Goal: Information Seeking & Learning: Learn about a topic

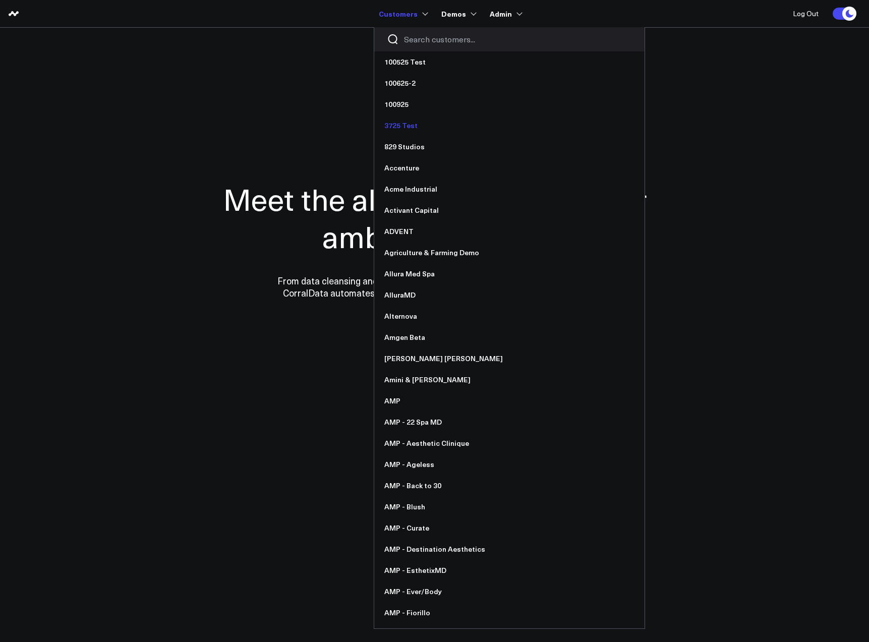
click at [403, 125] on link "3725 Test" at bounding box center [509, 125] width 270 height 21
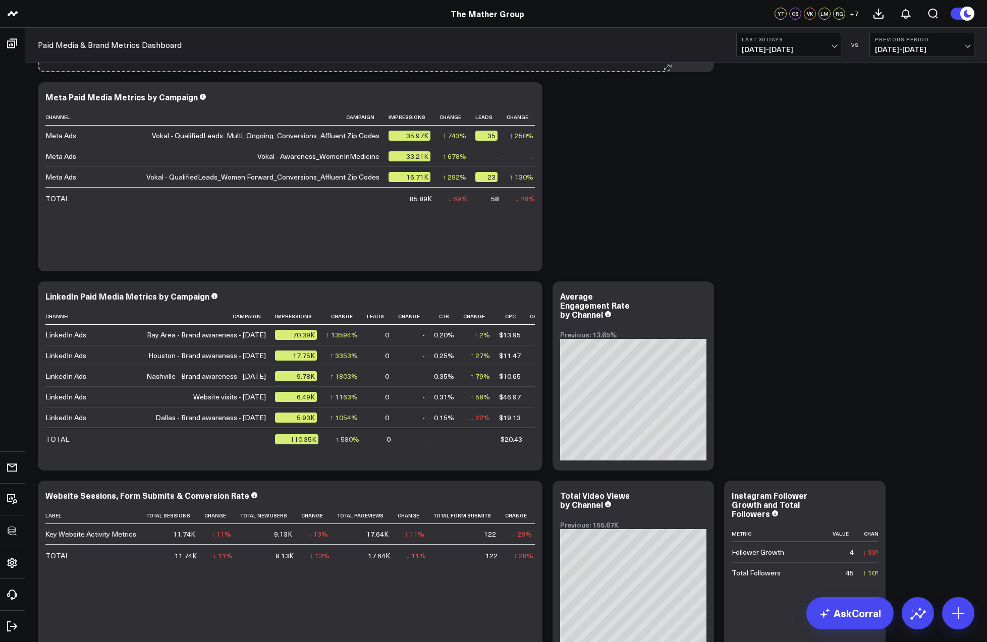
scroll to position [398, 0]
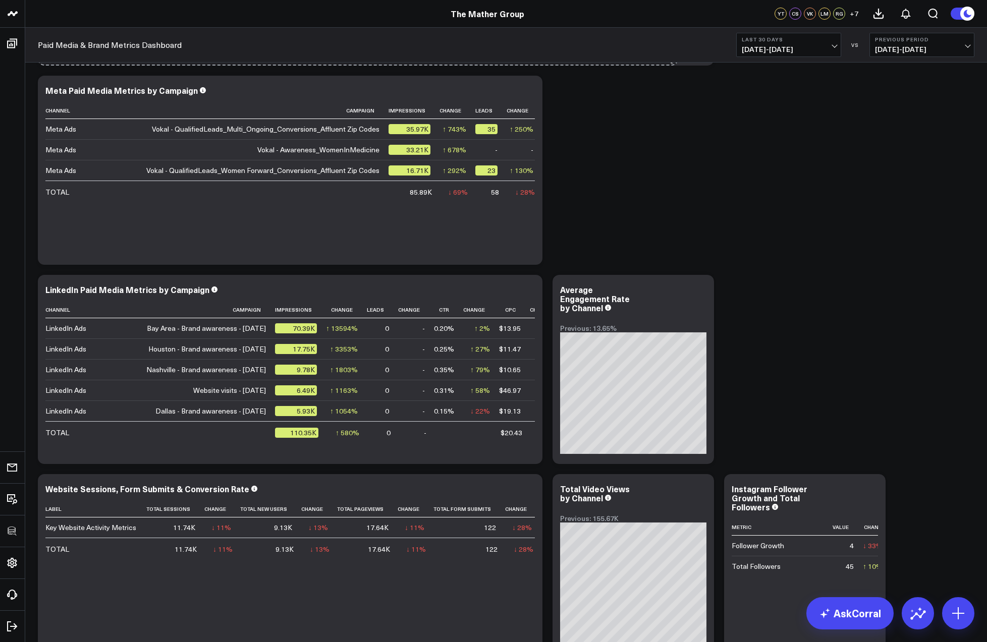
drag, startPoint x: 538, startPoint y: 260, endPoint x: 675, endPoint y: 90, distance: 218.6
click at [674, 80] on div "Modify via AI Copy link to widget Ask support Remove Create linked copy Executi…" at bounding box center [506, 270] width 947 height 1196
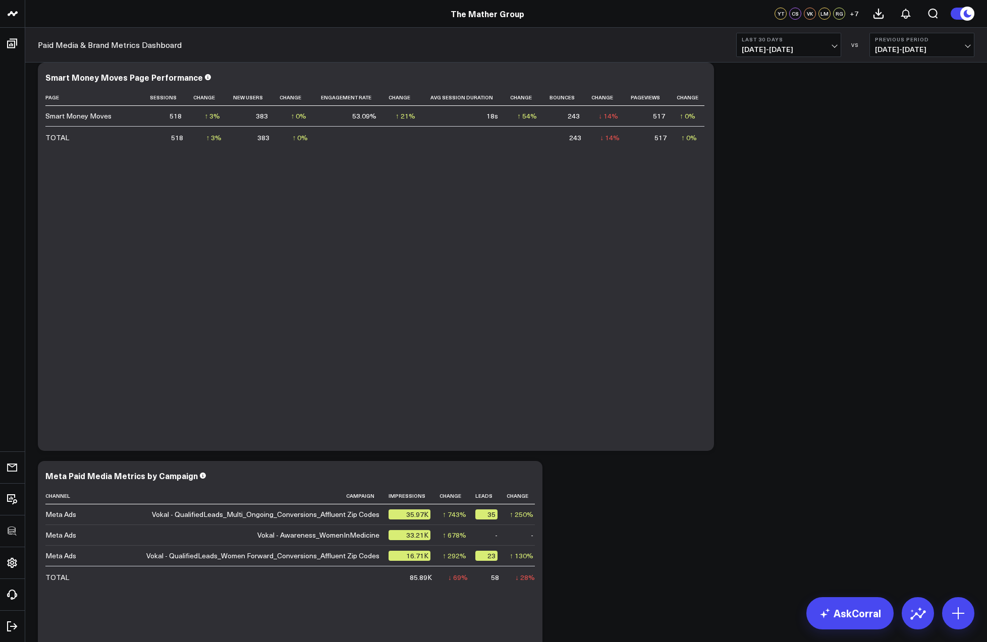
scroll to position [0, 0]
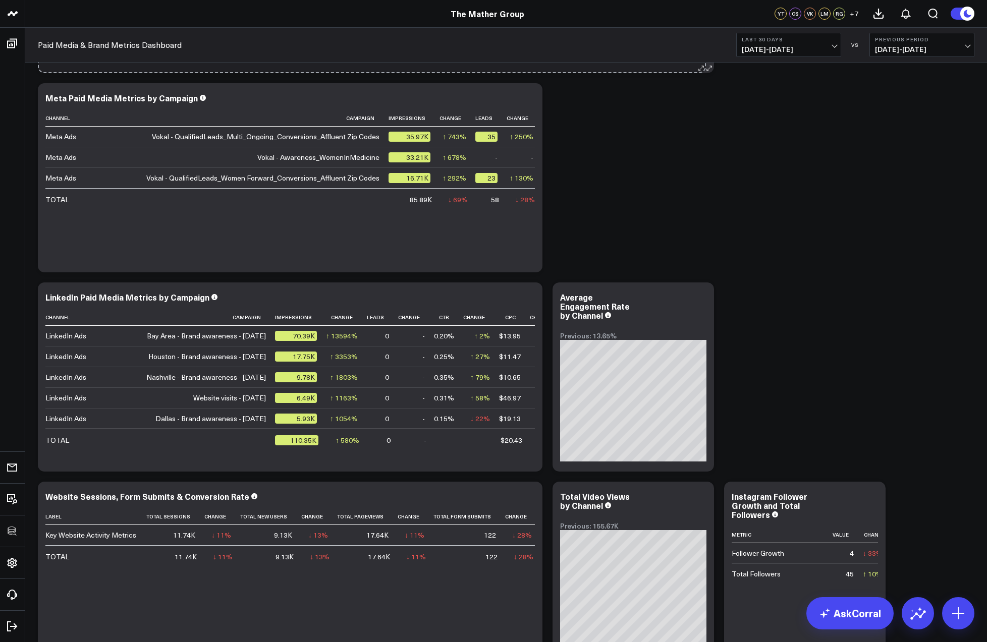
drag, startPoint x: 714, startPoint y: 410, endPoint x: 700, endPoint y: 255, distance: 155.1
click at [700, 255] on div "Modify via AI Copy link to widget Ask support Remove Create linked copy Executi…" at bounding box center [506, 377] width 947 height 997
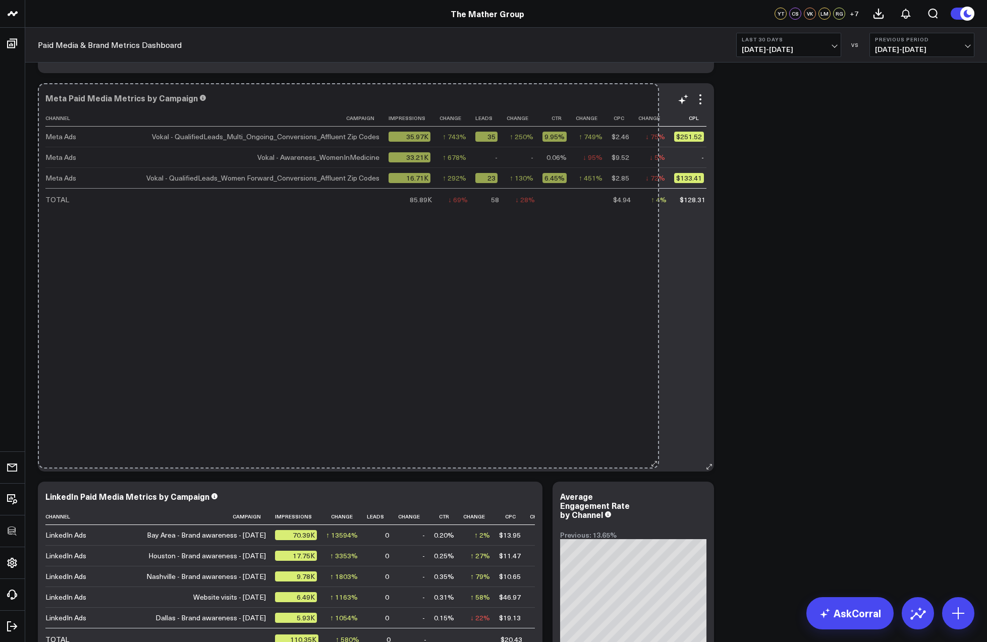
scroll to position [199, 0]
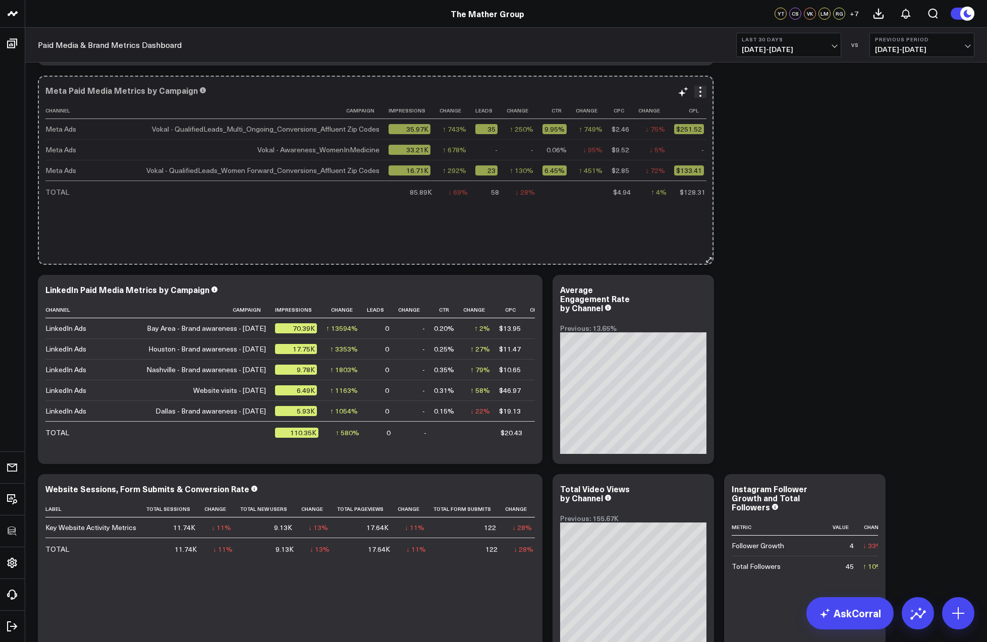
drag, startPoint x: 601, startPoint y: 458, endPoint x: 705, endPoint y: 237, distance: 244.0
click at [705, 237] on div "Meta Paid Media Metrics by Campaign Channel Campaign Impressions Change Leads C…" at bounding box center [376, 170] width 676 height 189
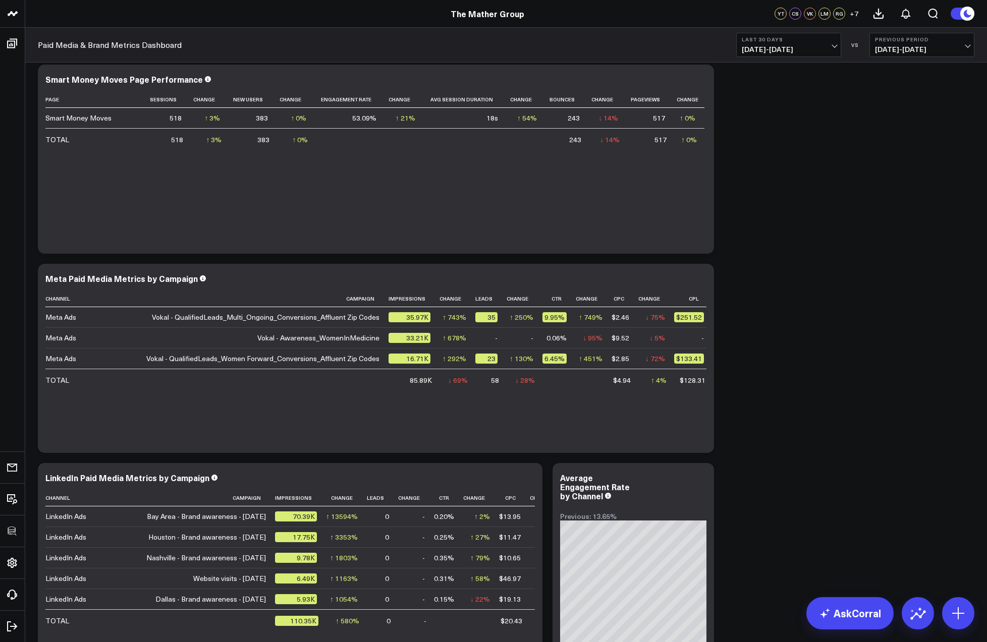
scroll to position [0, 0]
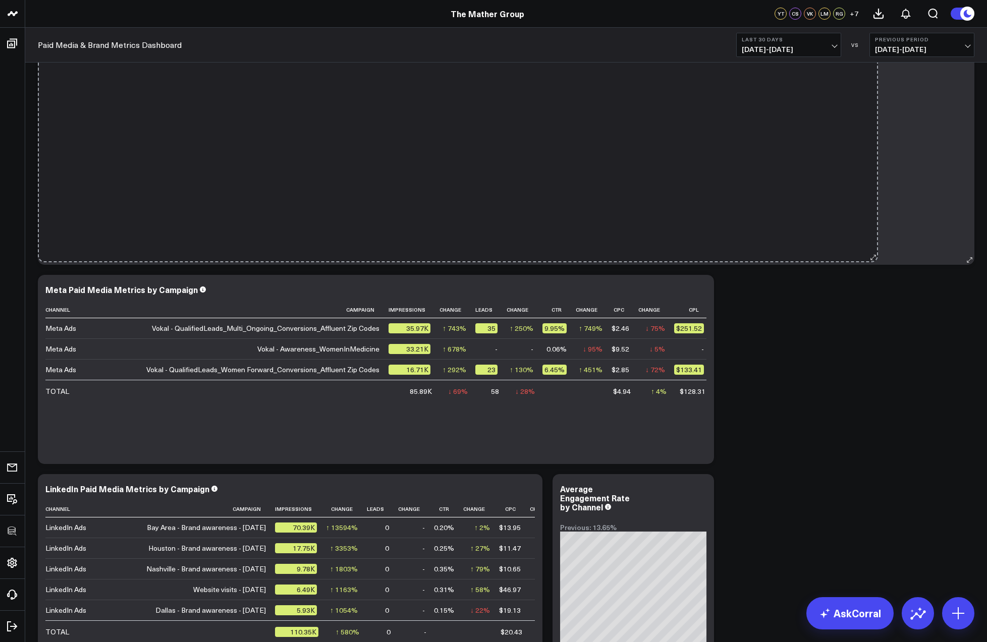
drag, startPoint x: 711, startPoint y: 259, endPoint x: 873, endPoint y: 257, distance: 162.5
click at [875, 257] on div "Smart Money Moves Page Performance Page Sessions Change New Users Change Engage…" at bounding box center [506, 70] width 936 height 389
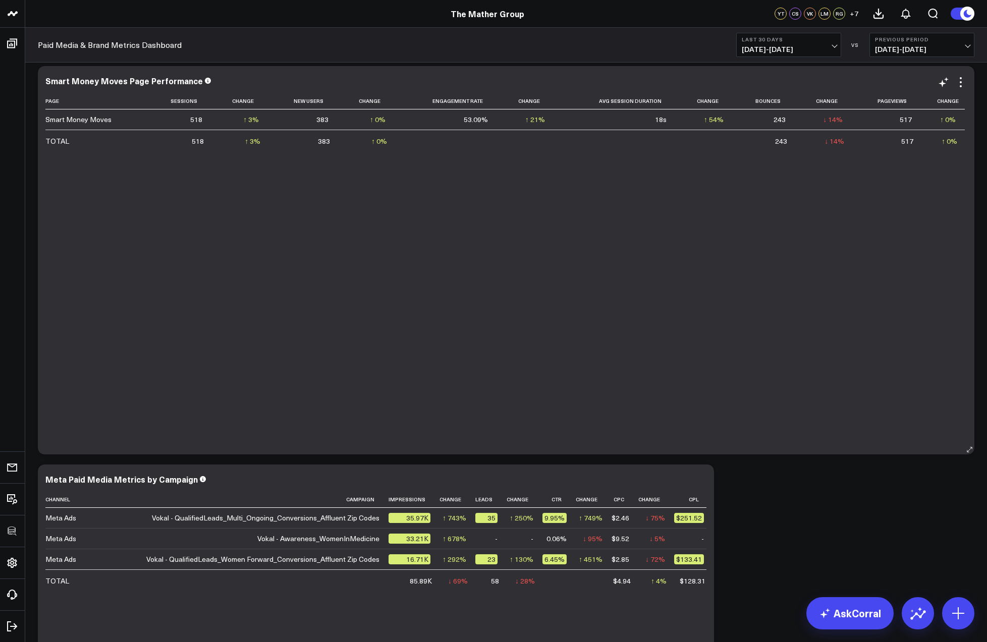
scroll to position [5, 0]
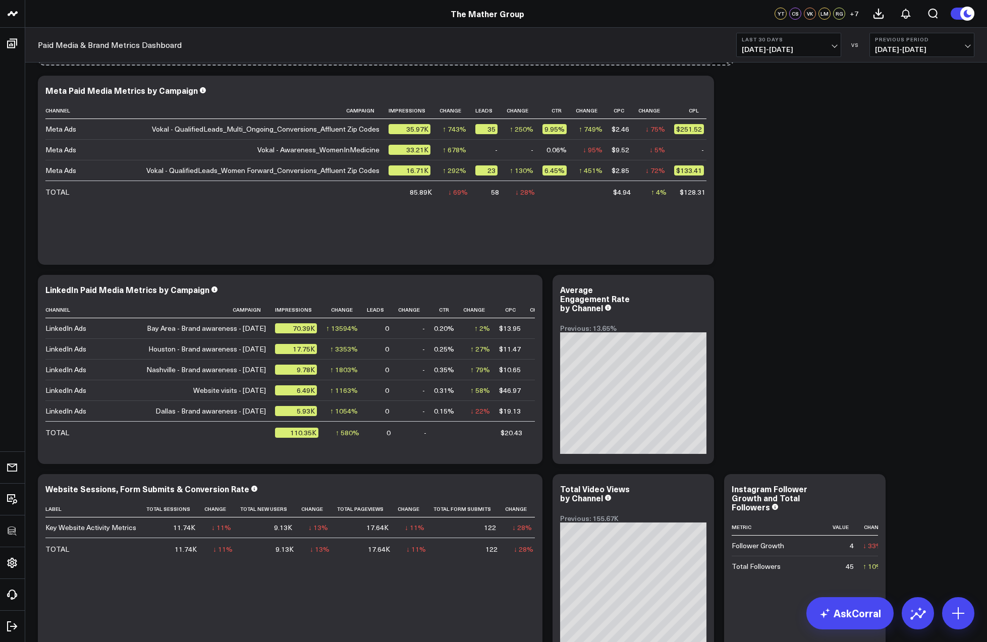
drag, startPoint x: 967, startPoint y: 451, endPoint x: 721, endPoint y: 158, distance: 382.5
click at [721, 158] on div "Modify via AI Copy link to widget Ask support Remove Create linked copy Executi…" at bounding box center [506, 270] width 947 height 1196
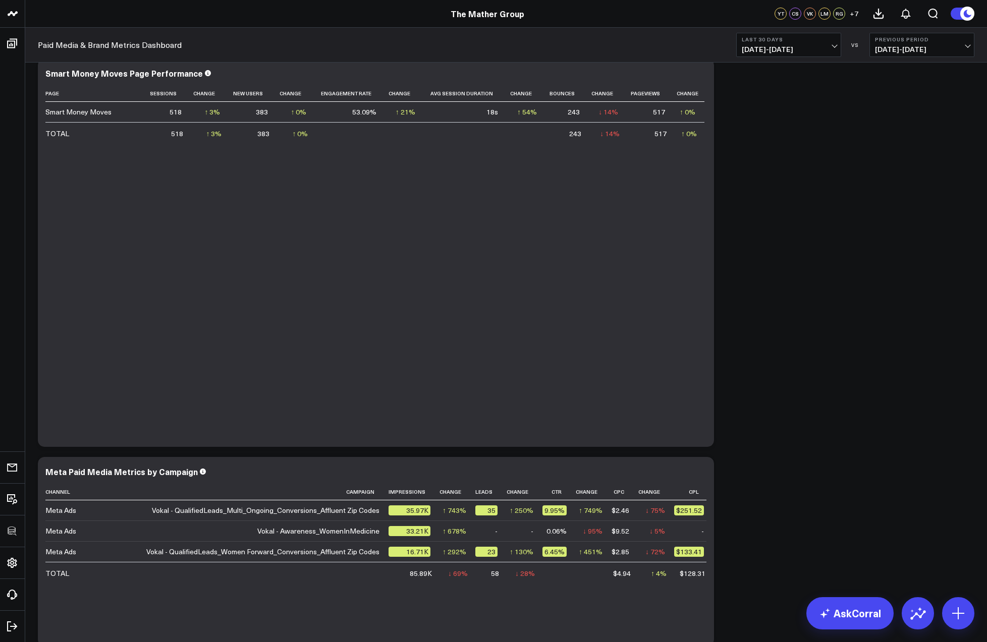
scroll to position [0, 0]
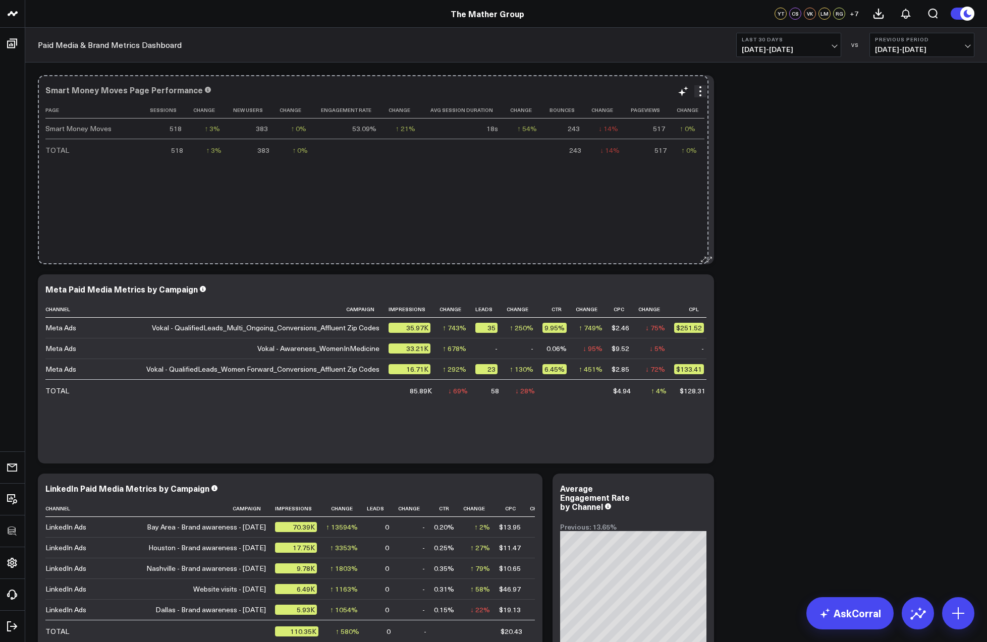
drag, startPoint x: 705, startPoint y: 425, endPoint x: 702, endPoint y: 253, distance: 172.6
click at [702, 253] on div "Smart Money Moves Page Performance Page Sessions Change New Users Change Engage…" at bounding box center [376, 169] width 676 height 189
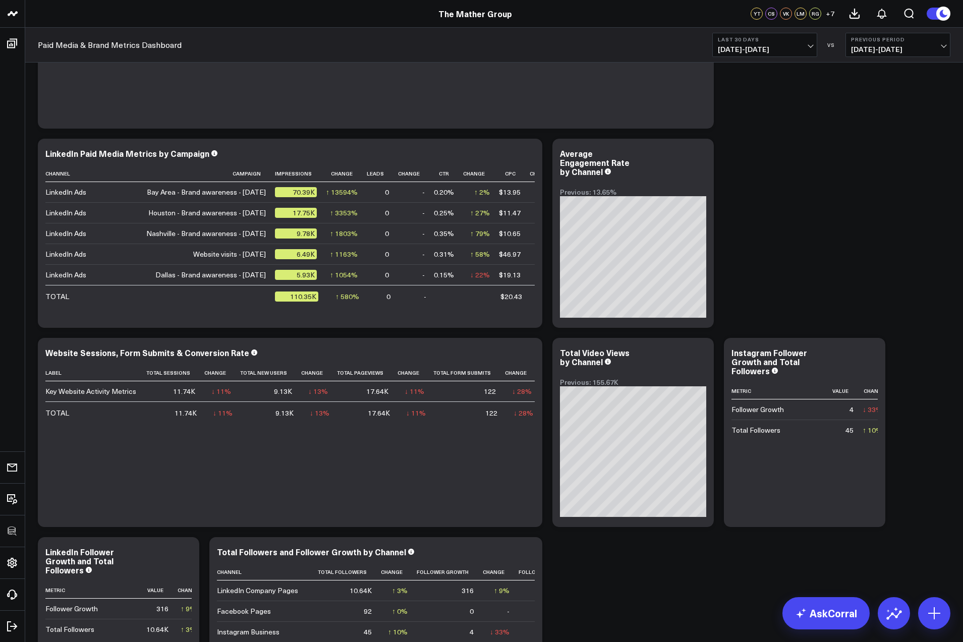
scroll to position [485, 0]
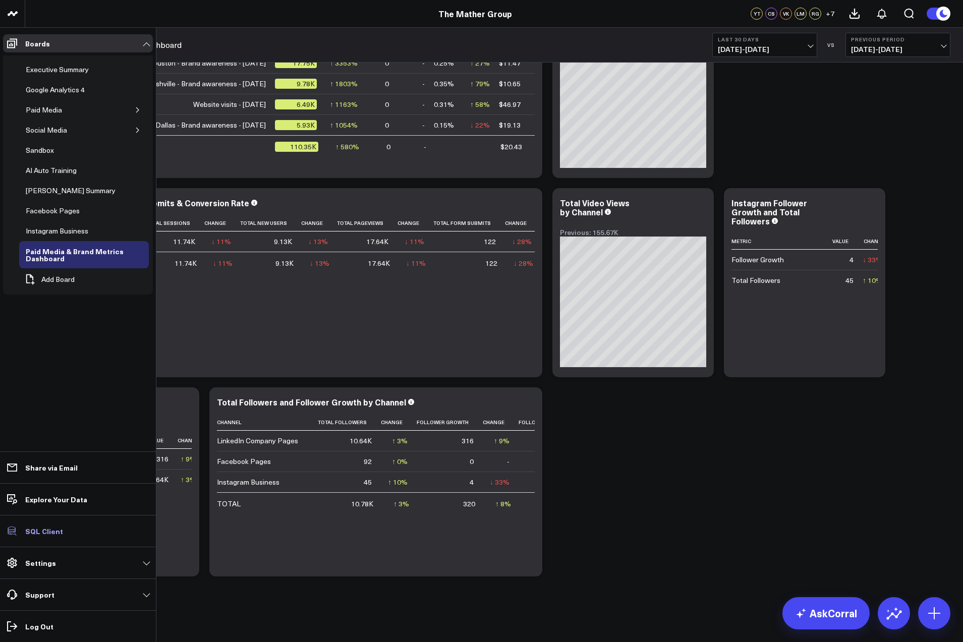
click at [46, 533] on p "SQL Client" at bounding box center [44, 531] width 38 height 8
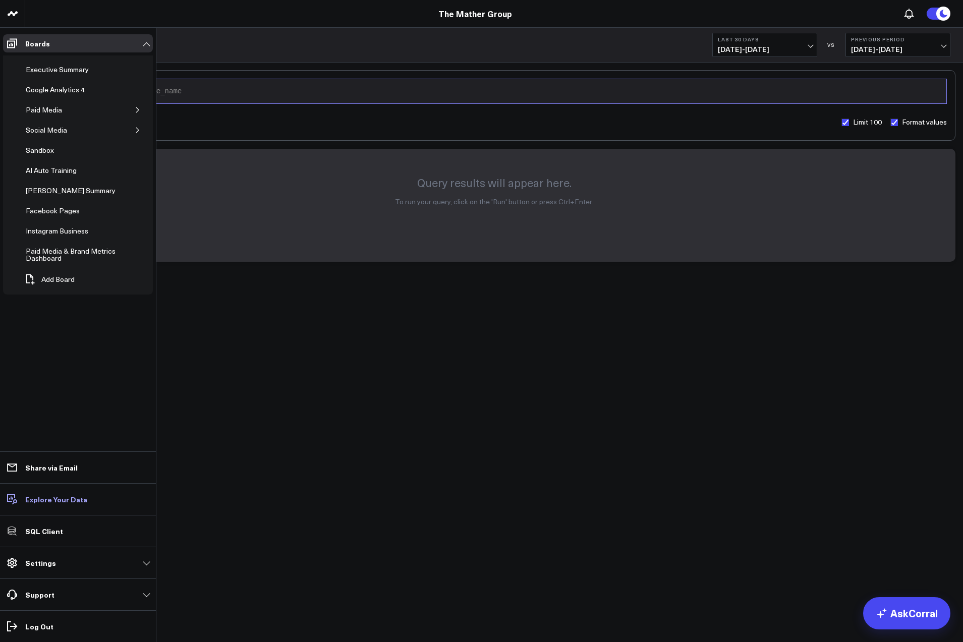
click at [41, 497] on p "Explore Your Data" at bounding box center [56, 499] width 62 height 8
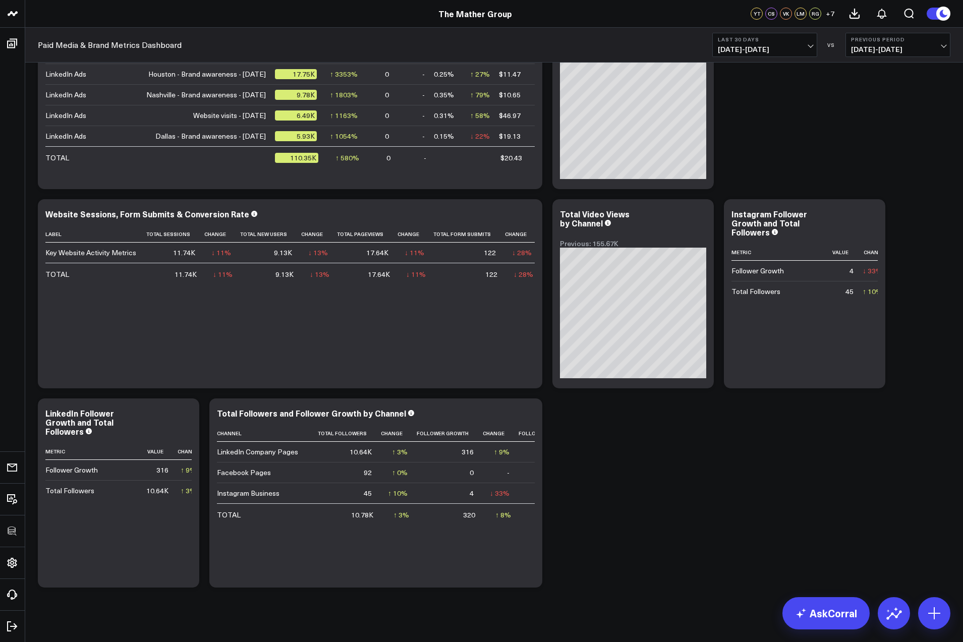
scroll to position [485, 0]
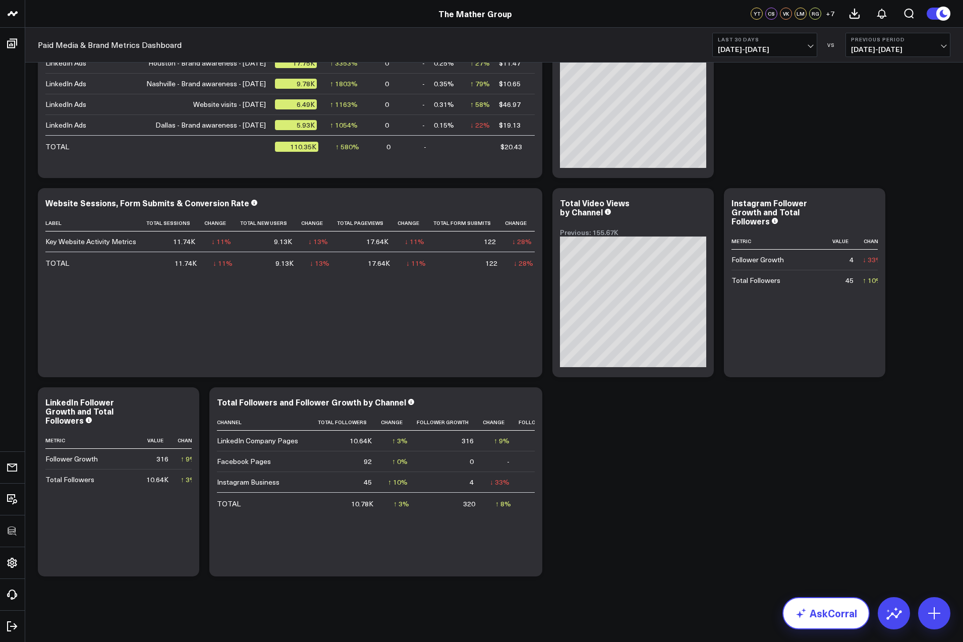
click at [821, 611] on link "AskCorral" at bounding box center [826, 613] width 87 height 32
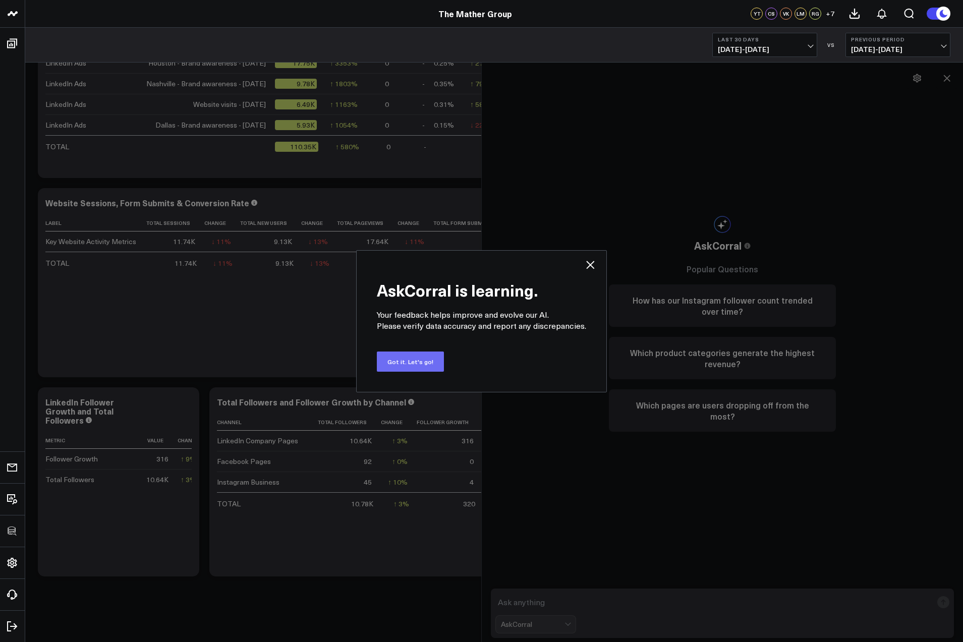
click at [413, 359] on button "Got it. Let's go!" at bounding box center [410, 362] width 67 height 20
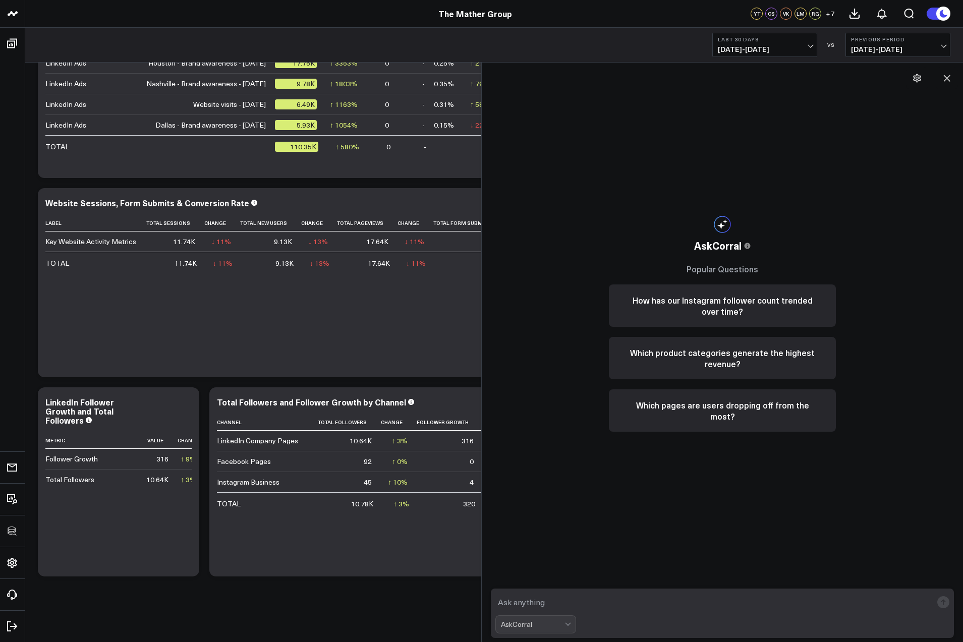
drag, startPoint x: 580, startPoint y: 600, endPoint x: 594, endPoint y: 600, distance: 14.1
click at [581, 600] on textarea at bounding box center [713, 602] width 437 height 18
type textarea "add a view using this calculation, QCPL=total campaign cost/total number of qua…"
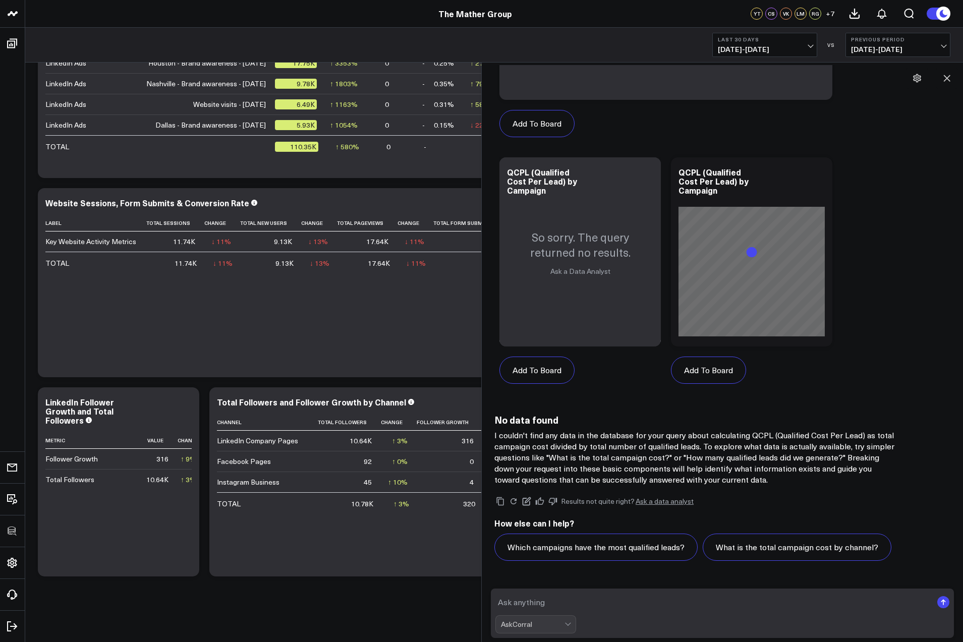
scroll to position [528, 0]
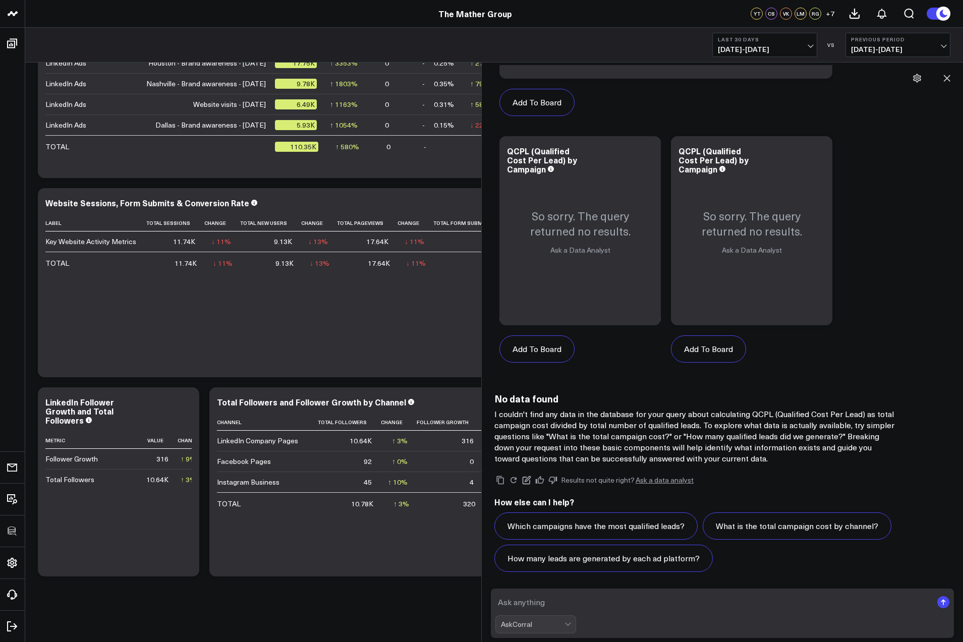
click at [579, 603] on textarea at bounding box center [713, 602] width 437 height 18
type textarea "show me cost per lead information"
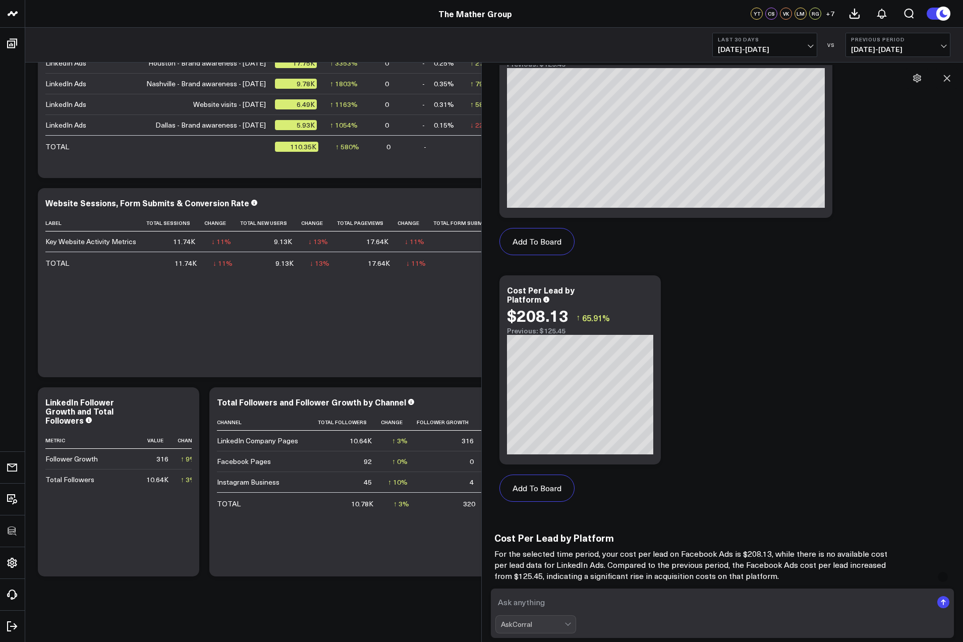
scroll to position [2091, 0]
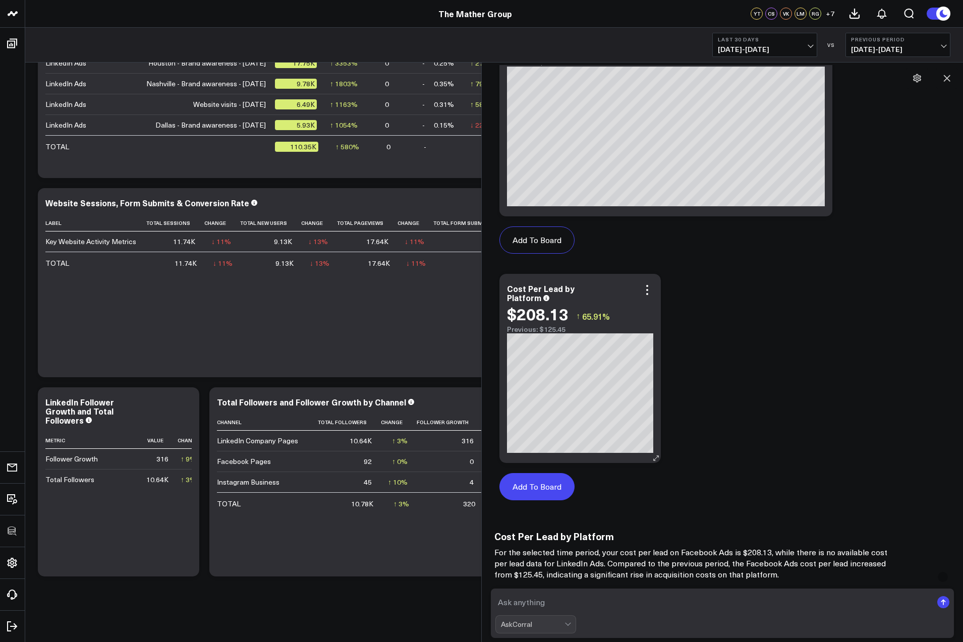
click at [538, 486] on button "Add To Board" at bounding box center [537, 486] width 75 height 27
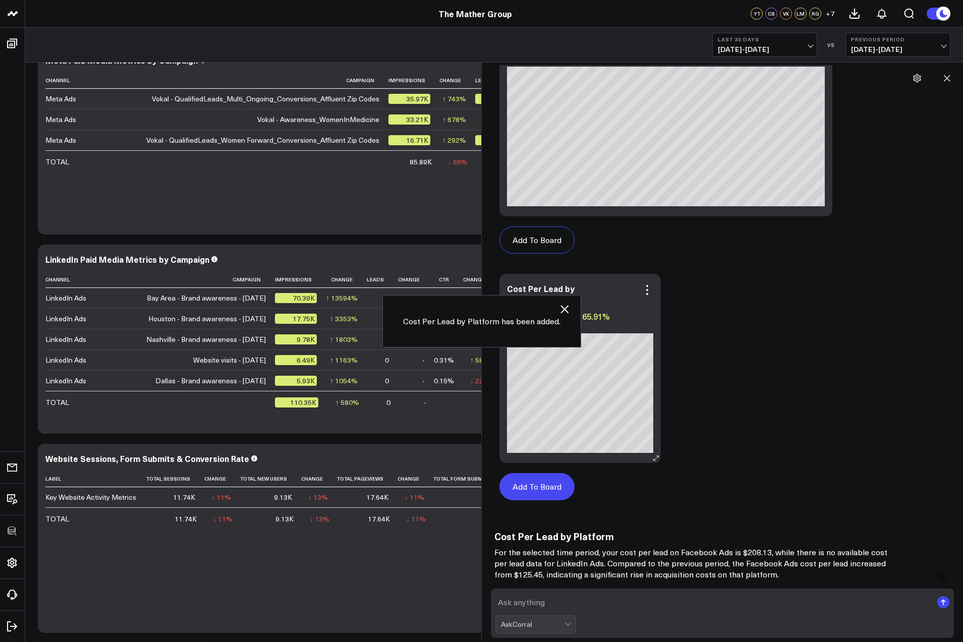
scroll to position [199, 0]
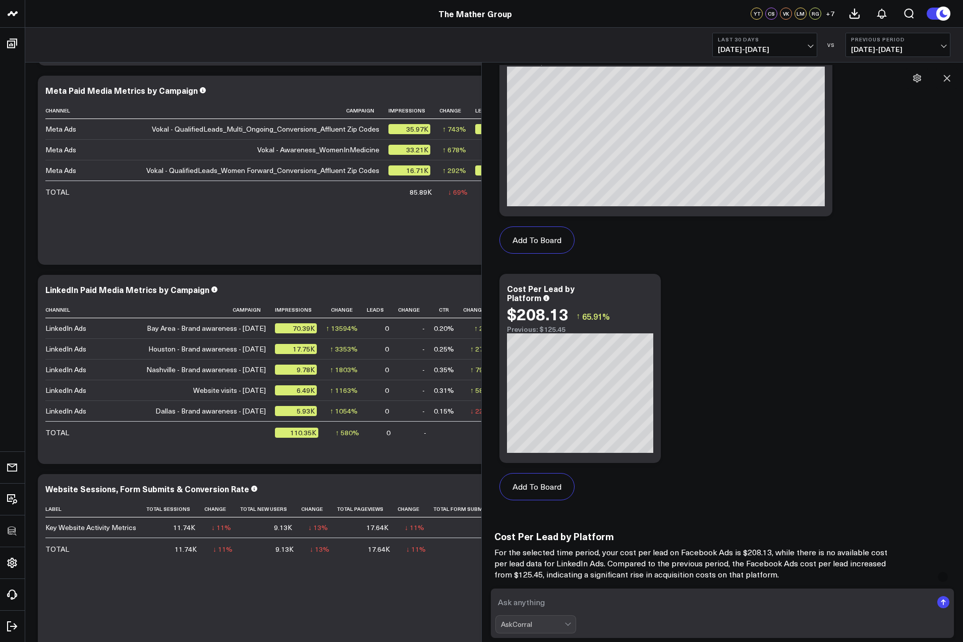
click at [566, 599] on textarea at bounding box center [713, 602] width 437 height 18
type textarea "show me qualified leds"
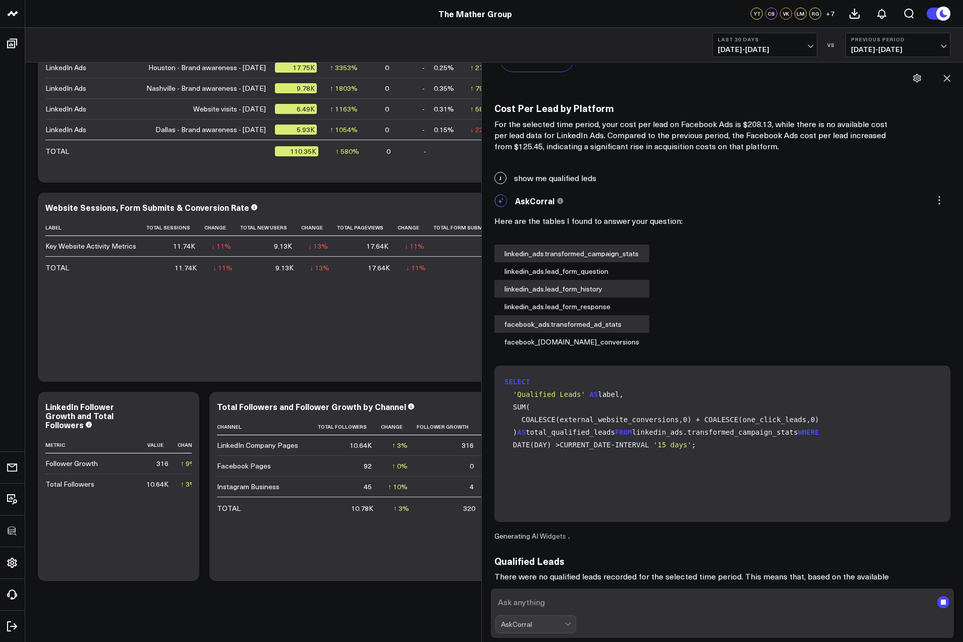
scroll to position [2530, 0]
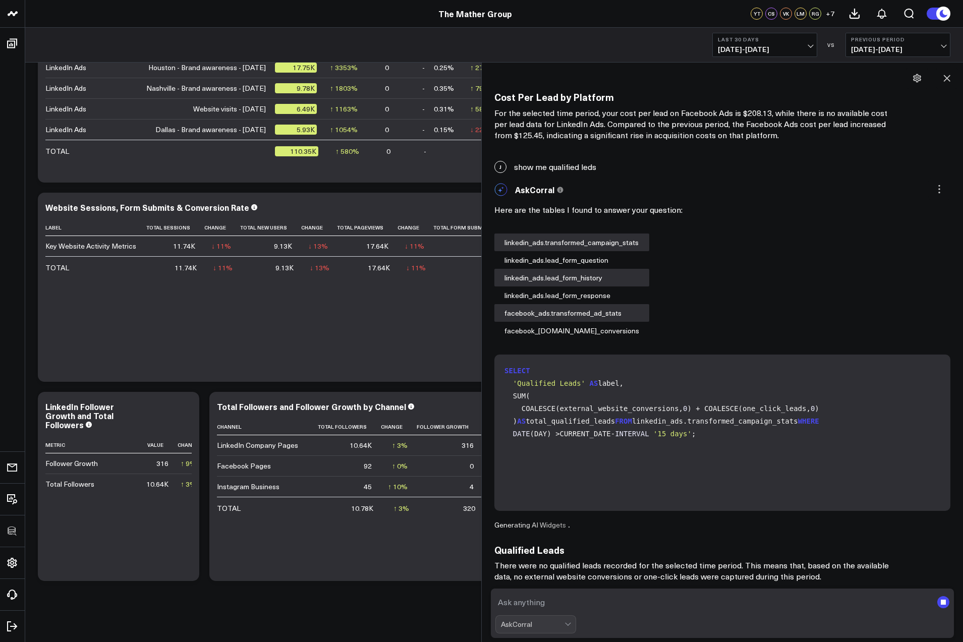
click at [598, 599] on textarea at bounding box center [713, 602] width 437 height 18
type textarea "show me qualified leads"
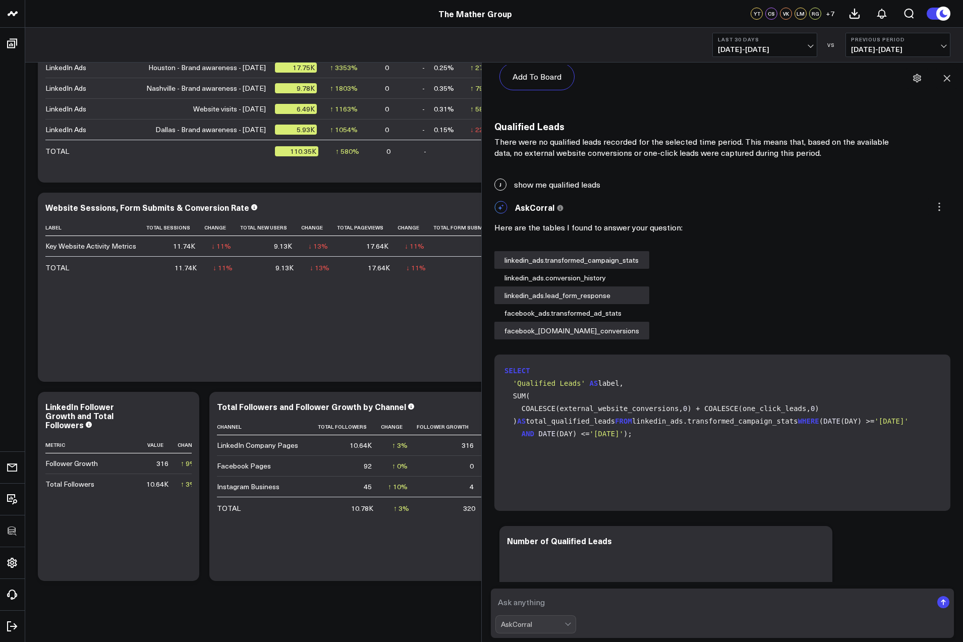
scroll to position [4537, 0]
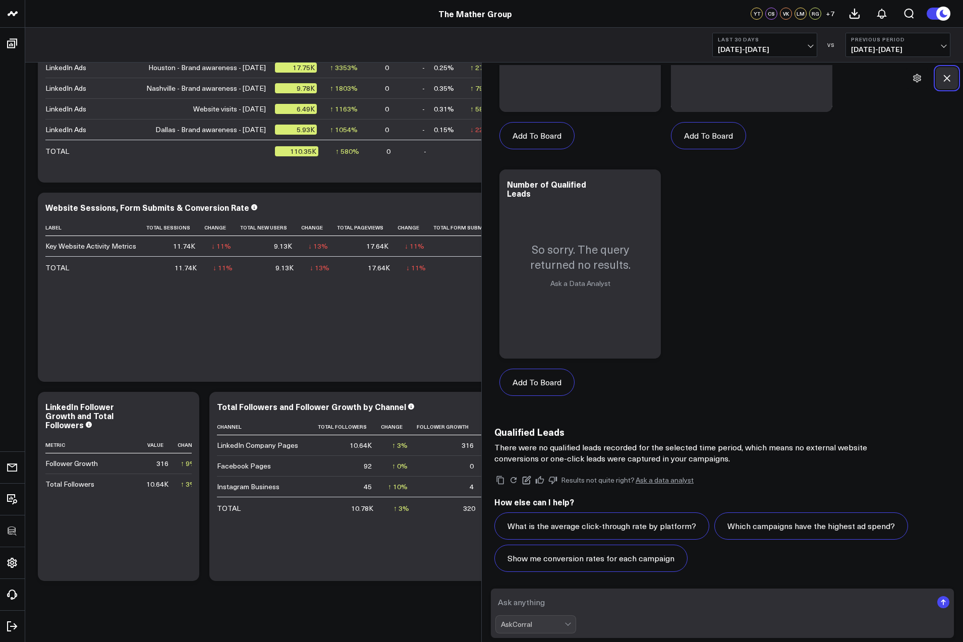
click at [950, 77] on icon at bounding box center [947, 78] width 10 height 10
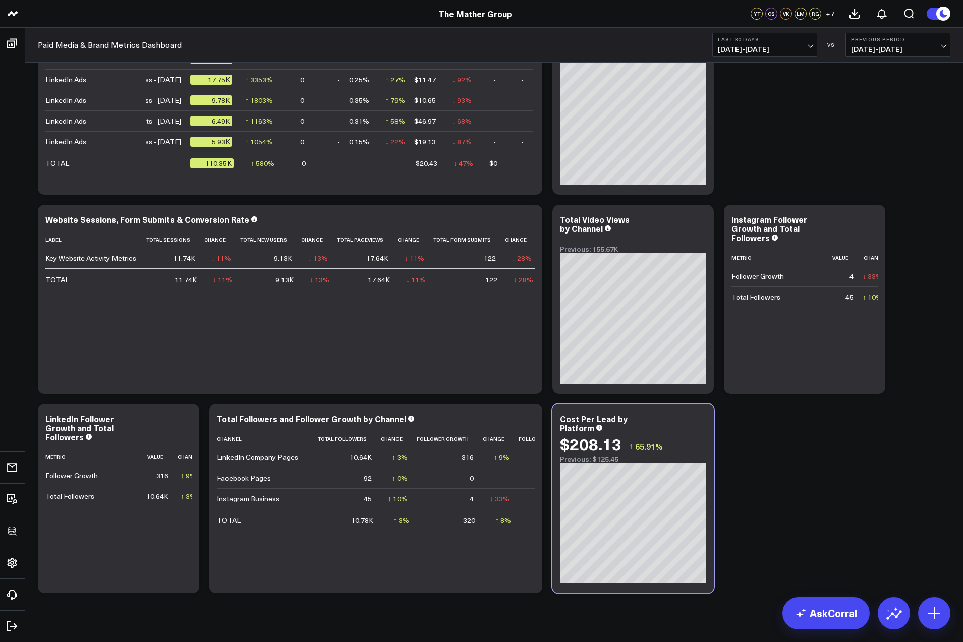
scroll to position [485, 0]
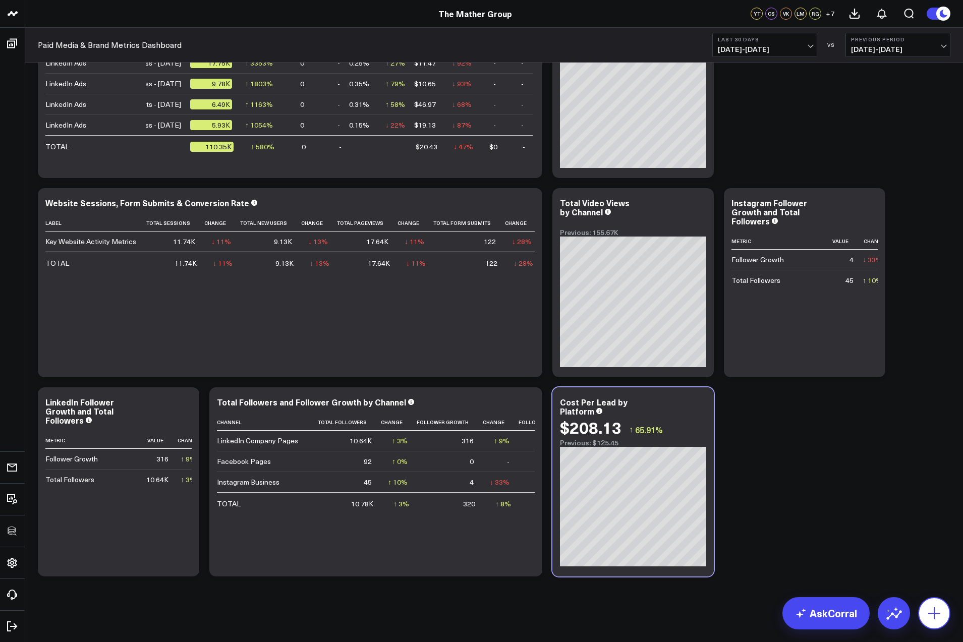
click at [937, 613] on icon at bounding box center [934, 613] width 16 height 16
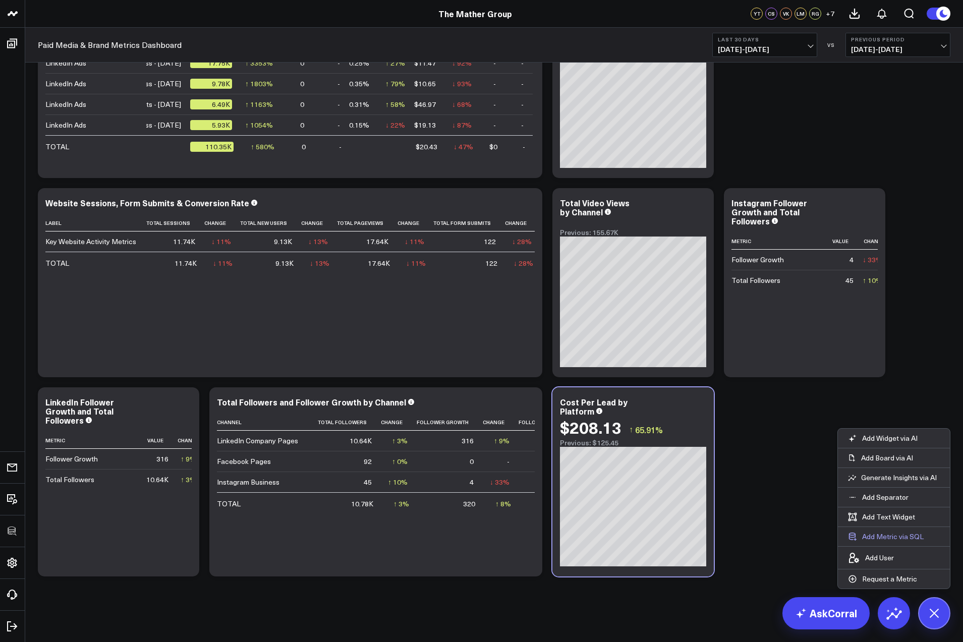
click at [882, 534] on button "Add Metric via SQL" at bounding box center [886, 536] width 96 height 19
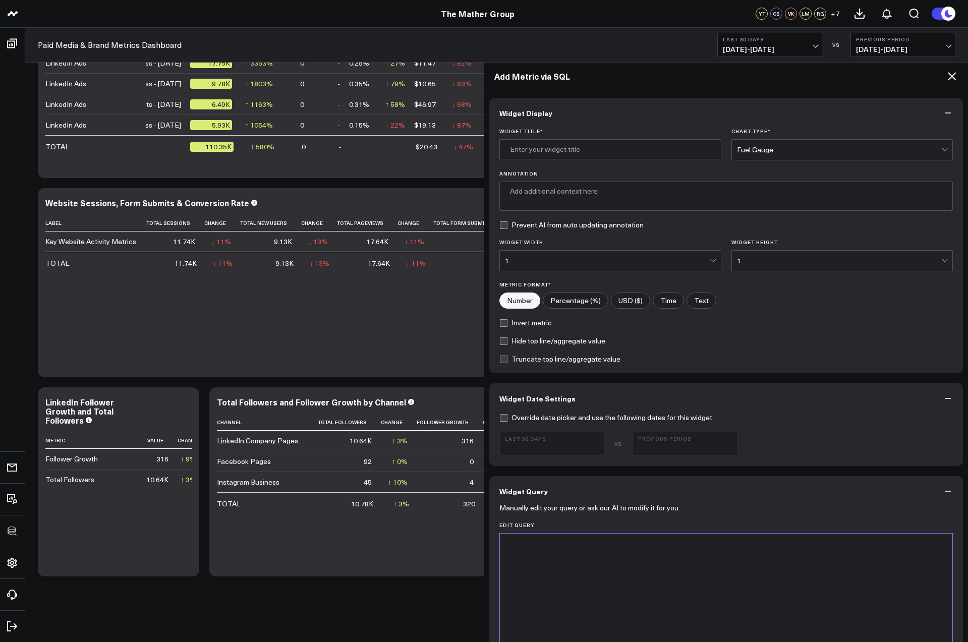
click at [952, 79] on icon at bounding box center [952, 76] width 12 height 12
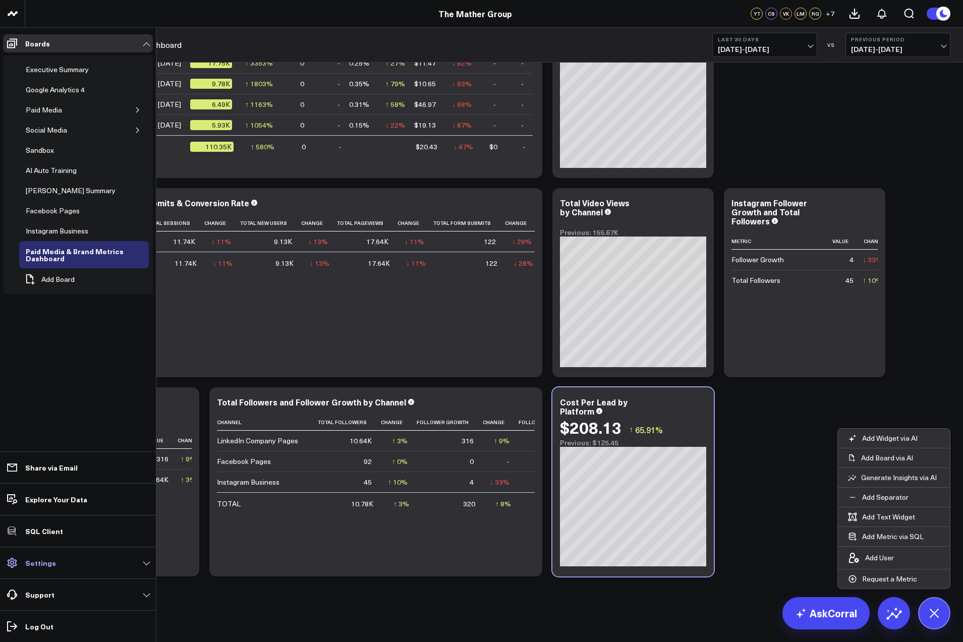
click at [60, 564] on link "Settings" at bounding box center [78, 563] width 150 height 18
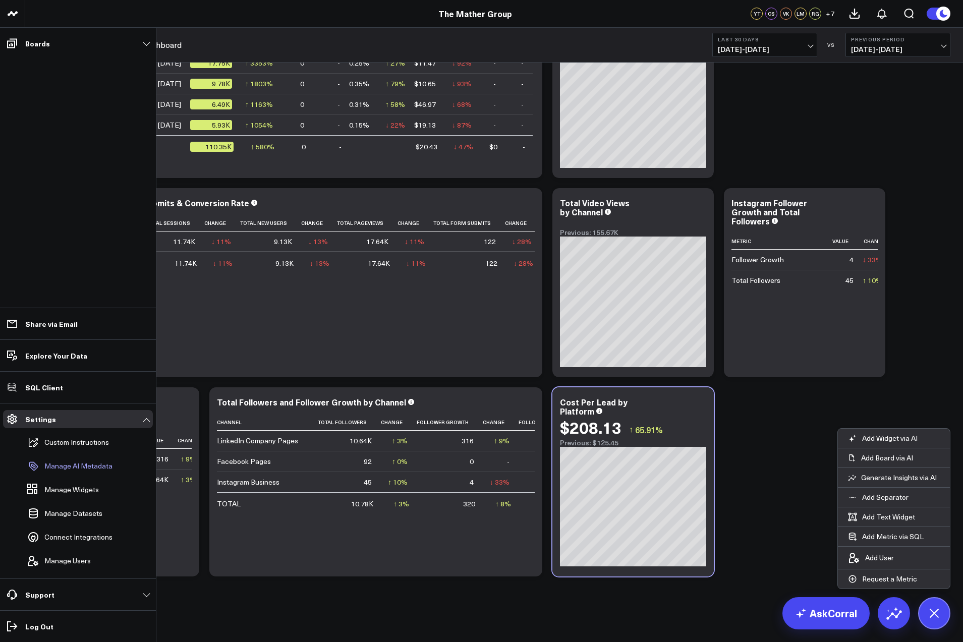
click at [61, 467] on p "Manage AI Metadata" at bounding box center [78, 466] width 68 height 8
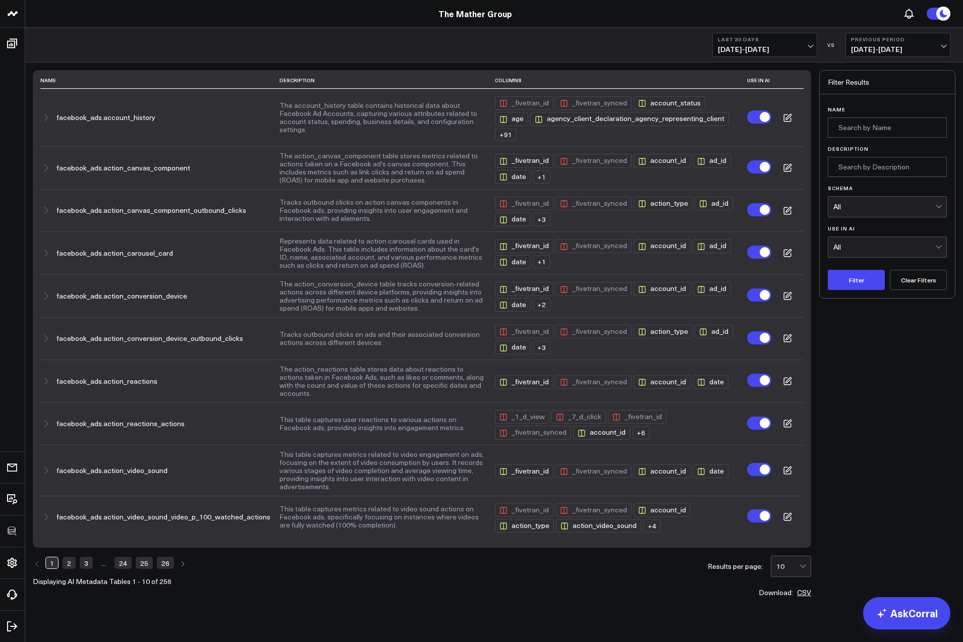
click at [69, 557] on link "2" at bounding box center [69, 563] width 13 height 12
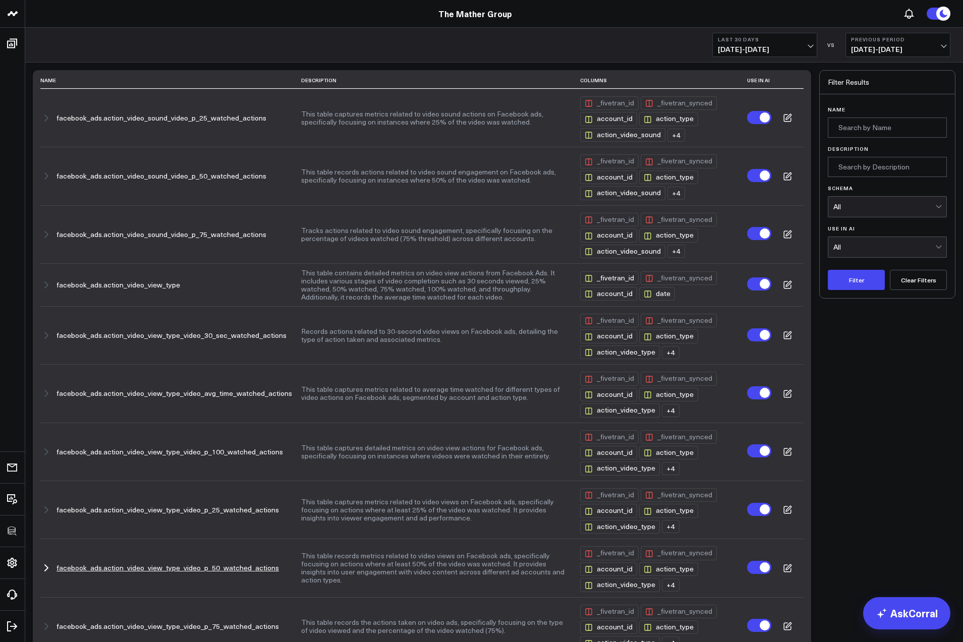
scroll to position [132, 0]
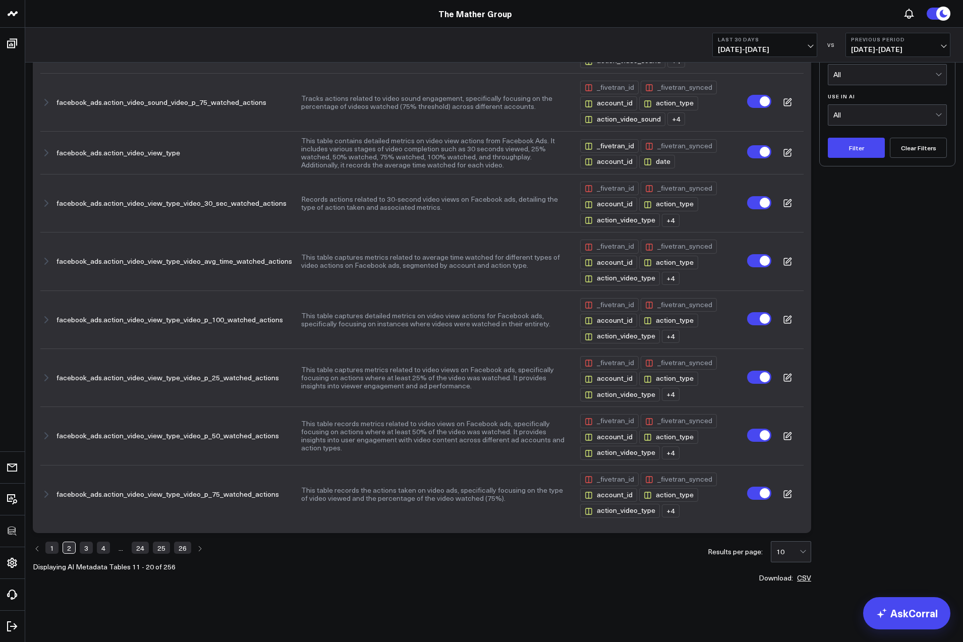
click at [90, 550] on link "3" at bounding box center [86, 548] width 13 height 12
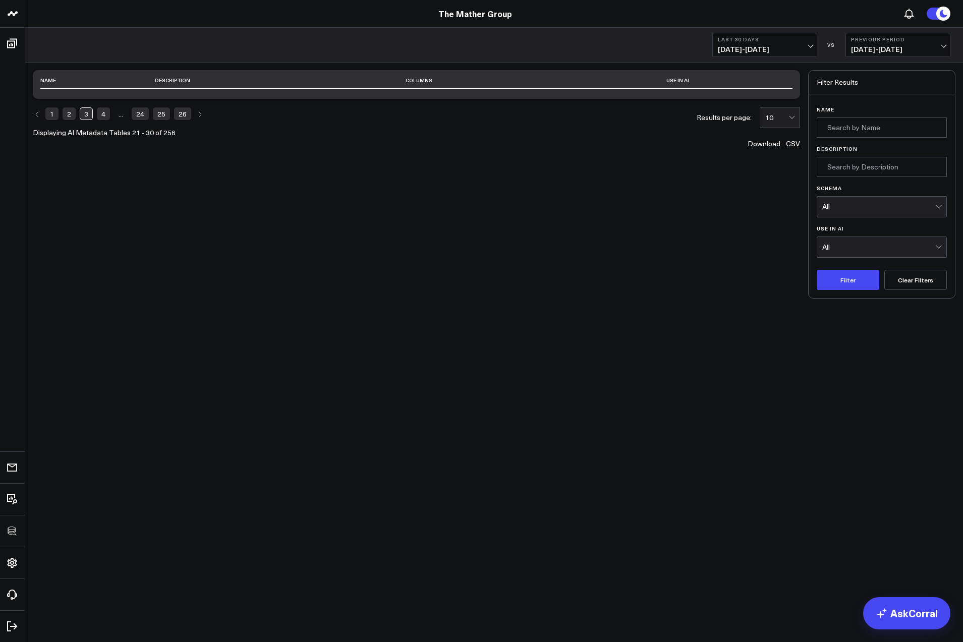
scroll to position [0, 0]
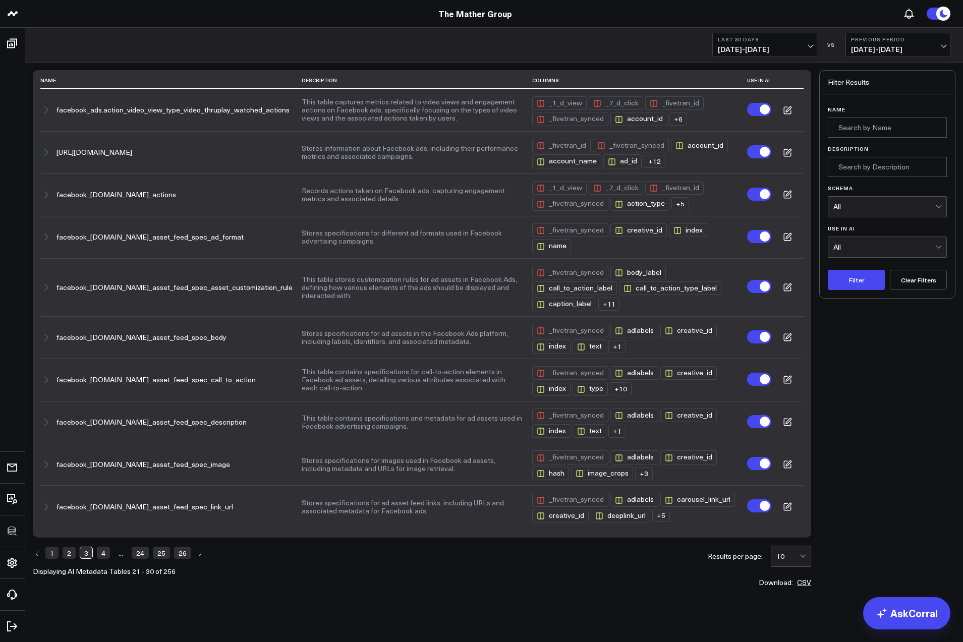
click at [105, 553] on link "4" at bounding box center [103, 553] width 13 height 12
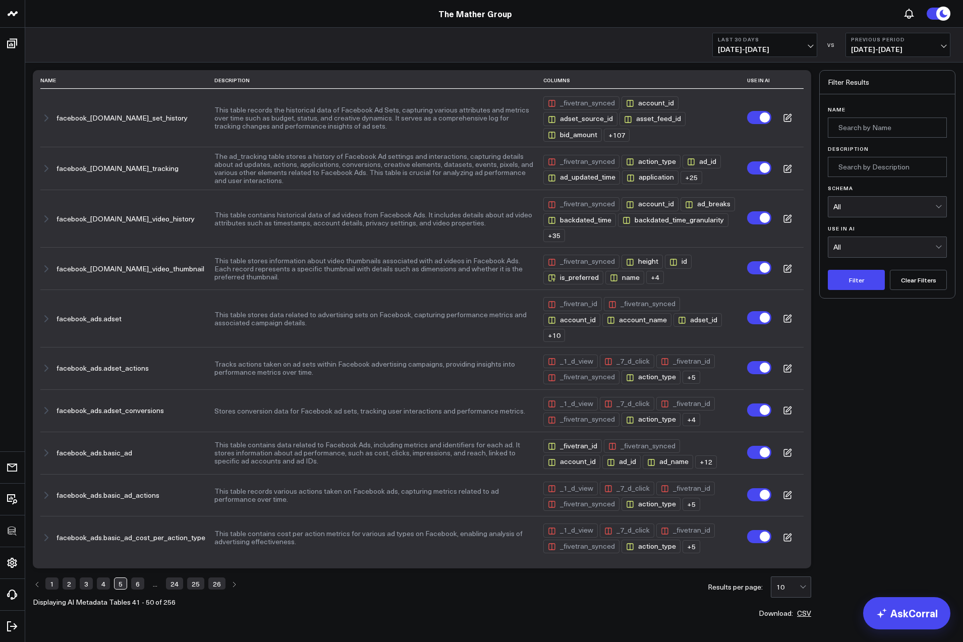
click at [134, 585] on link "6" at bounding box center [137, 584] width 13 height 12
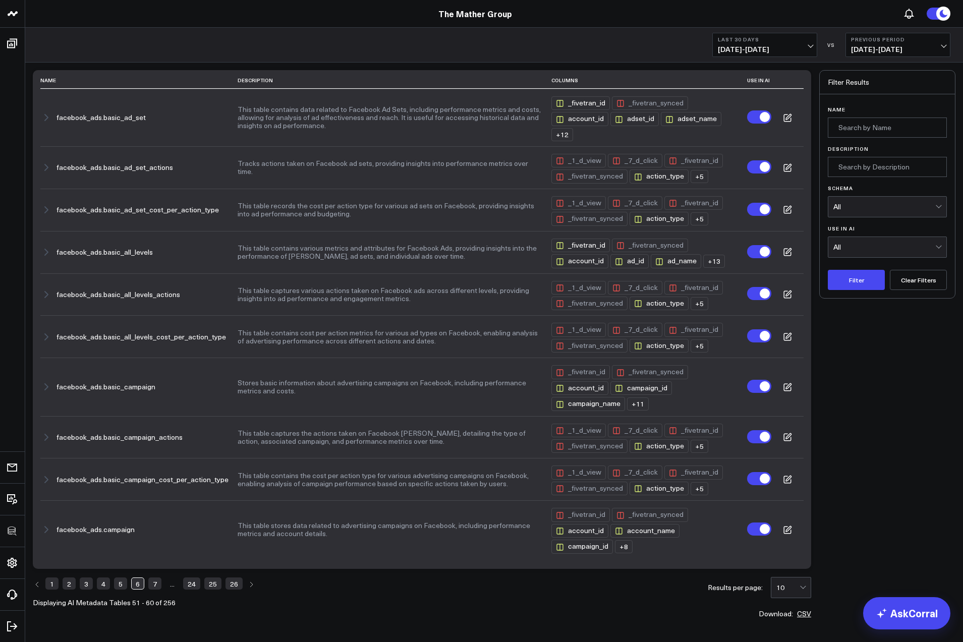
click at [152, 585] on link "7" at bounding box center [154, 584] width 13 height 12
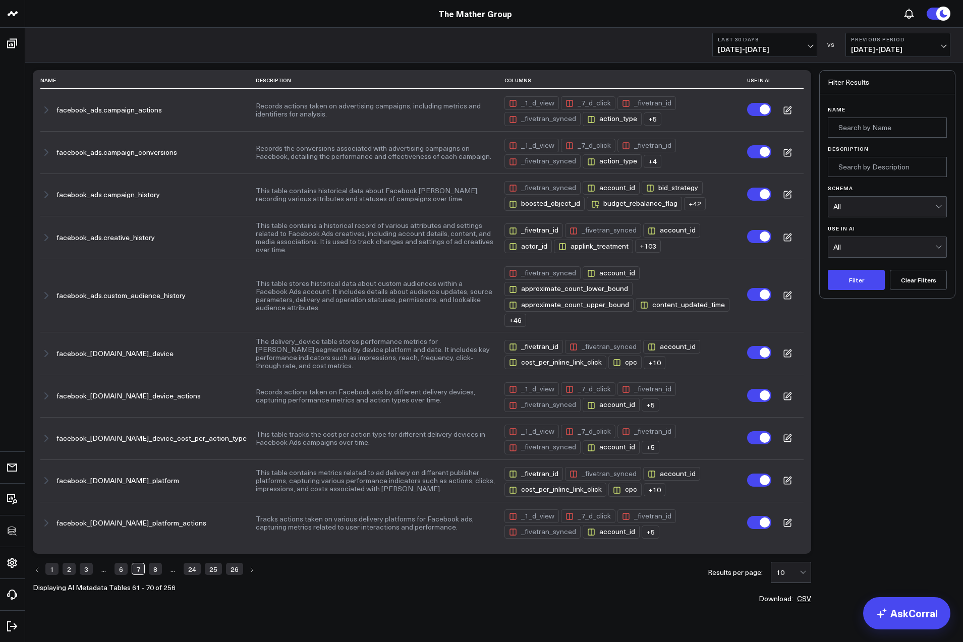
click at [156, 574] on li "8" at bounding box center [155, 569] width 13 height 14
click at [162, 565] on ul "1 2 3 ... 6 7 8 ... 24 25 26" at bounding box center [144, 569] width 223 height 14
click at [153, 571] on link "8" at bounding box center [155, 569] width 13 height 12
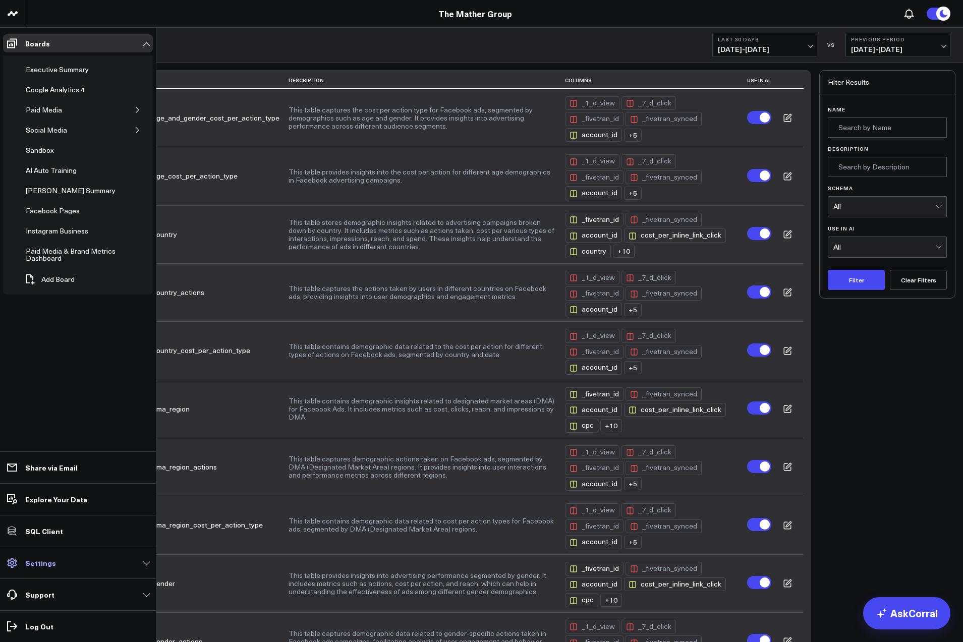
click at [17, 560] on icon at bounding box center [12, 563] width 12 height 12
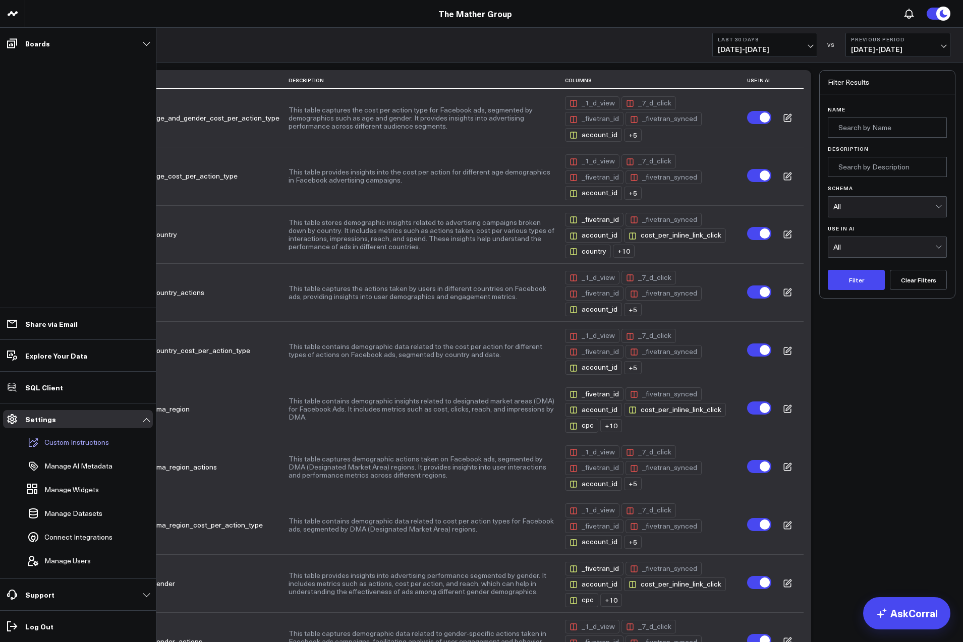
click at [78, 441] on p "Custom Instructions" at bounding box center [76, 442] width 65 height 8
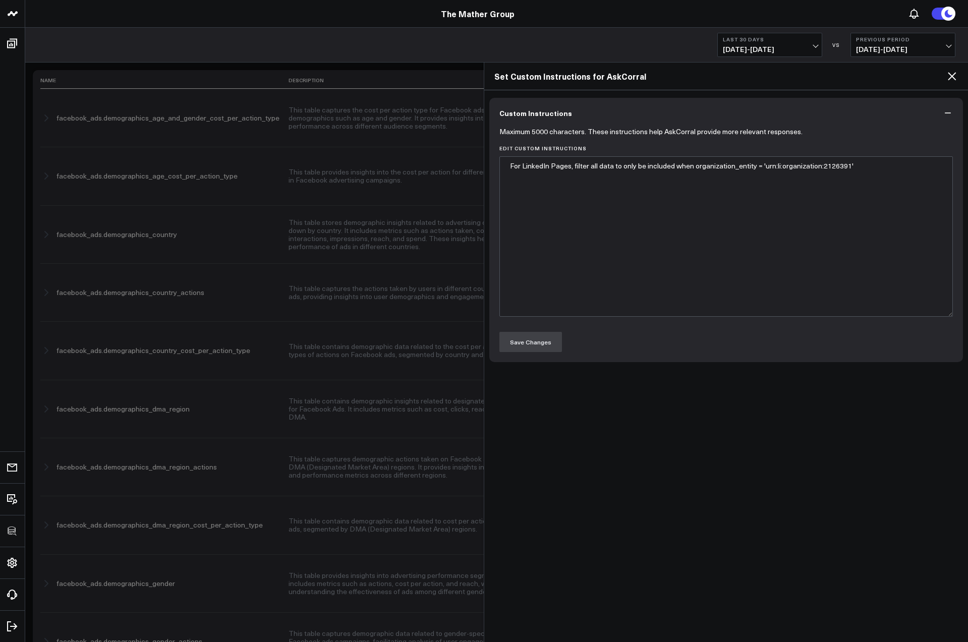
drag, startPoint x: 951, startPoint y: 79, endPoint x: 877, endPoint y: 108, distance: 79.0
click at [951, 79] on icon at bounding box center [952, 76] width 12 height 12
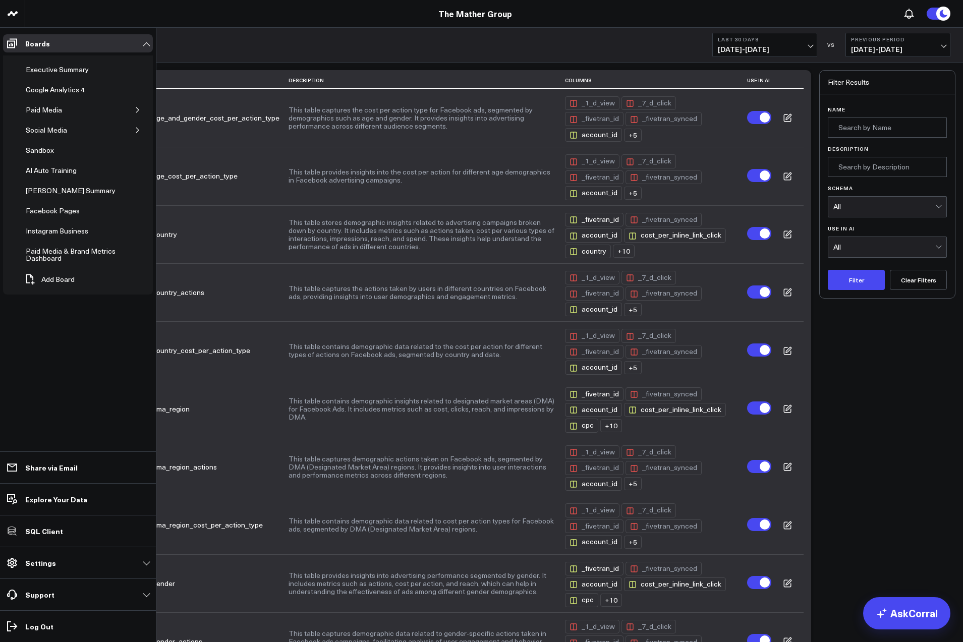
click at [37, 562] on p "Settings" at bounding box center [40, 563] width 31 height 8
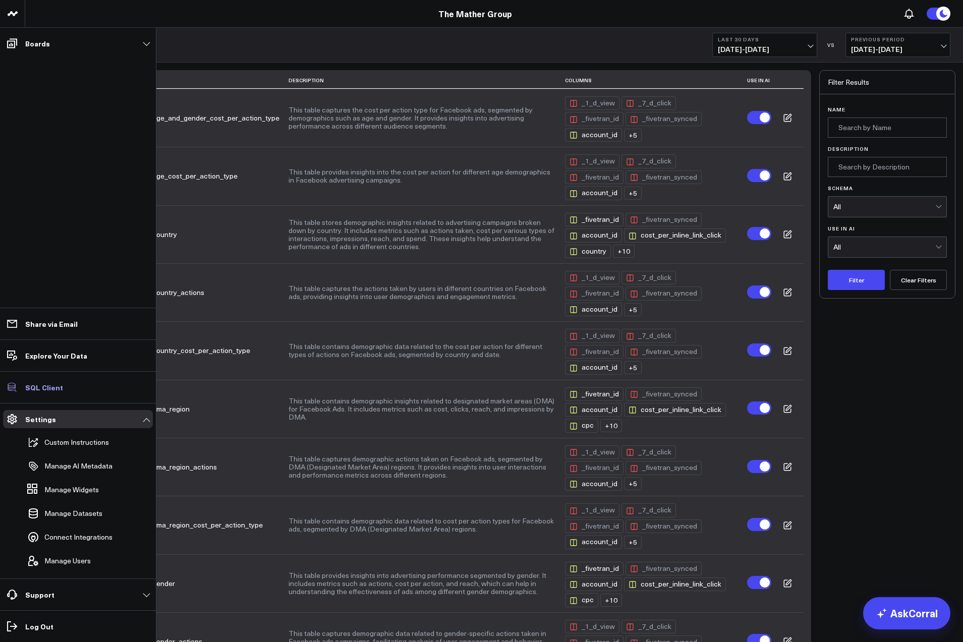
click at [44, 389] on p "SQL Client" at bounding box center [44, 387] width 38 height 8
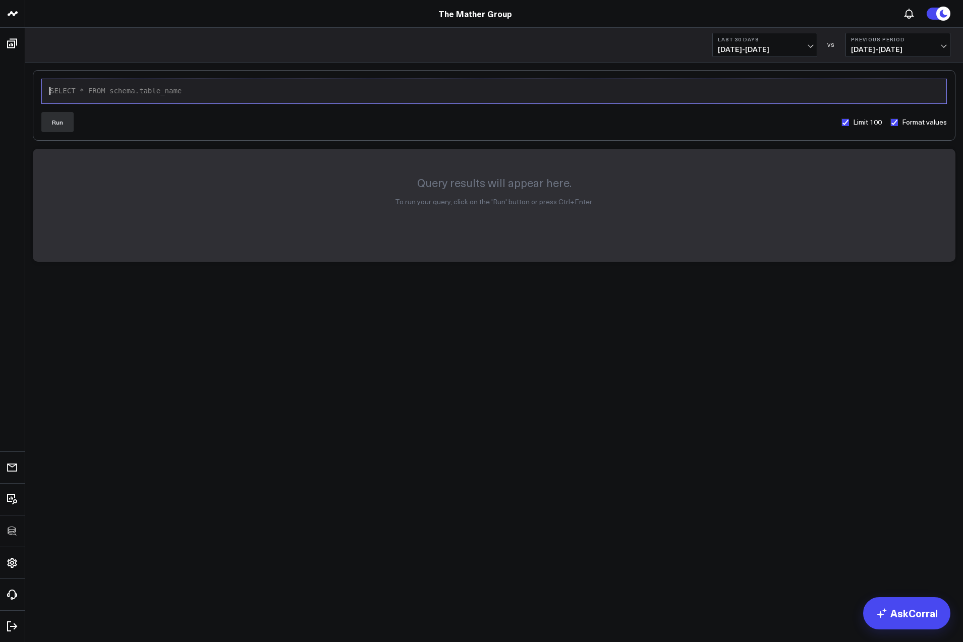
click at [151, 90] on div "SELECT * FROM schema.table_name" at bounding box center [494, 91] width 895 height 10
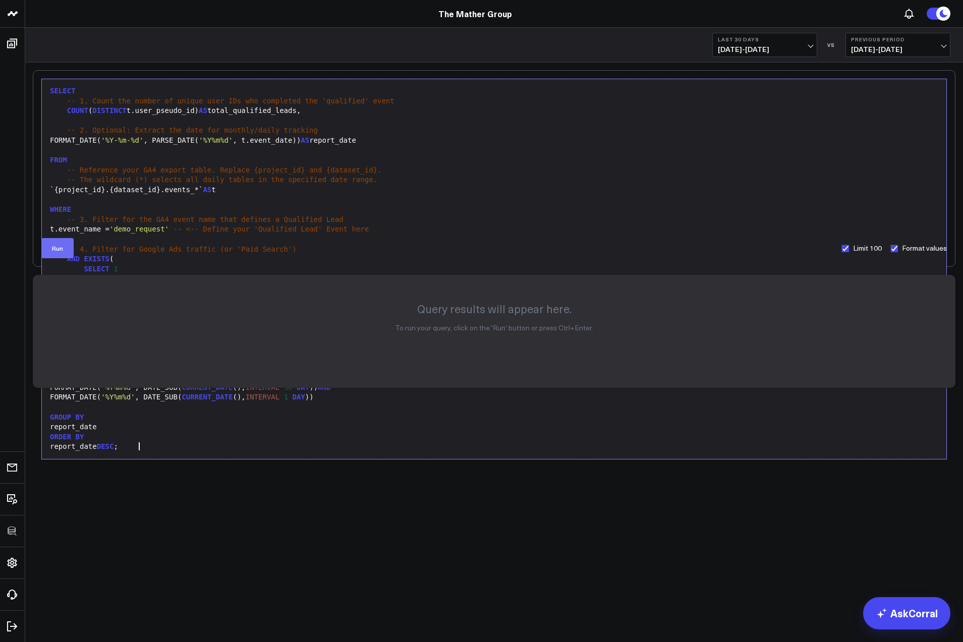
click at [53, 253] on button "Run" at bounding box center [57, 248] width 32 height 20
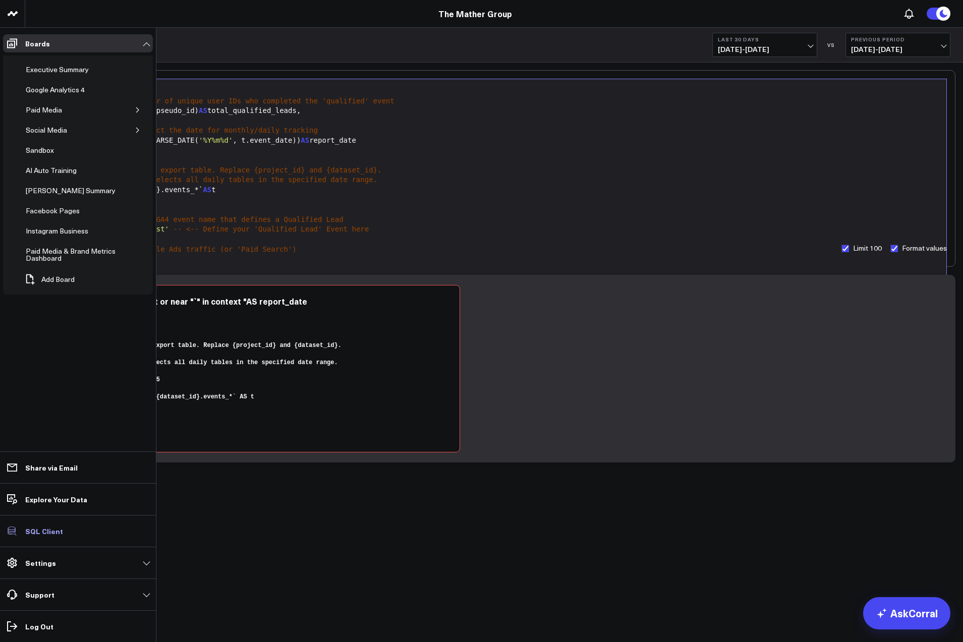
click at [36, 530] on p "SQL Client" at bounding box center [44, 531] width 38 height 8
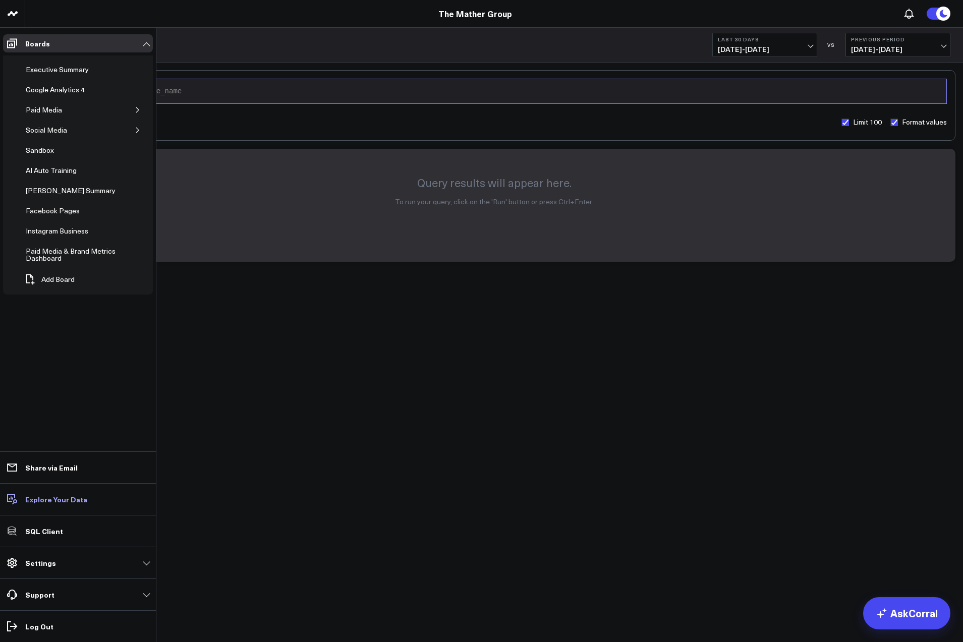
click at [54, 500] on p "Explore Your Data" at bounding box center [56, 499] width 62 height 8
click at [41, 89] on div "Google Analytics 4" at bounding box center [55, 90] width 64 height 12
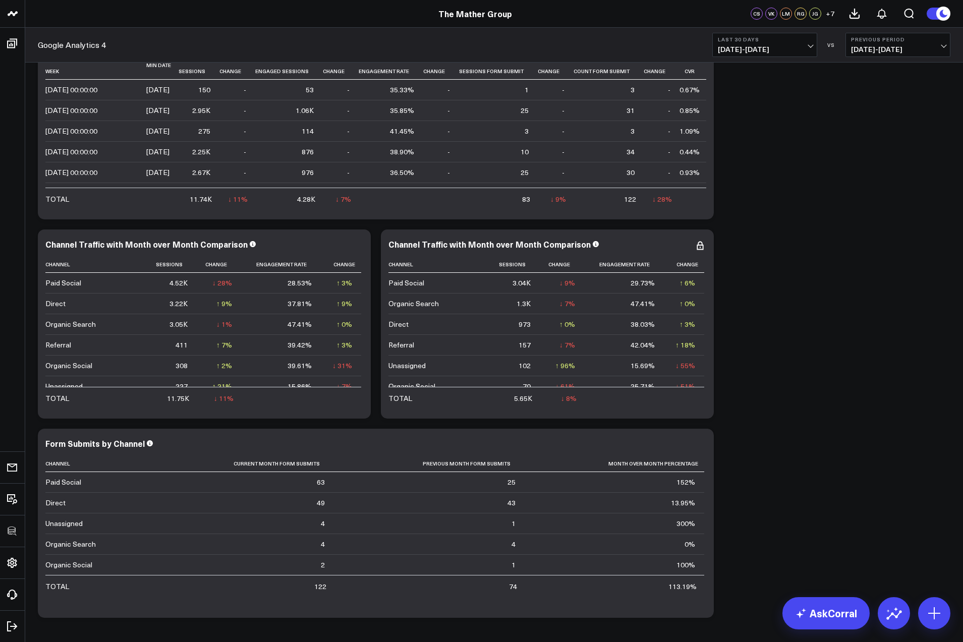
scroll to position [2867, 0]
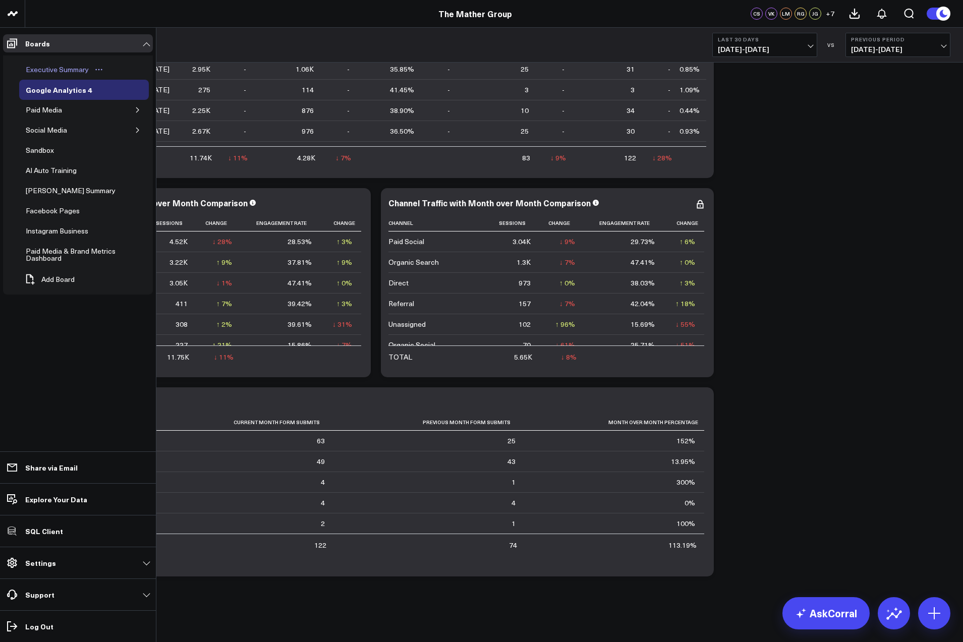
click at [48, 70] on div "Executive Summary" at bounding box center [57, 70] width 68 height 12
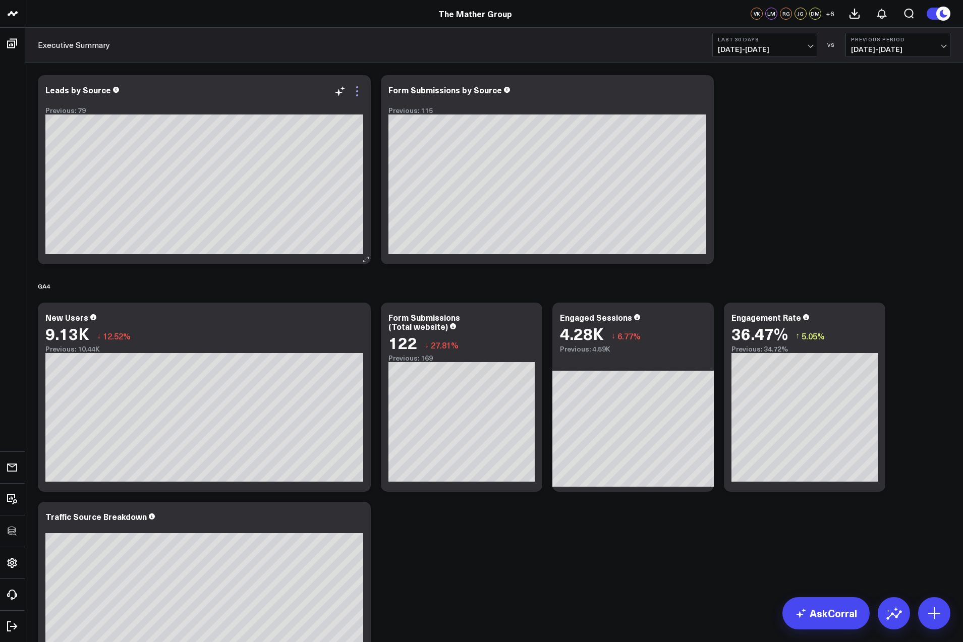
click at [357, 93] on icon at bounding box center [357, 91] width 12 height 12
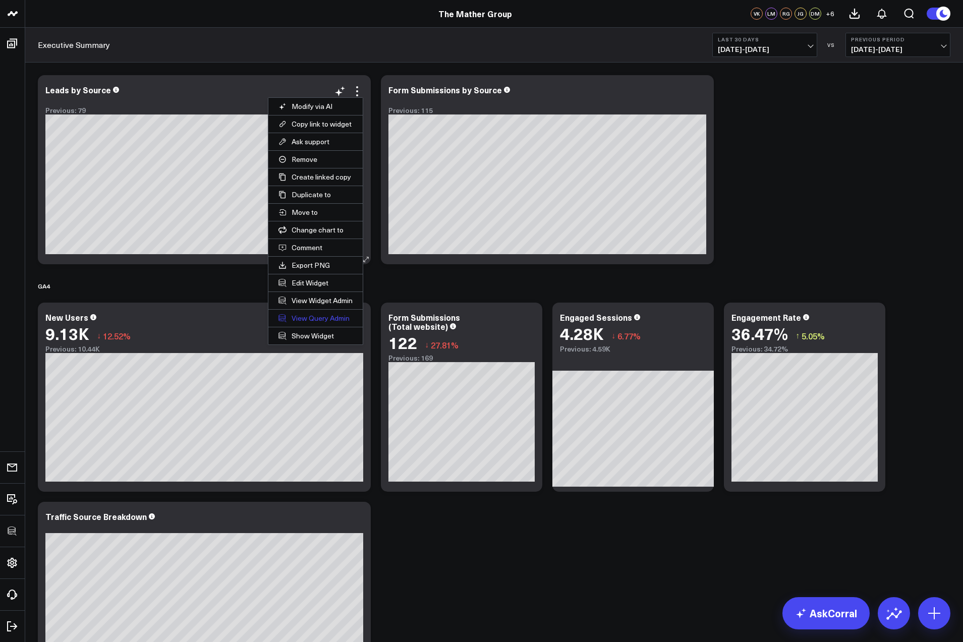
click at [322, 319] on link "View Query Admin" at bounding box center [315, 318] width 94 height 17
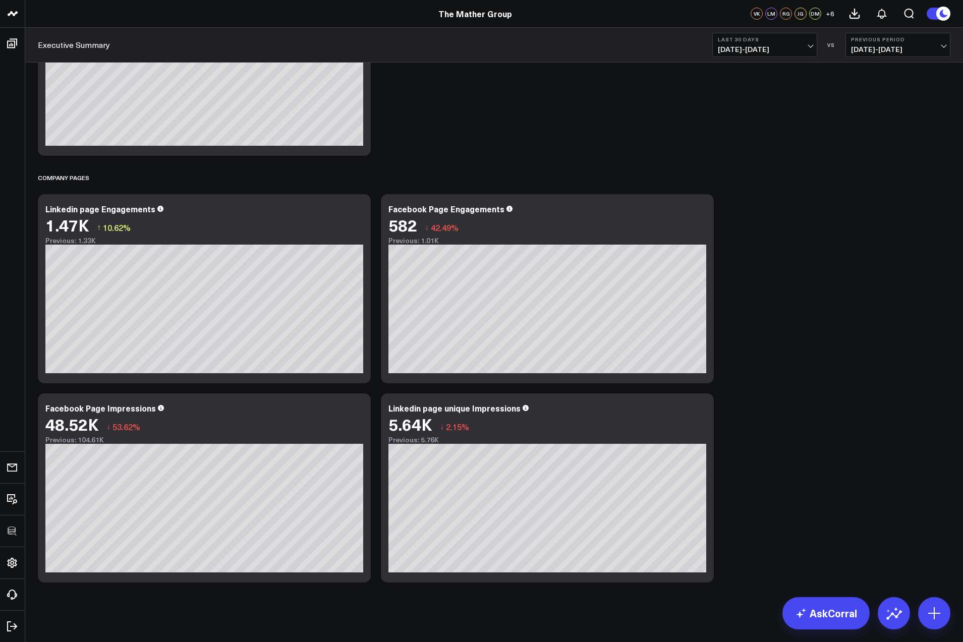
scroll to position [536, 0]
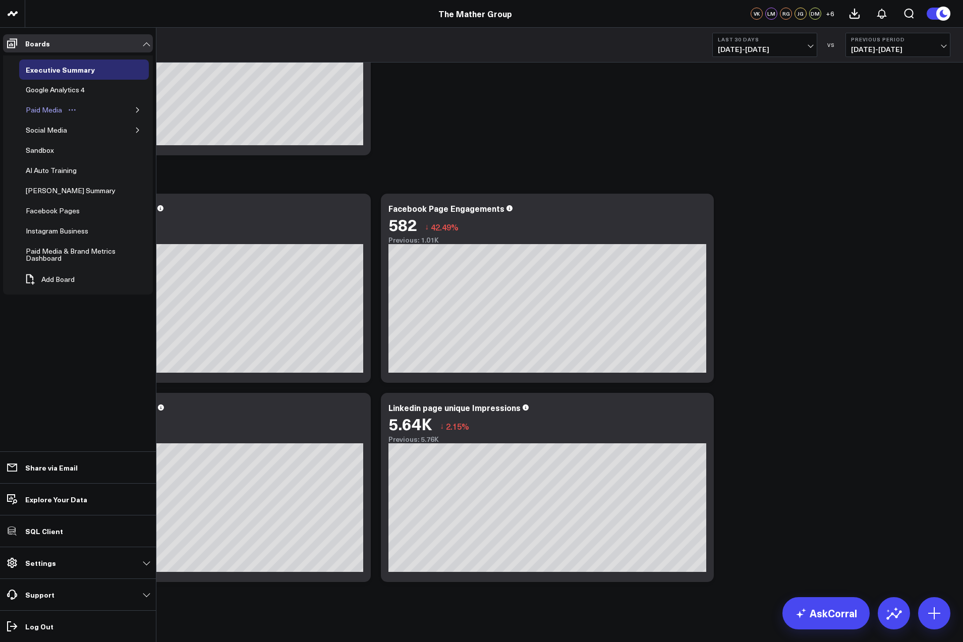
click at [36, 109] on div "Paid Media" at bounding box center [43, 110] width 41 height 12
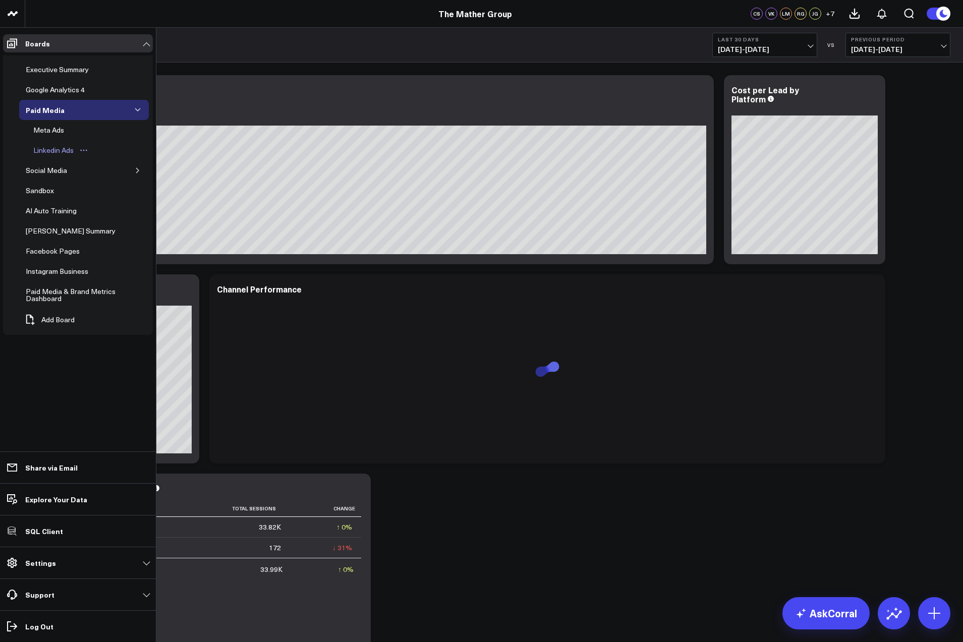
click at [52, 151] on div "Linkedin Ads" at bounding box center [53, 150] width 45 height 12
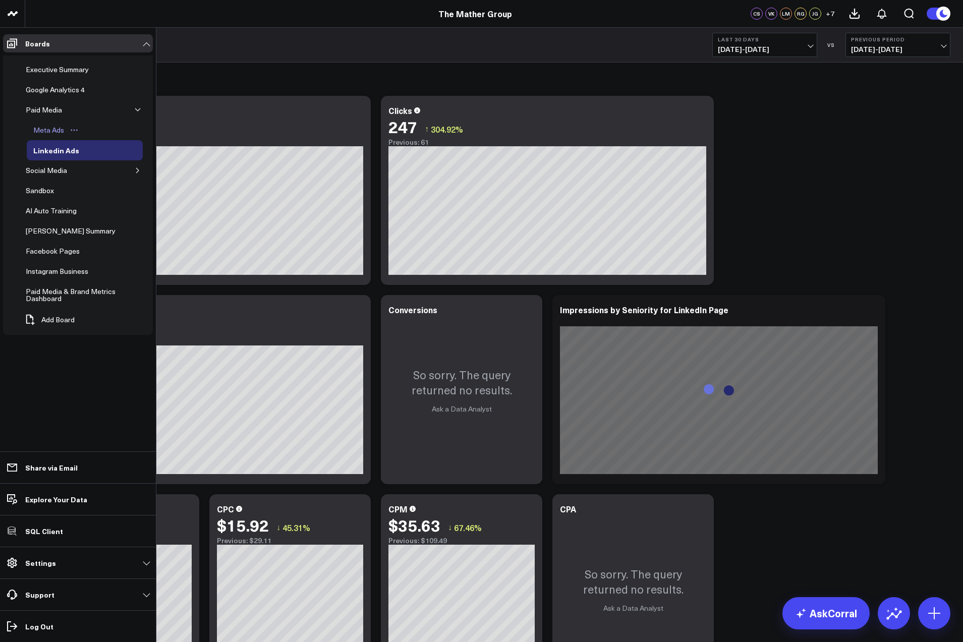
click at [49, 136] on link "Meta Ads" at bounding box center [56, 130] width 59 height 20
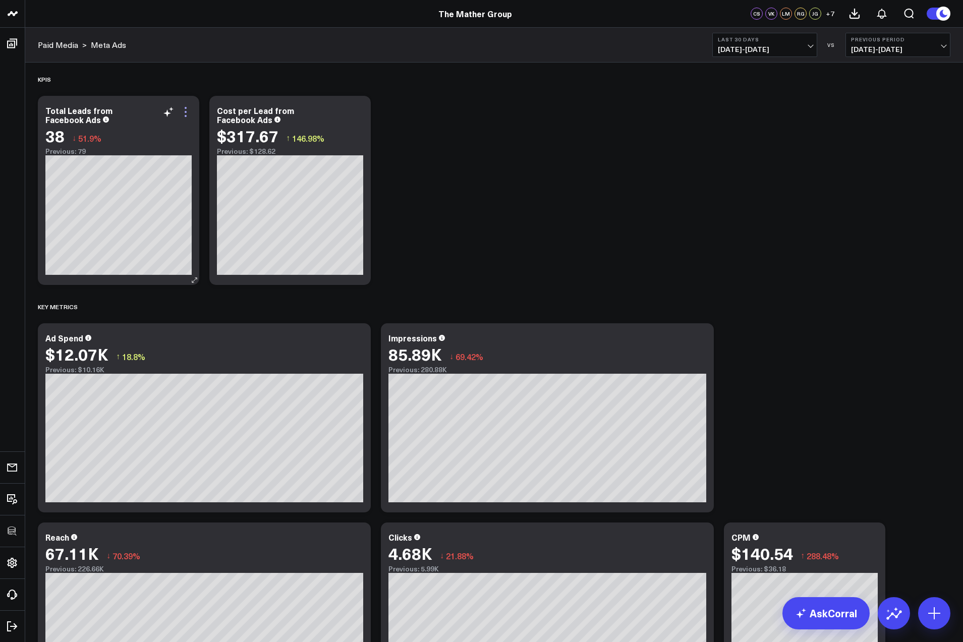
click at [187, 112] on icon at bounding box center [186, 112] width 12 height 12
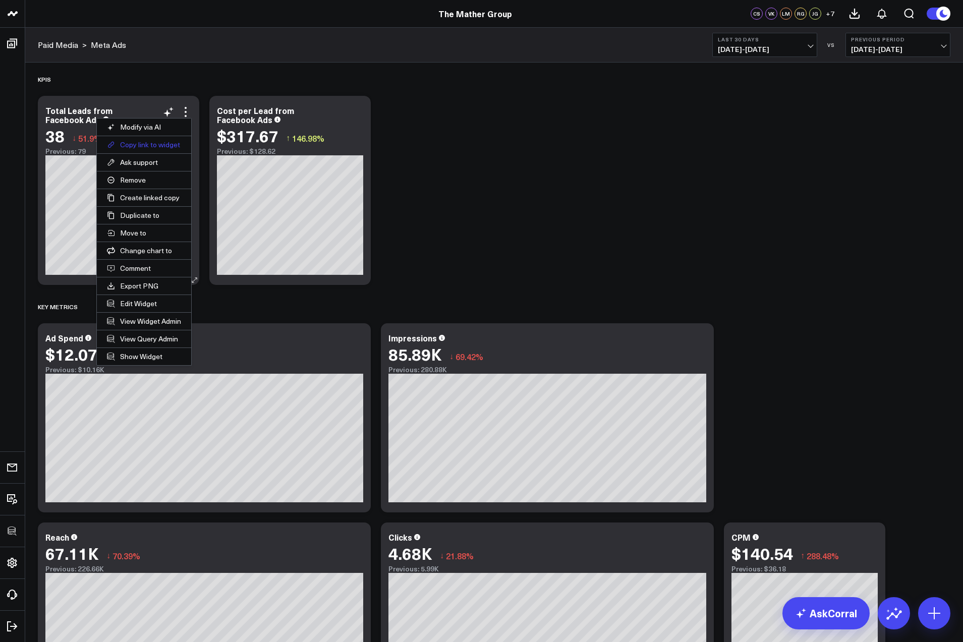
click at [160, 142] on button "Copy link to widget" at bounding box center [144, 144] width 94 height 17
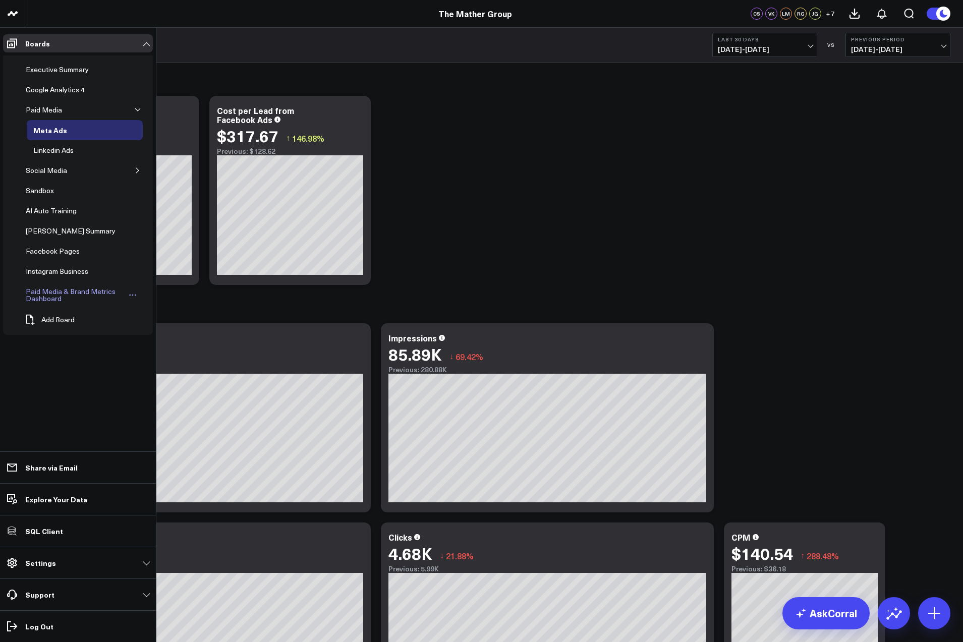
click at [68, 292] on div "Paid Media & Brand Metrics Dashboard" at bounding box center [74, 295] width 103 height 19
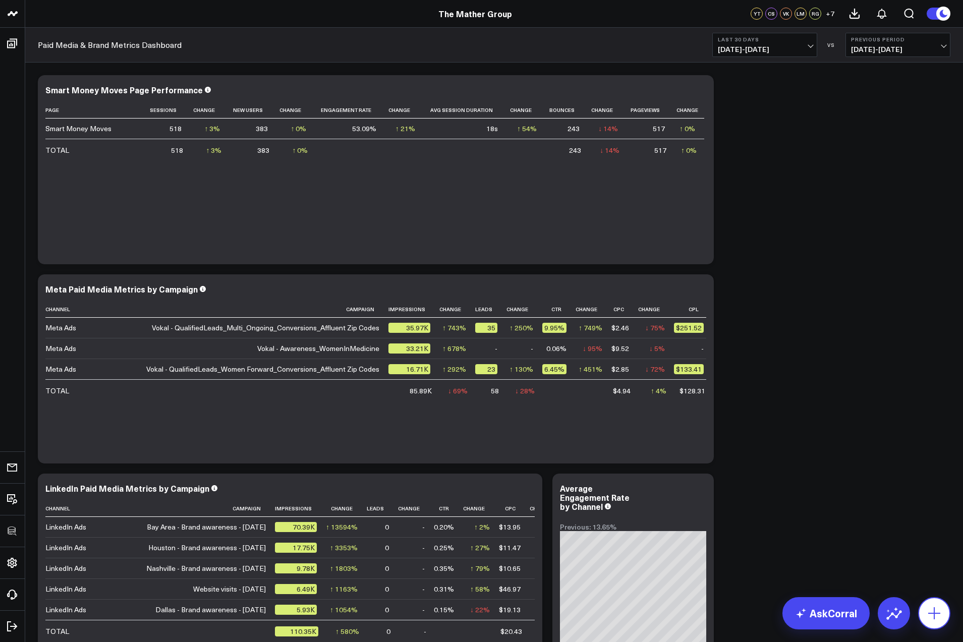
click at [928, 613] on icon at bounding box center [934, 613] width 16 height 16
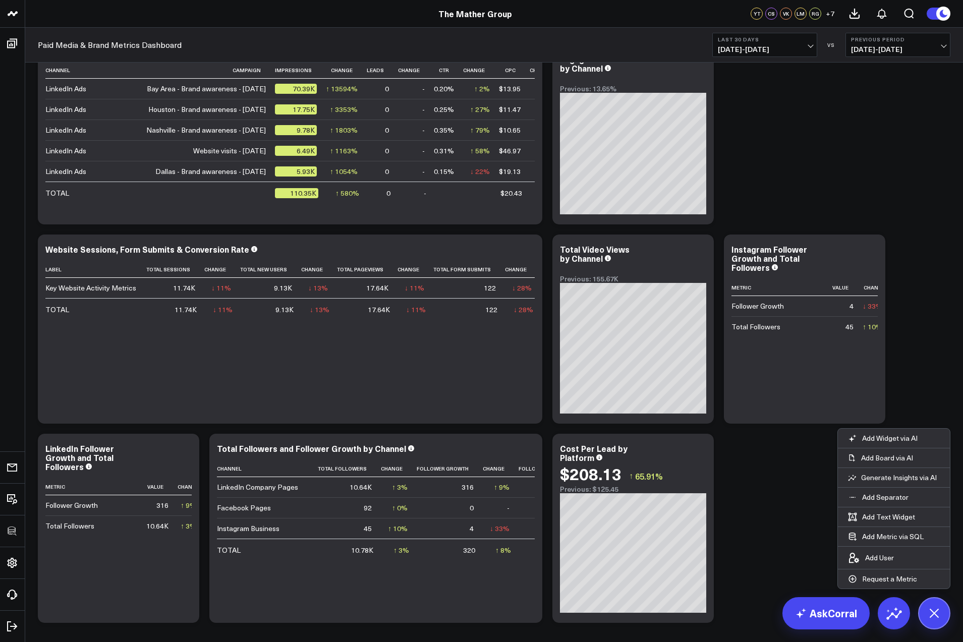
scroll to position [485, 0]
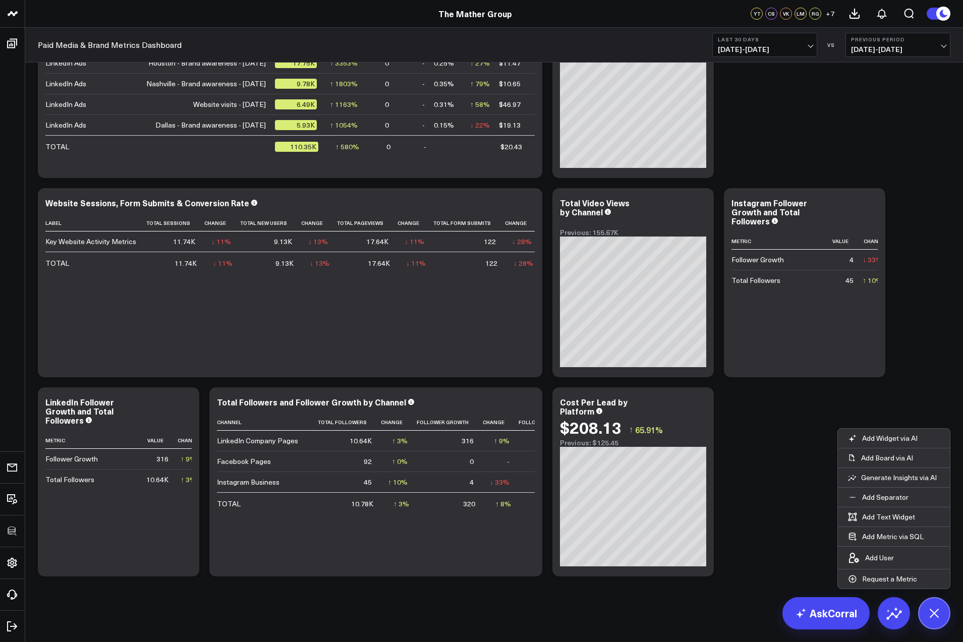
drag, startPoint x: 794, startPoint y: 481, endPoint x: 396, endPoint y: 186, distance: 495.9
click at [794, 481] on div "Modify via AI Copy link to widget Ask support Remove Create linked copy Executi…" at bounding box center [494, 83] width 923 height 997
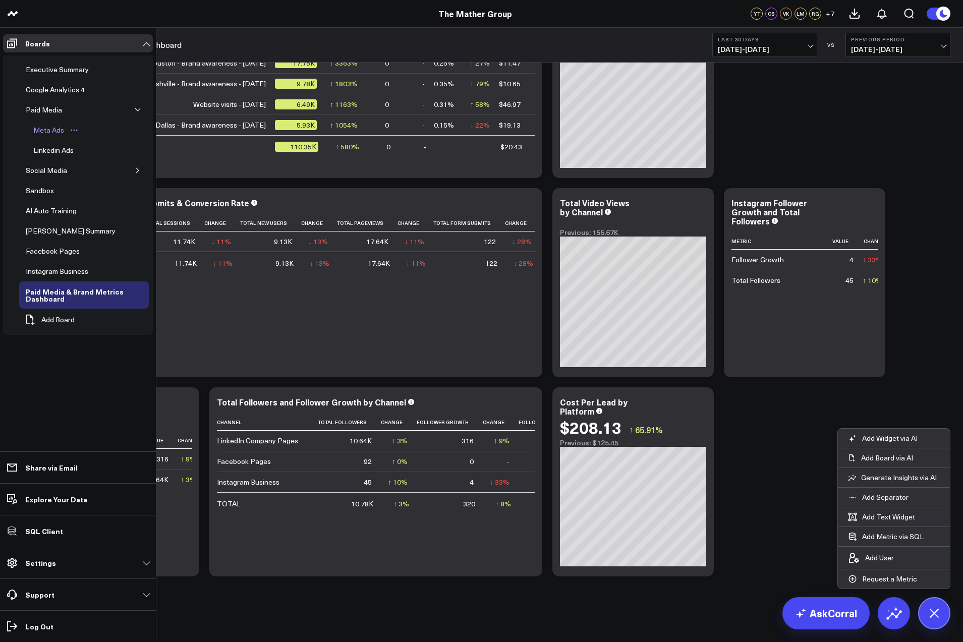
click at [54, 128] on div "Meta Ads" at bounding box center [49, 130] width 36 height 12
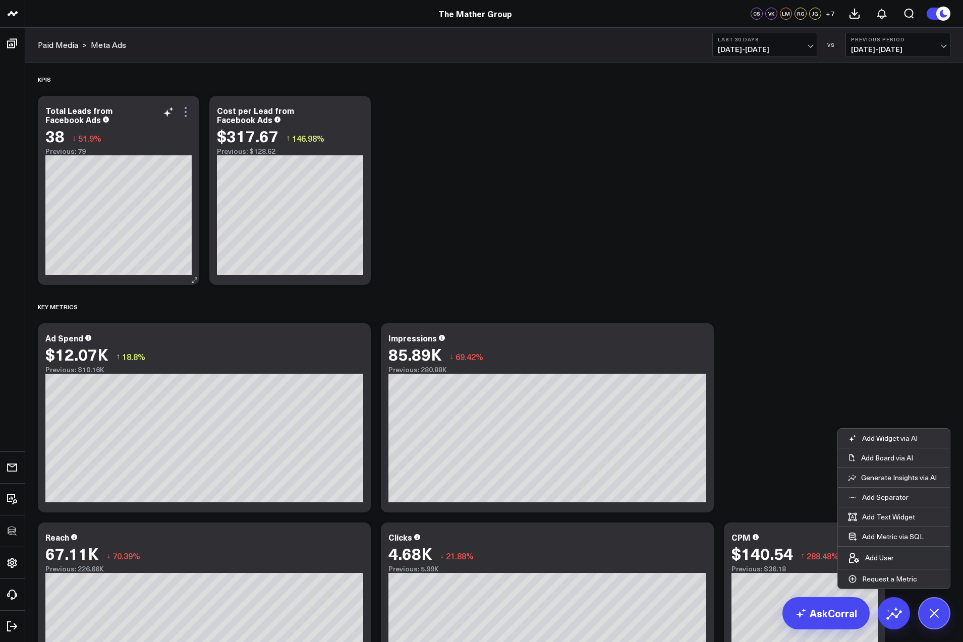
click at [185, 117] on icon at bounding box center [186, 112] width 12 height 12
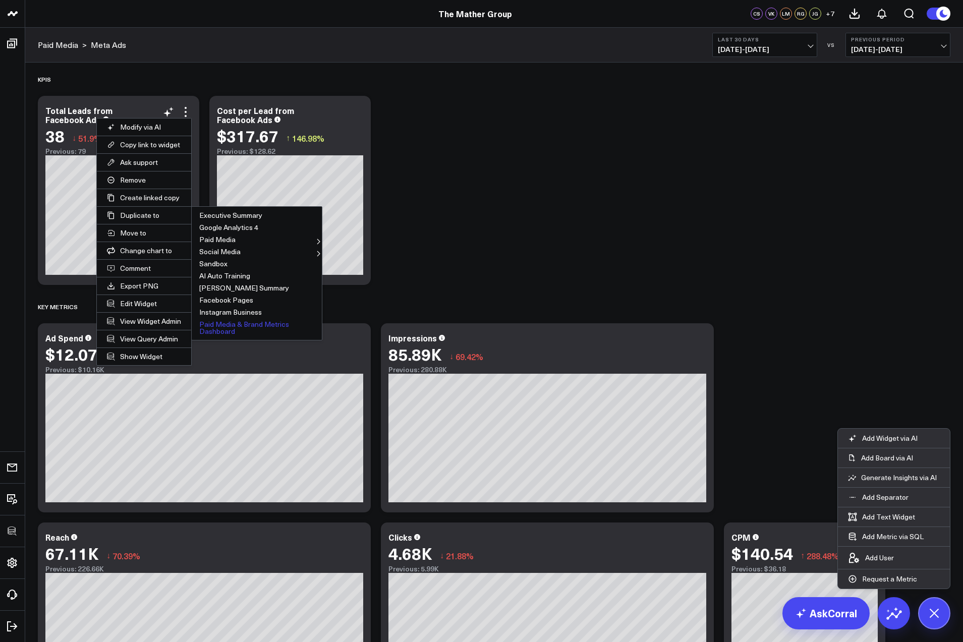
click at [231, 327] on button "Paid Media & Brand Metrics Dashboard" at bounding box center [257, 327] width 130 height 19
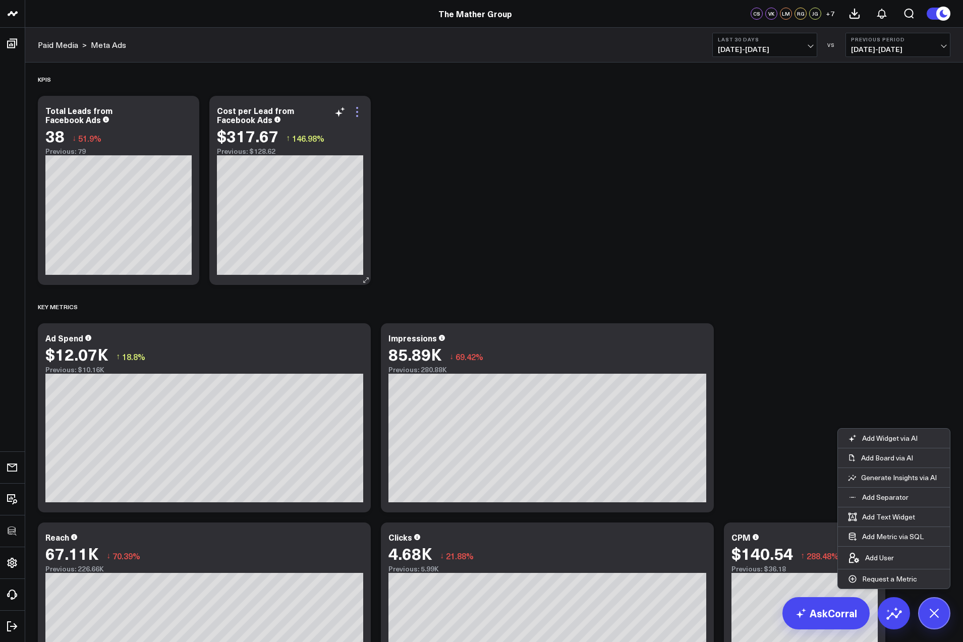
click at [357, 111] on icon at bounding box center [357, 112] width 2 height 2
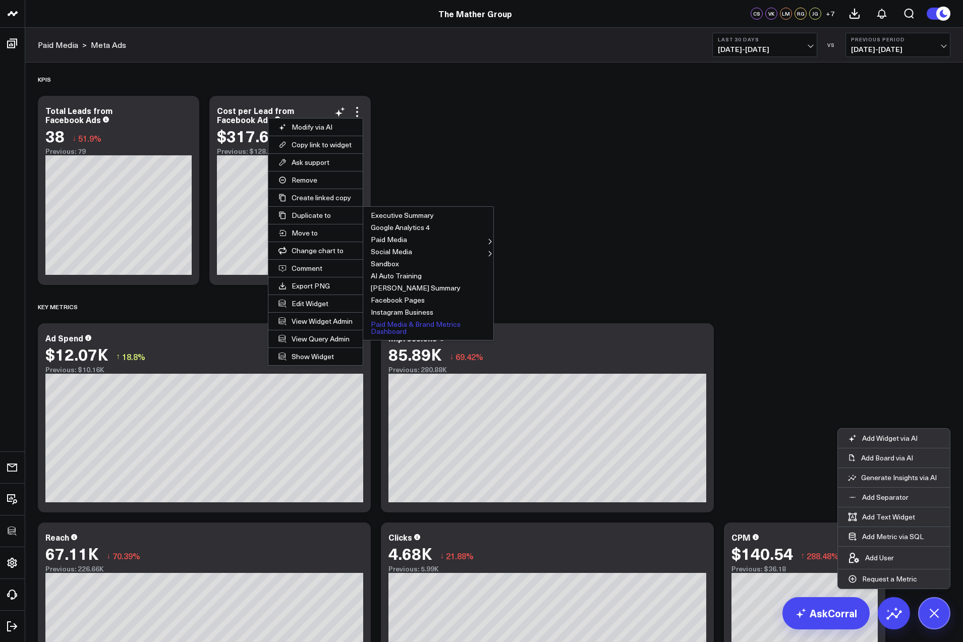
click at [412, 327] on button "Paid Media & Brand Metrics Dashboard" at bounding box center [428, 327] width 130 height 19
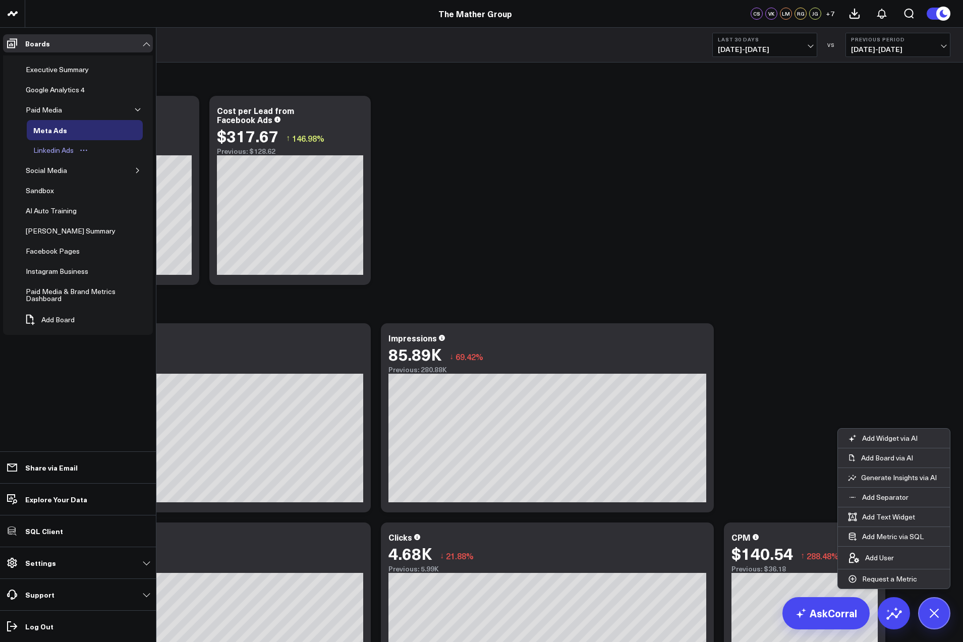
click at [42, 150] on div "Linkedin Ads" at bounding box center [53, 150] width 45 height 12
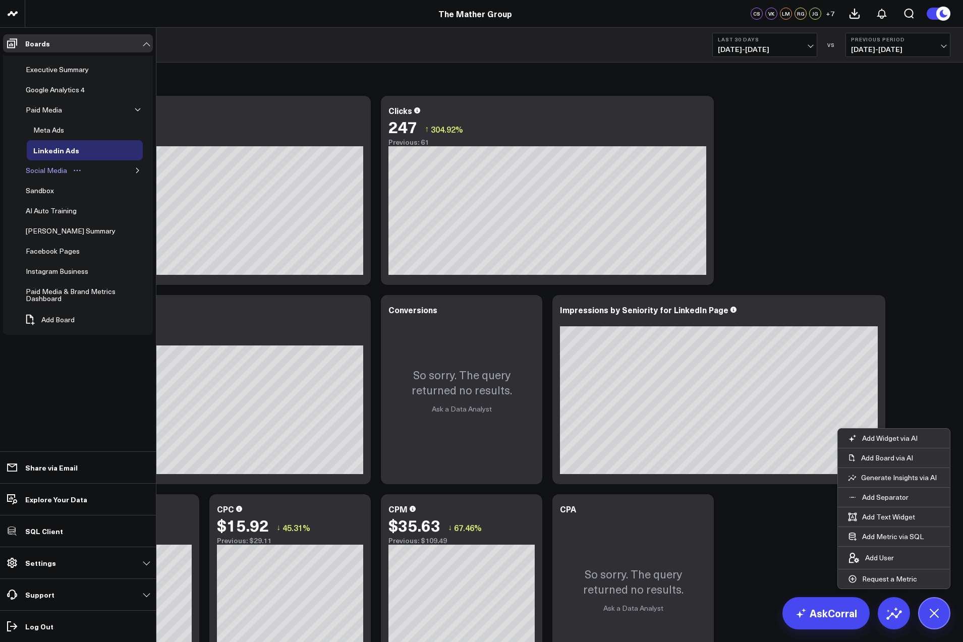
click at [35, 170] on div "Social Media" at bounding box center [46, 170] width 46 height 12
click at [139, 172] on icon "button" at bounding box center [138, 171] width 6 height 6
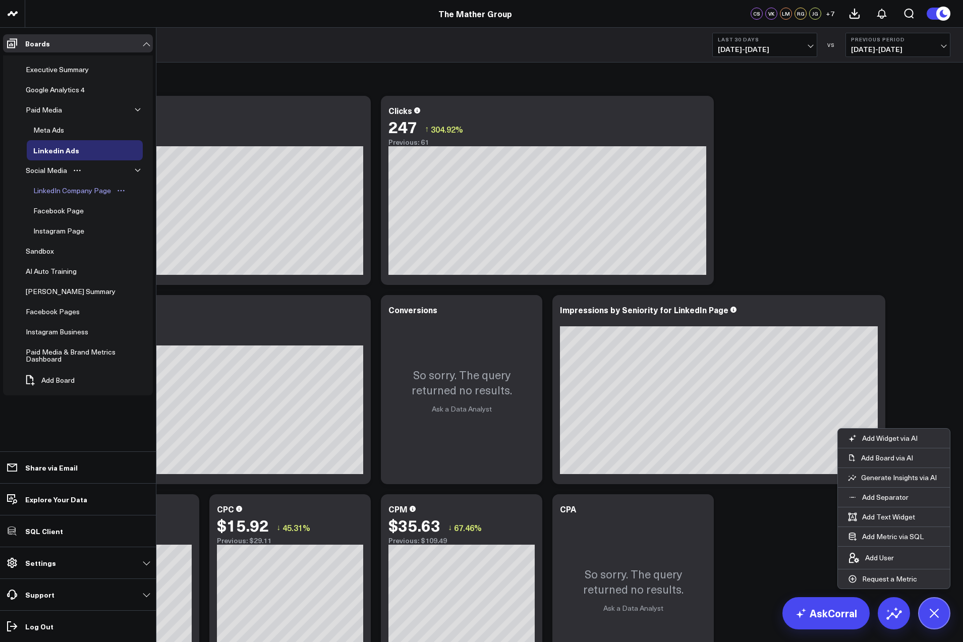
click at [65, 188] on div "LinkedIn Company Page" at bounding box center [72, 191] width 83 height 12
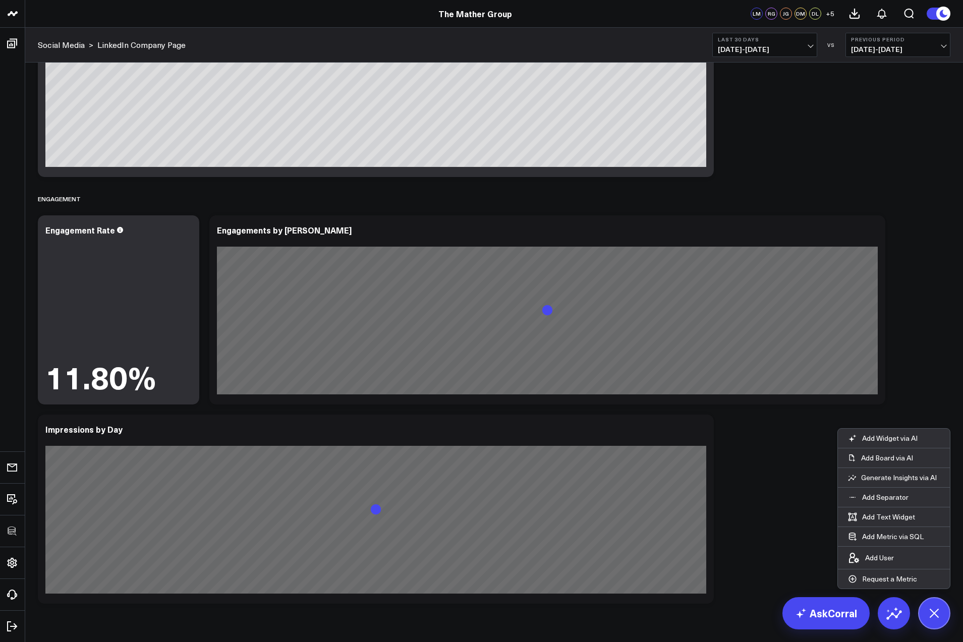
scroll to position [1786, 0]
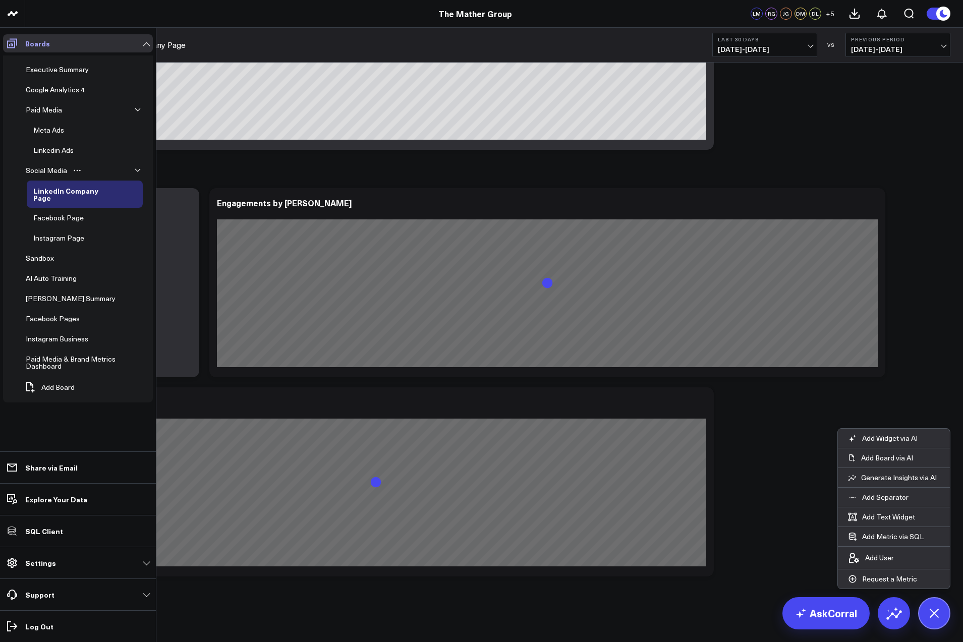
click at [10, 43] on icon at bounding box center [12, 43] width 12 height 12
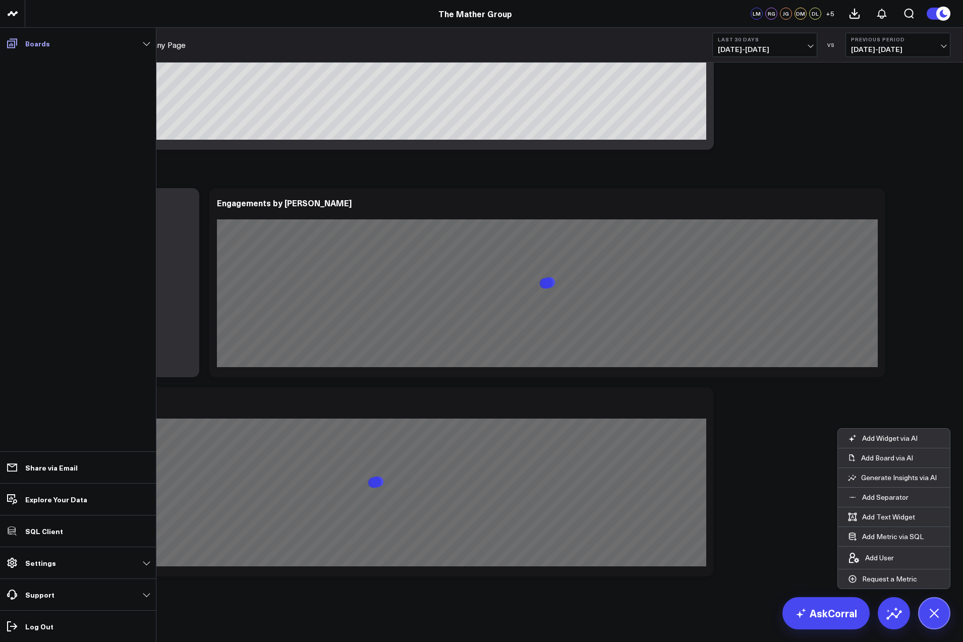
click at [9, 43] on icon at bounding box center [12, 43] width 12 height 12
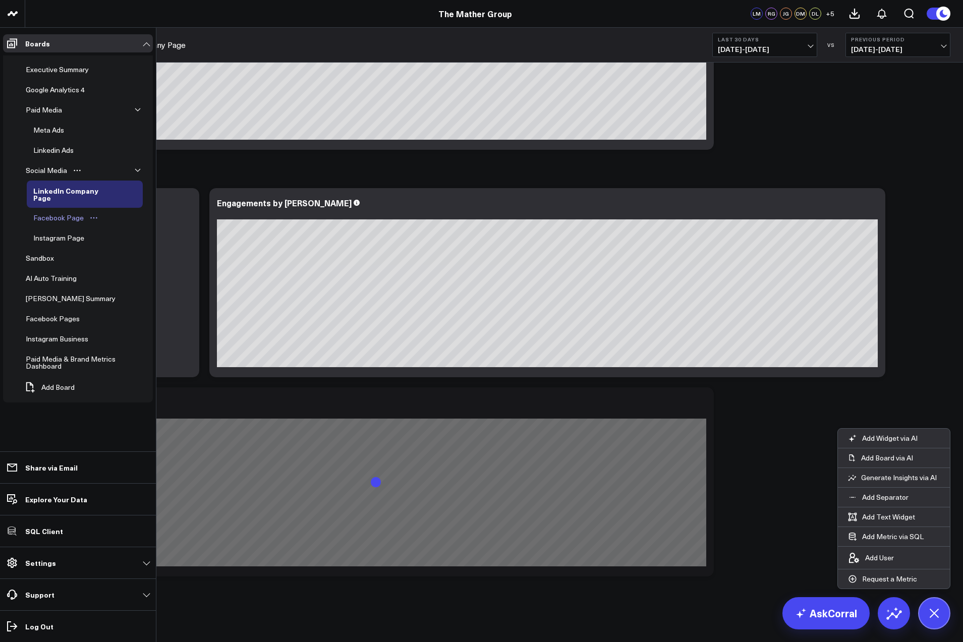
click at [53, 212] on div "Facebook Page" at bounding box center [59, 218] width 56 height 12
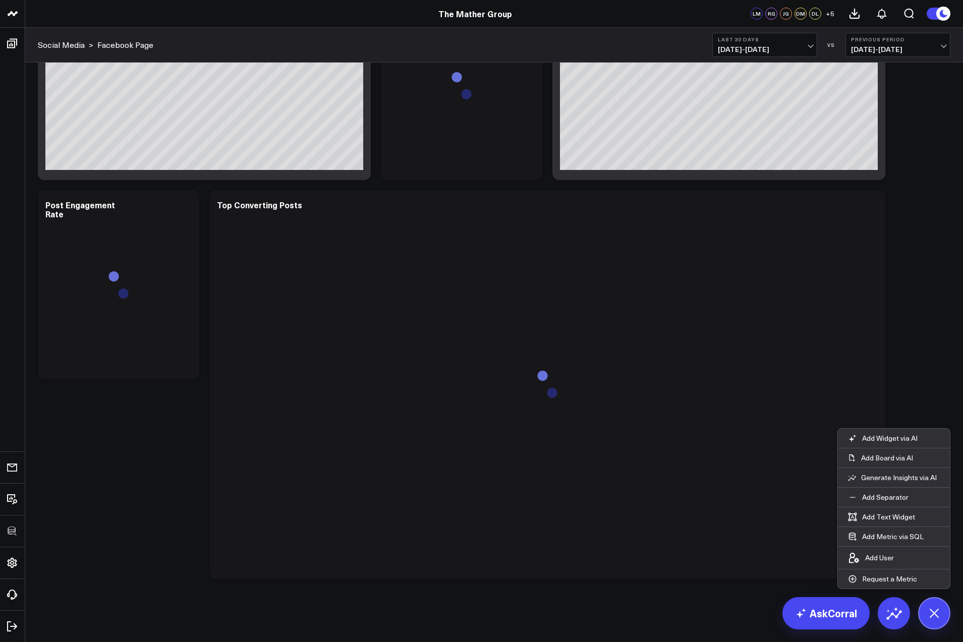
scroll to position [86, 0]
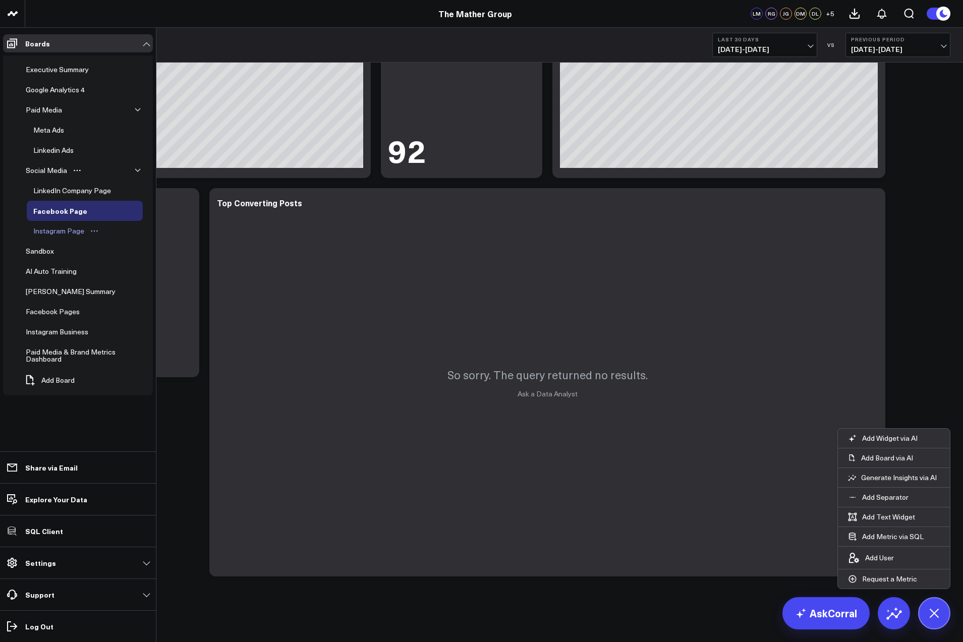
click at [50, 232] on div "Instagram Page" at bounding box center [59, 231] width 56 height 12
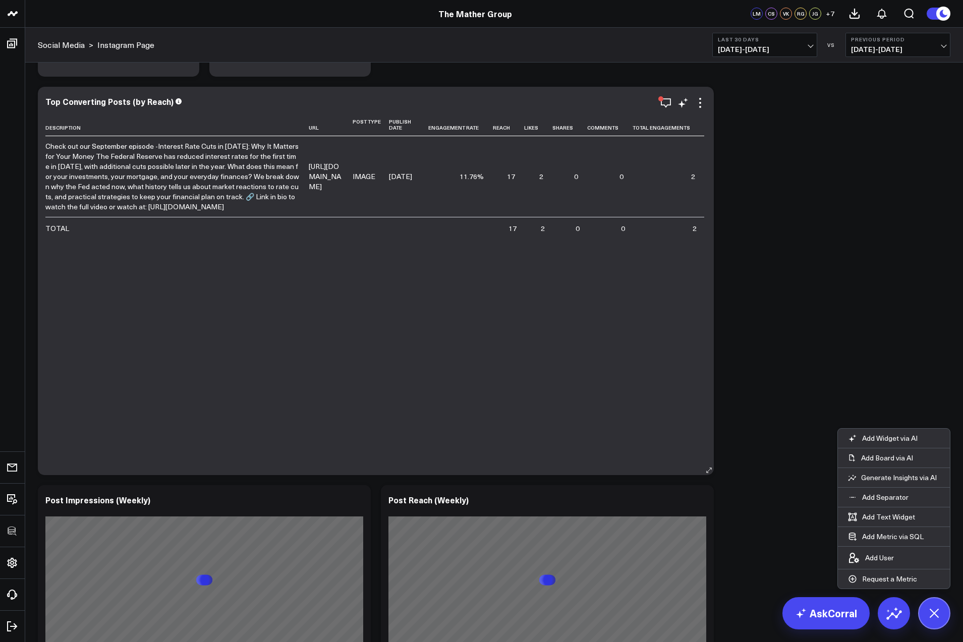
scroll to position [389, 0]
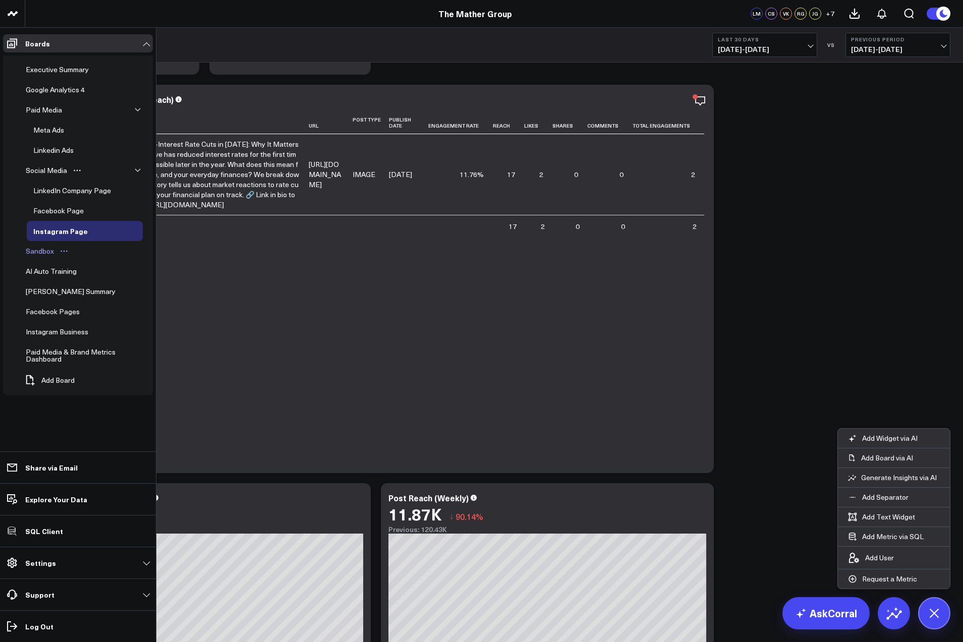
click at [36, 251] on div "Sandbox" at bounding box center [39, 251] width 33 height 12
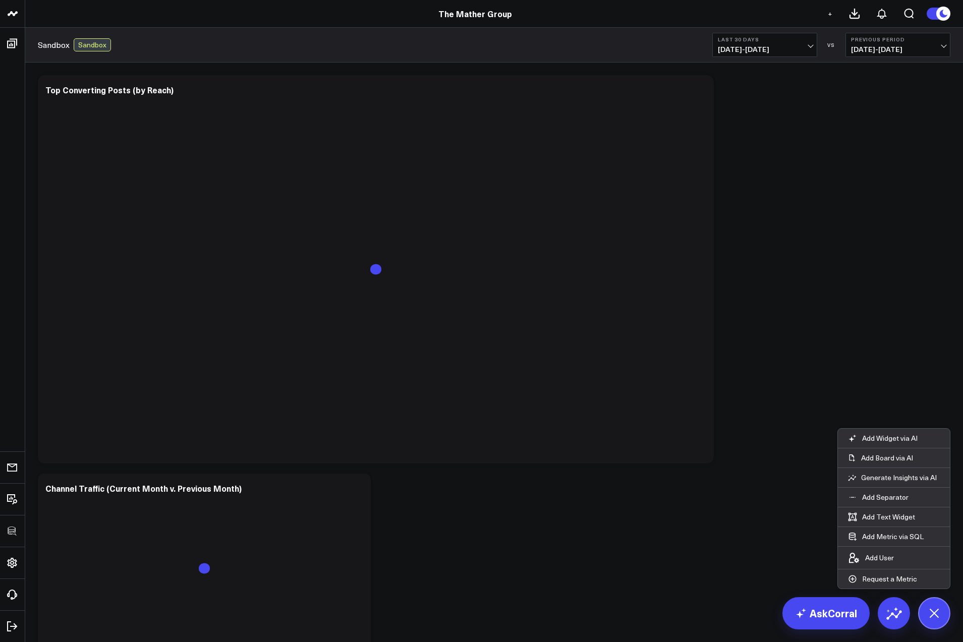
scroll to position [86, 0]
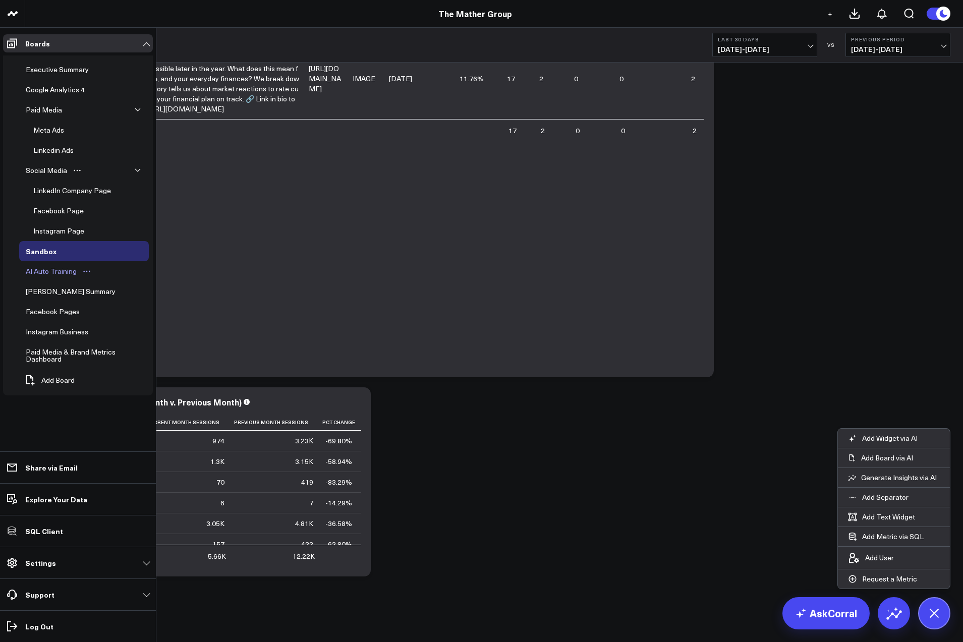
click at [61, 270] on div "AI Auto Training" at bounding box center [51, 271] width 56 height 12
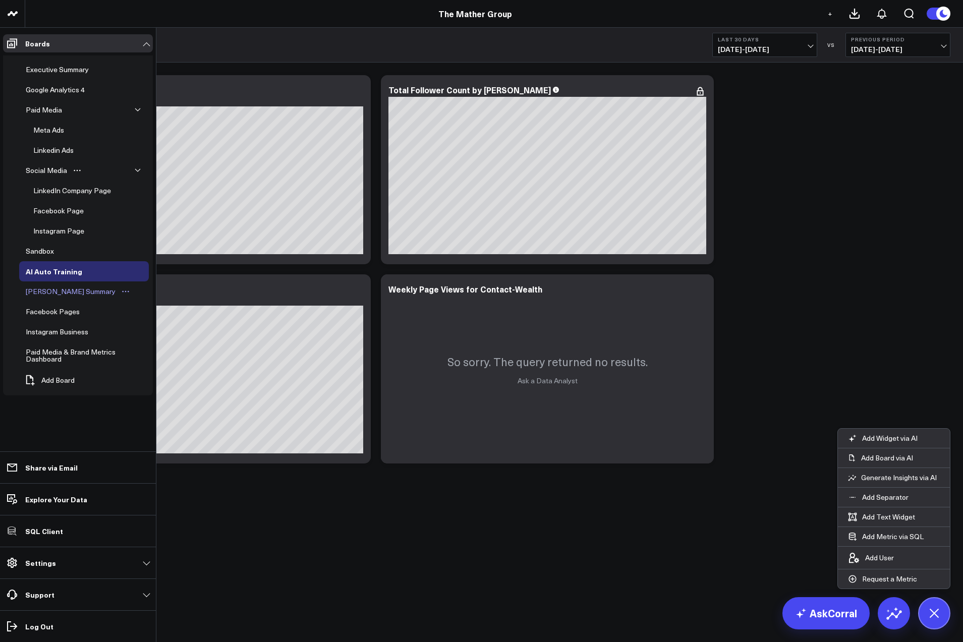
click at [57, 289] on div "[PERSON_NAME] Summary" at bounding box center [70, 292] width 95 height 12
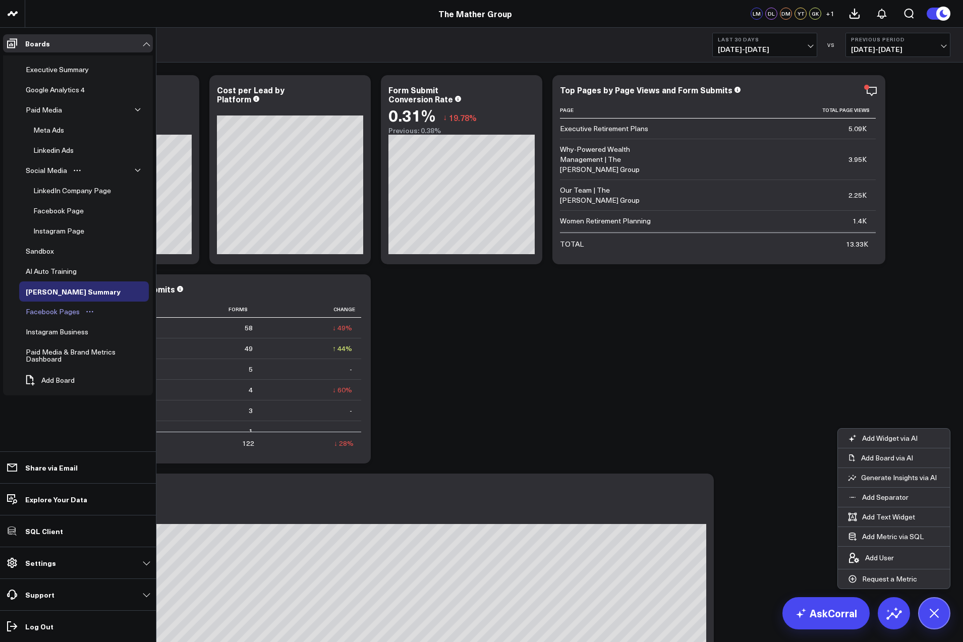
click at [53, 310] on div "Facebook Pages" at bounding box center [52, 312] width 59 height 12
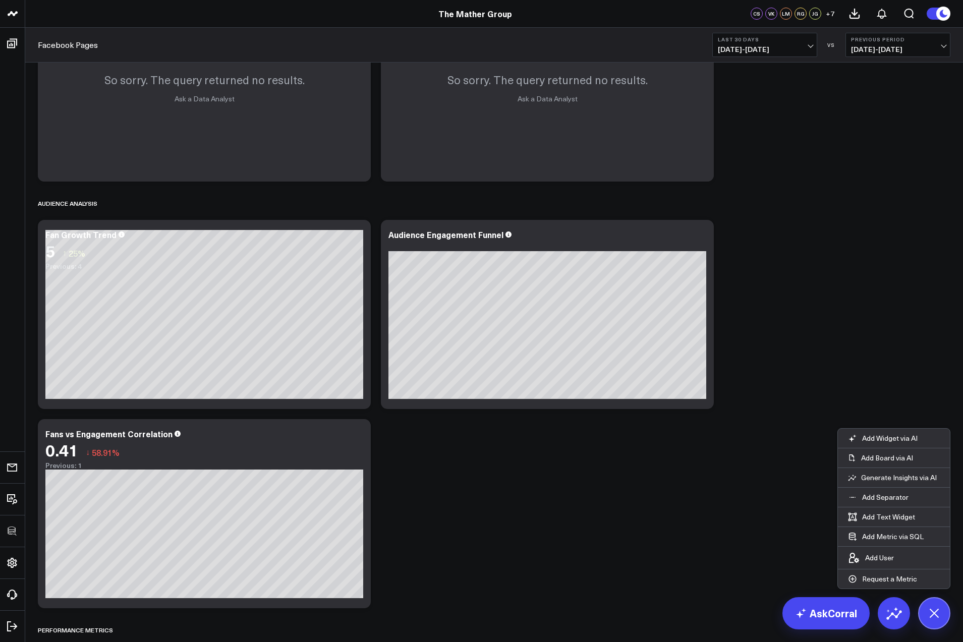
scroll to position [727, 0]
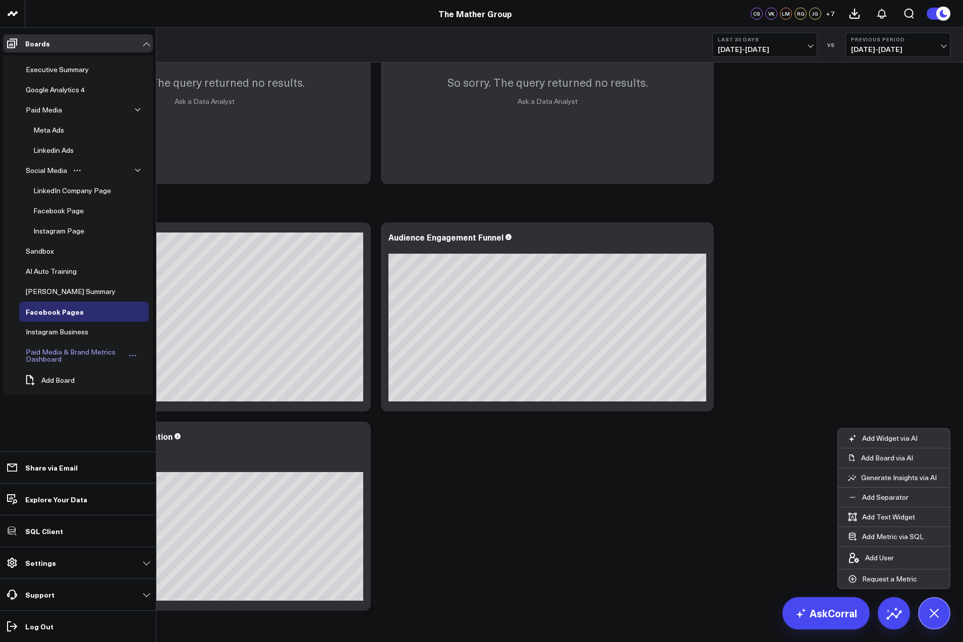
click at [64, 360] on div "Paid Media & Brand Metrics Dashboard" at bounding box center [74, 355] width 103 height 19
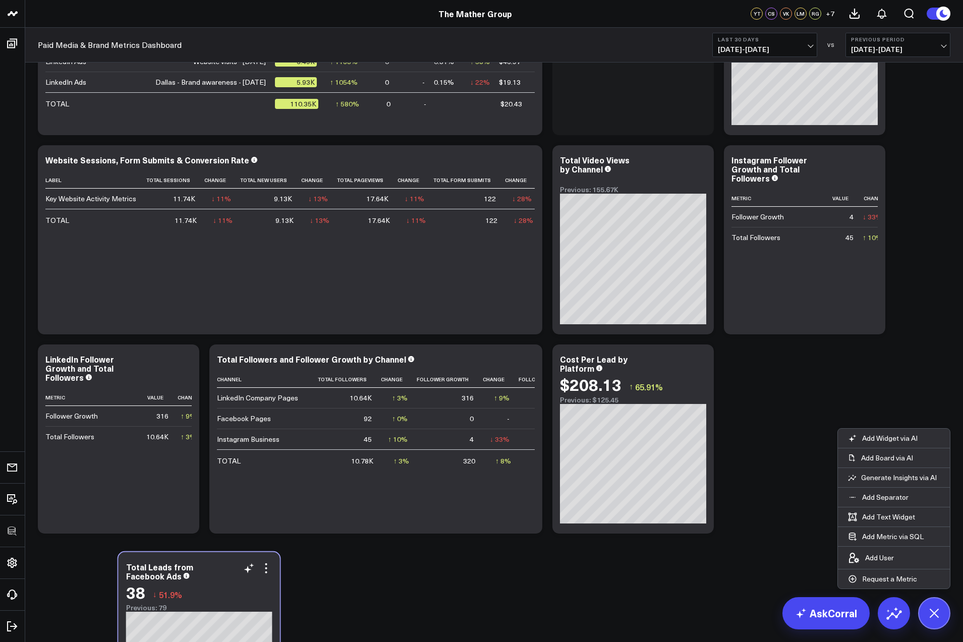
drag, startPoint x: 300, startPoint y: 83, endPoint x: 210, endPoint y: 563, distance: 487.8
click at [210, 563] on div "Total Leads from Facebook Ads 38 ↓ 51.9% Previous: 79" at bounding box center [199, 646] width 161 height 189
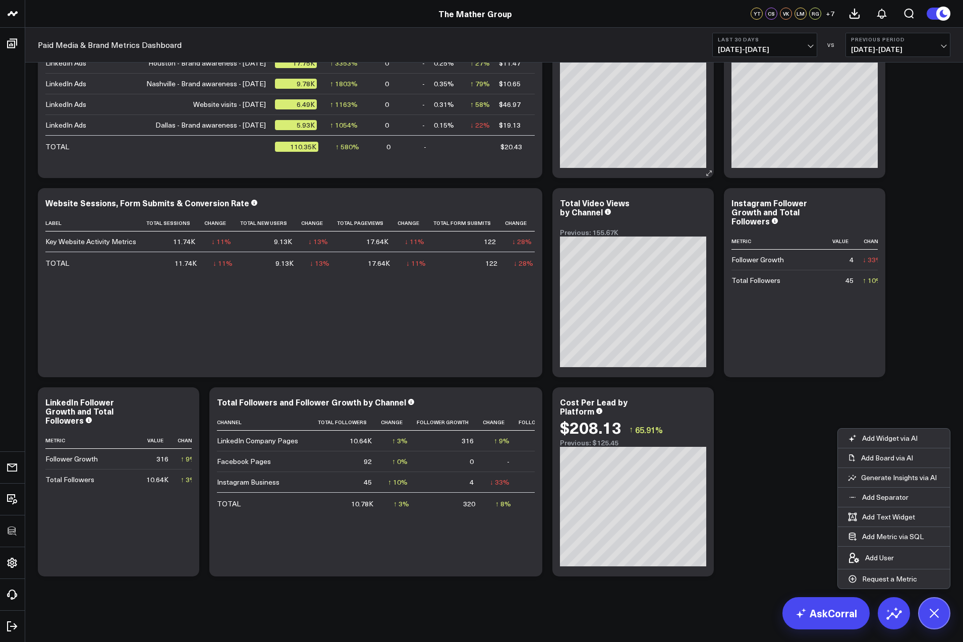
scroll to position [485, 0]
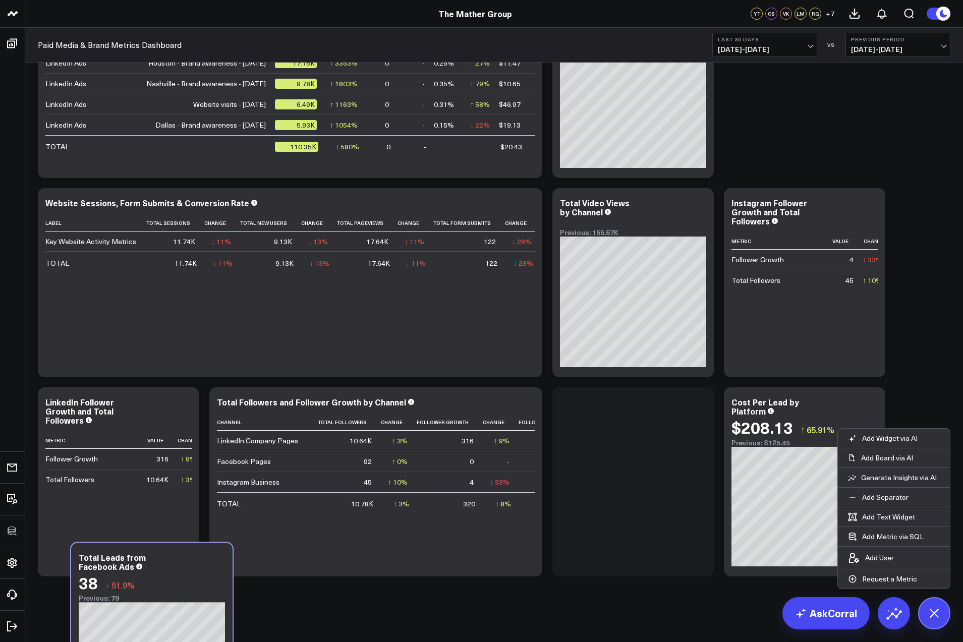
click at [163, 642] on html "100525 Test 100625-2 100925 3725 Test 829 Studios Accenture Acme Industrial Act…" at bounding box center [481, 78] width 963 height 1127
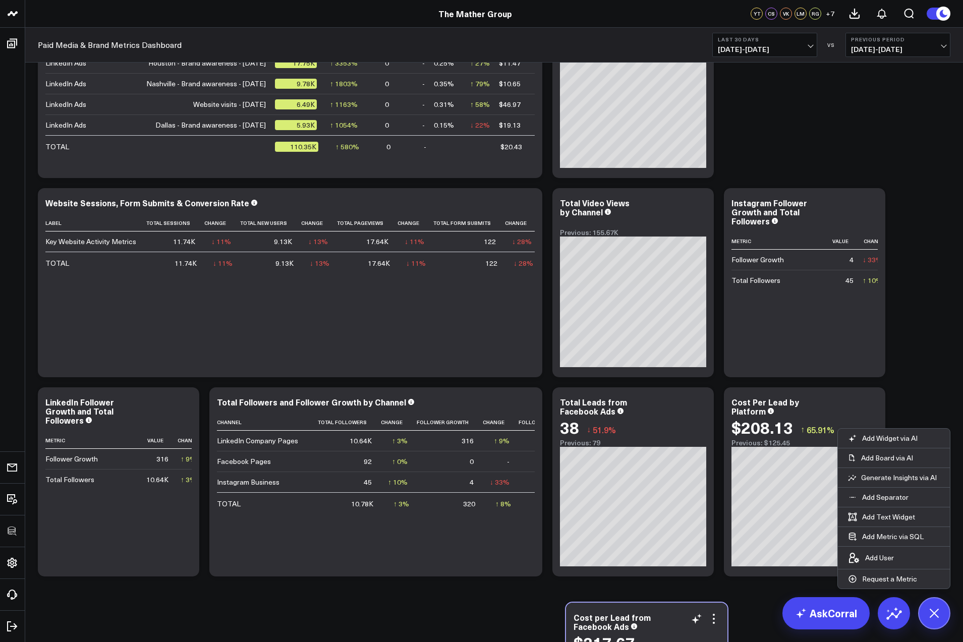
drag, startPoint x: 143, startPoint y: 87, endPoint x: 671, endPoint y: 615, distance: 746.7
click at [671, 615] on div "Cost per Lead from Facebook Ads" at bounding box center [647, 622] width 146 height 18
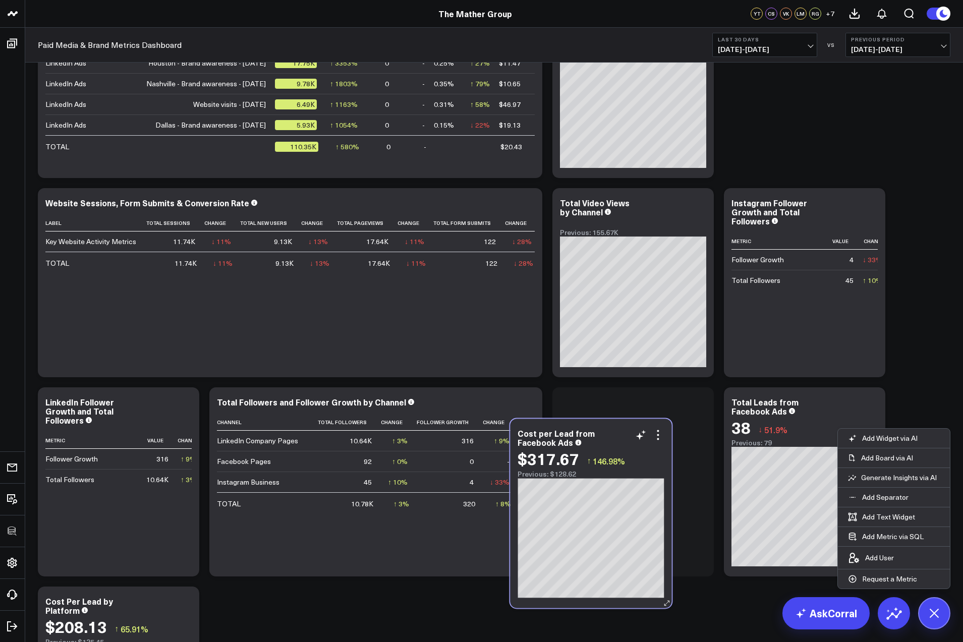
drag, startPoint x: 180, startPoint y: 118, endPoint x: 618, endPoint y: 438, distance: 543.1
click at [618, 438] on div "Cost per Lead from Facebook Ads" at bounding box center [591, 438] width 146 height 18
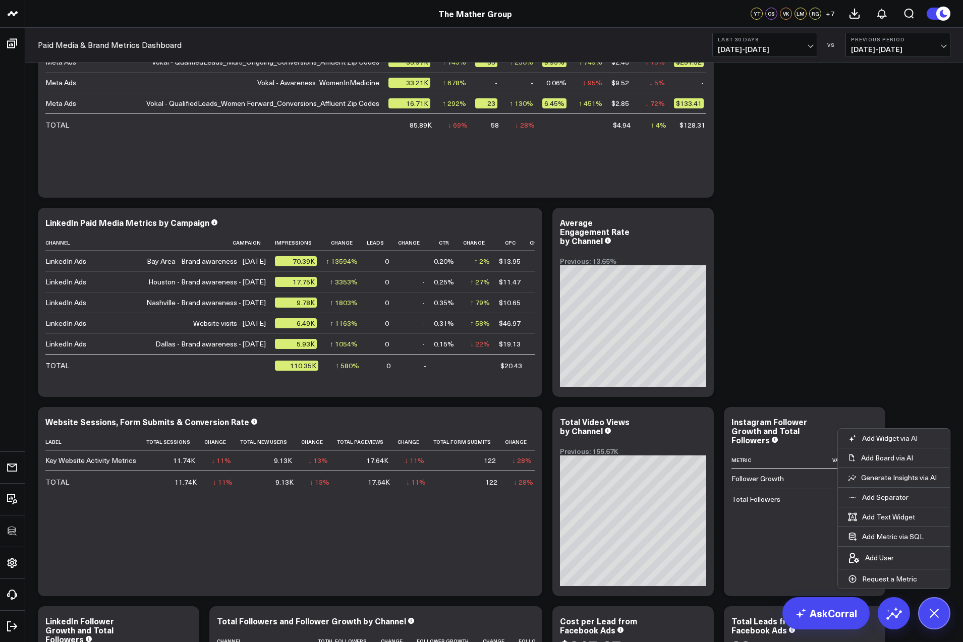
scroll to position [684, 0]
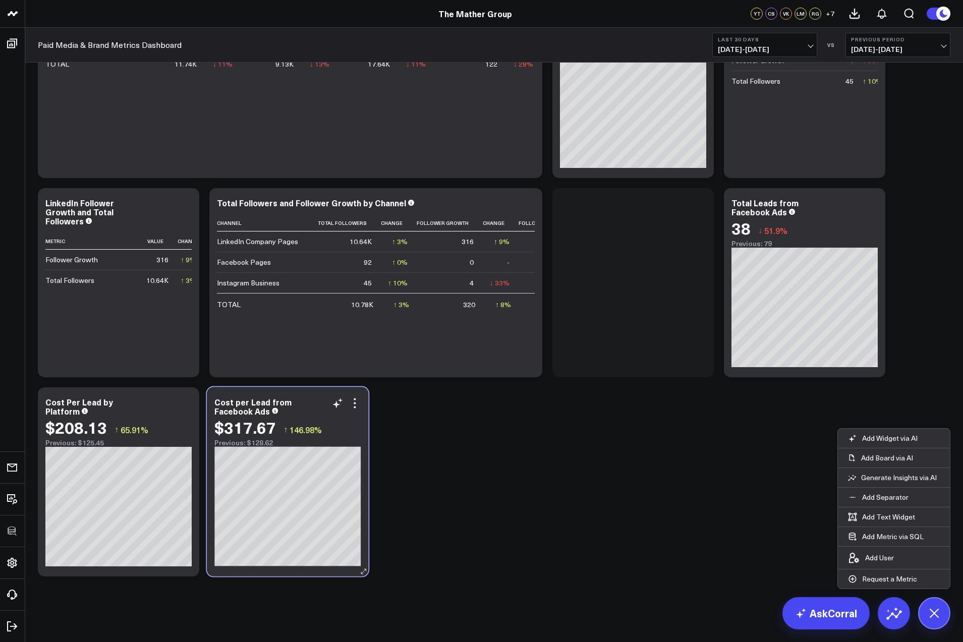
drag, startPoint x: 585, startPoint y: 249, endPoint x: 299, endPoint y: 400, distance: 323.4
click at [298, 400] on div "Cost per Lead from Facebook Ads" at bounding box center [287, 407] width 146 height 18
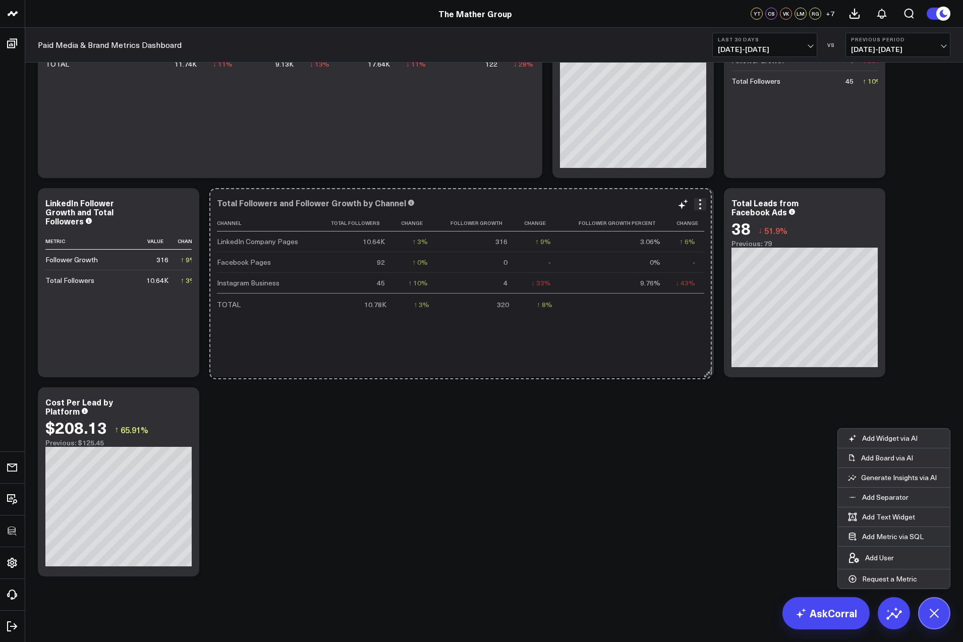
drag, startPoint x: 538, startPoint y: 371, endPoint x: 707, endPoint y: 373, distance: 169.5
click at [707, 373] on icon at bounding box center [709, 372] width 5 height 5
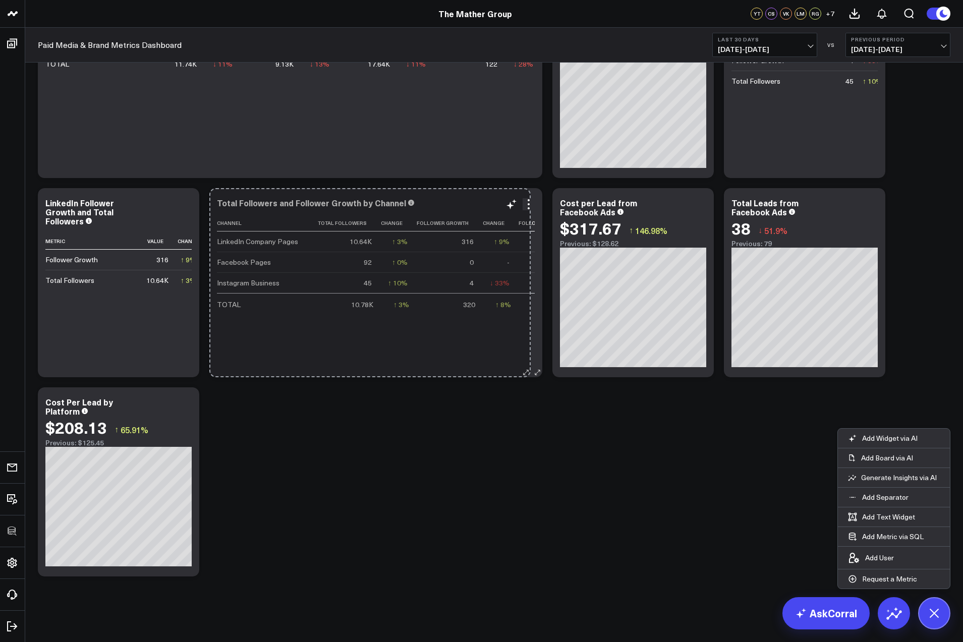
drag, startPoint x: 707, startPoint y: 373, endPoint x: 524, endPoint y: 364, distance: 183.4
click at [524, 364] on div "Total Followers and Follower Growth by Channel Channel Total Followers Change F…" at bounding box center [375, 282] width 333 height 189
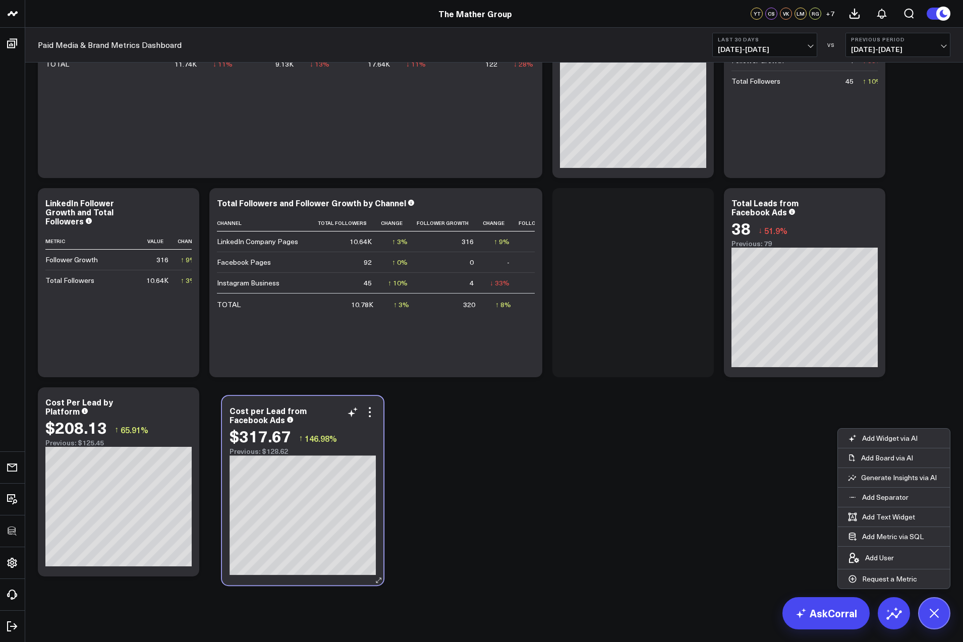
drag, startPoint x: 656, startPoint y: 199, endPoint x: 325, endPoint y: 407, distance: 390.4
click at [325, 407] on div "Cost per Lead from Facebook Ads" at bounding box center [303, 415] width 146 height 18
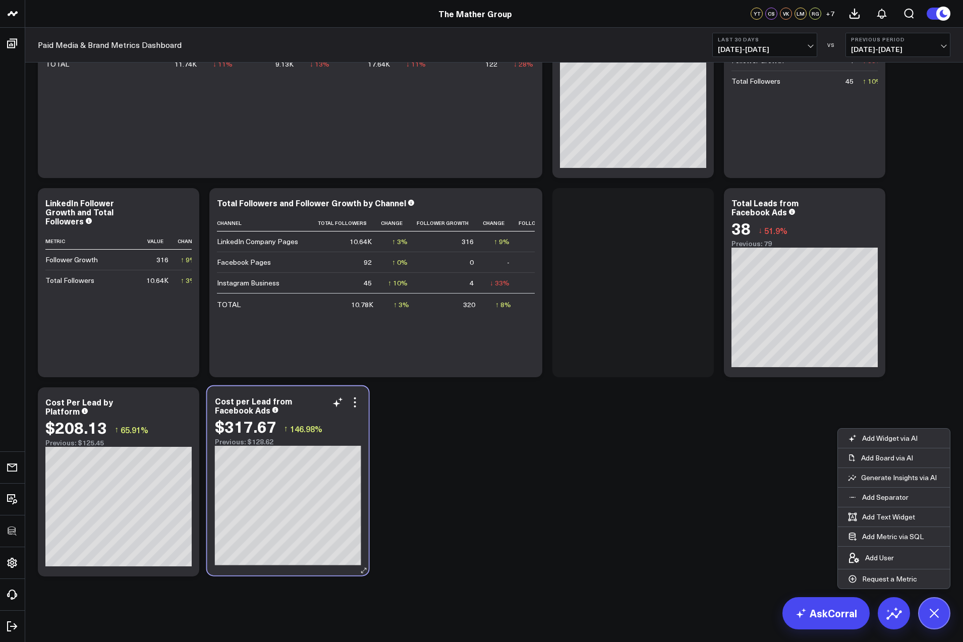
drag, startPoint x: 551, startPoint y: 302, endPoint x: 311, endPoint y: 403, distance: 260.3
click at [311, 402] on div "Cost per Lead from Facebook Ads" at bounding box center [288, 406] width 146 height 18
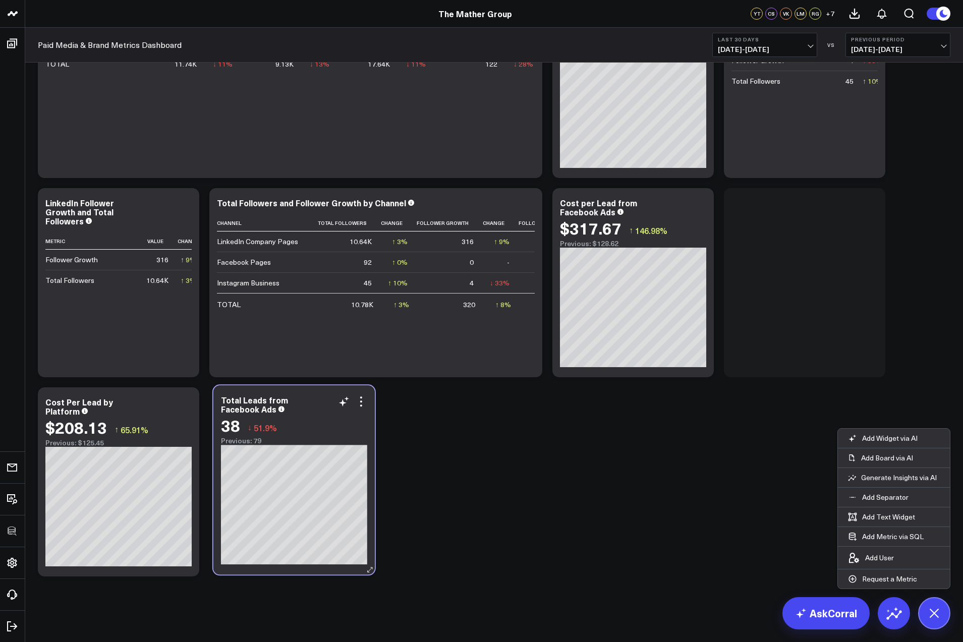
drag, startPoint x: 812, startPoint y: 211, endPoint x: 303, endPoint y: 407, distance: 545.6
click at [303, 407] on div "Total Leads from Facebook Ads" at bounding box center [294, 405] width 146 height 18
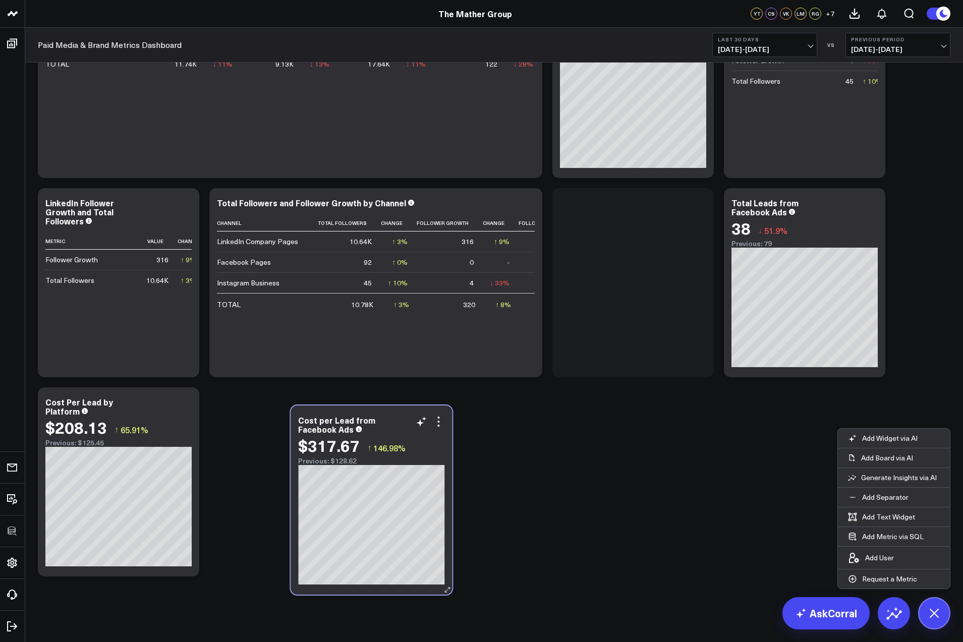
drag, startPoint x: 529, startPoint y: 323, endPoint x: 381, endPoint y: 417, distance: 175.4
click at [386, 416] on div "Cost per Lead from Facebook Ads" at bounding box center [371, 425] width 146 height 18
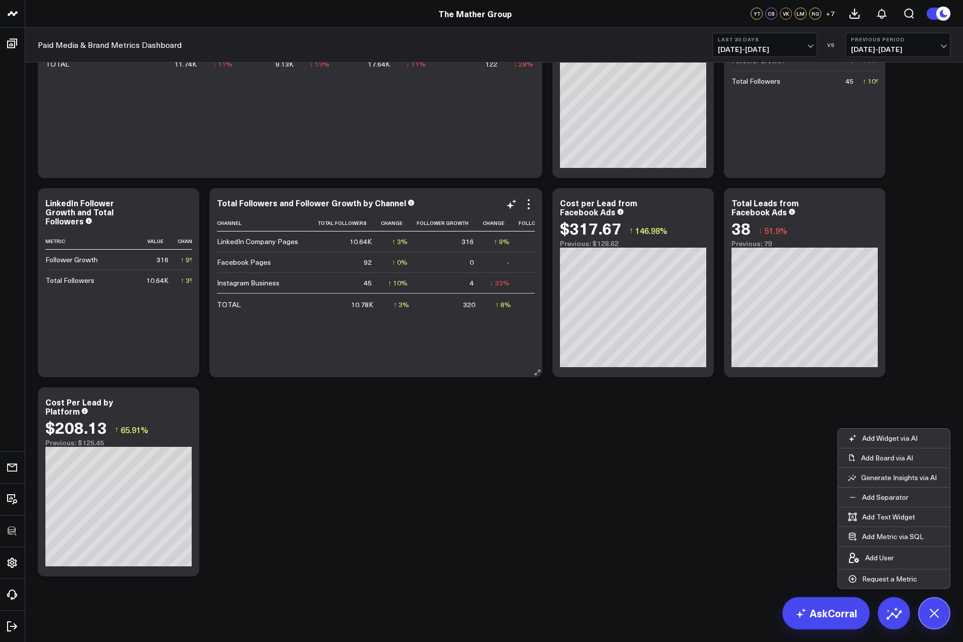
drag, startPoint x: 871, startPoint y: 494, endPoint x: 223, endPoint y: 367, distance: 660.7
click at [864, 500] on p "Add Separator" at bounding box center [885, 497] width 46 height 9
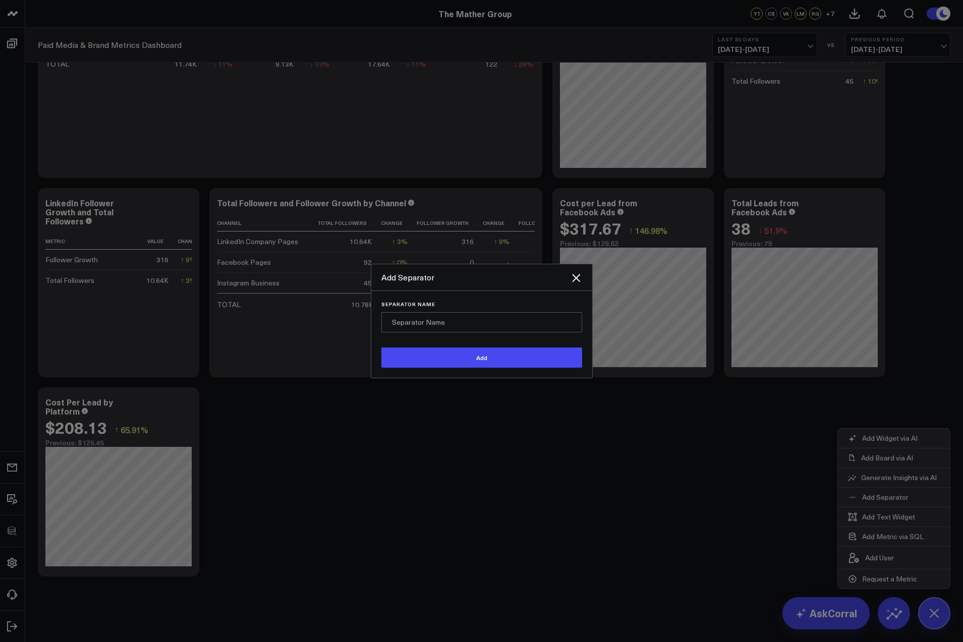
type input "C"
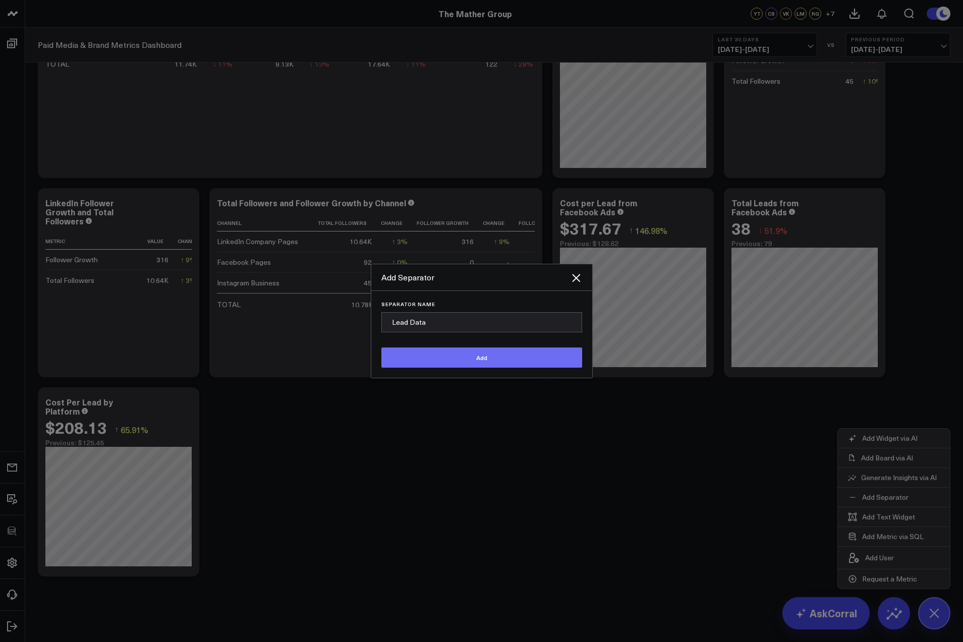
type input "Lead Data"
click at [488, 351] on button "Add" at bounding box center [481, 358] width 201 height 20
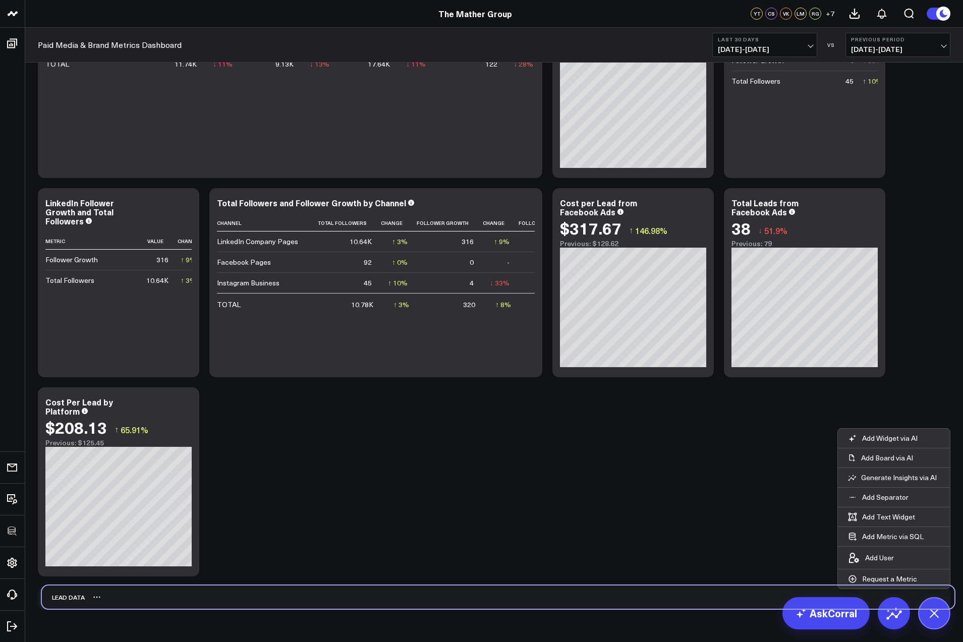
scroll to position [691, 0]
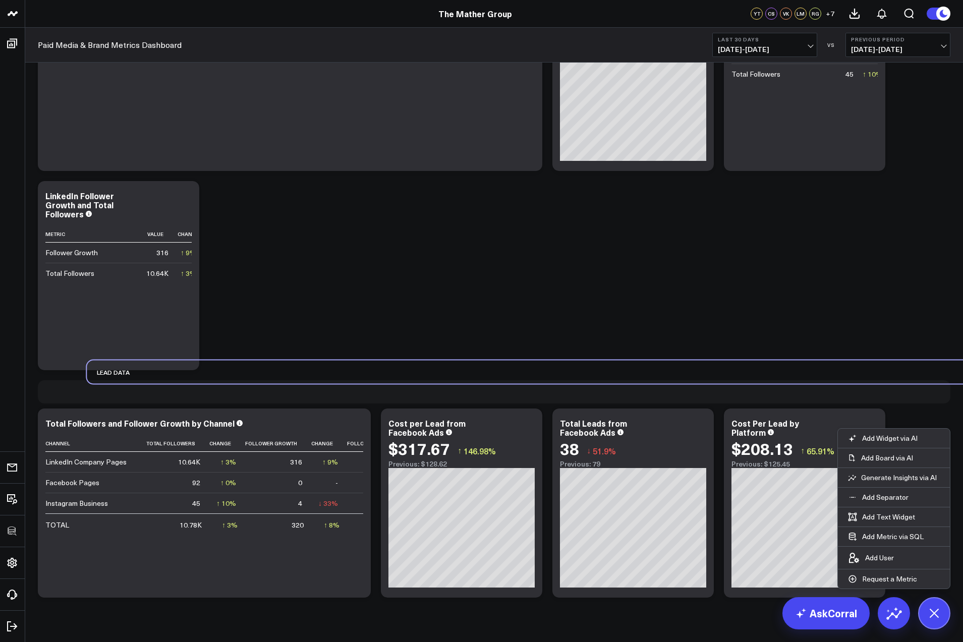
drag, startPoint x: 67, startPoint y: 598, endPoint x: 105, endPoint y: 390, distance: 211.5
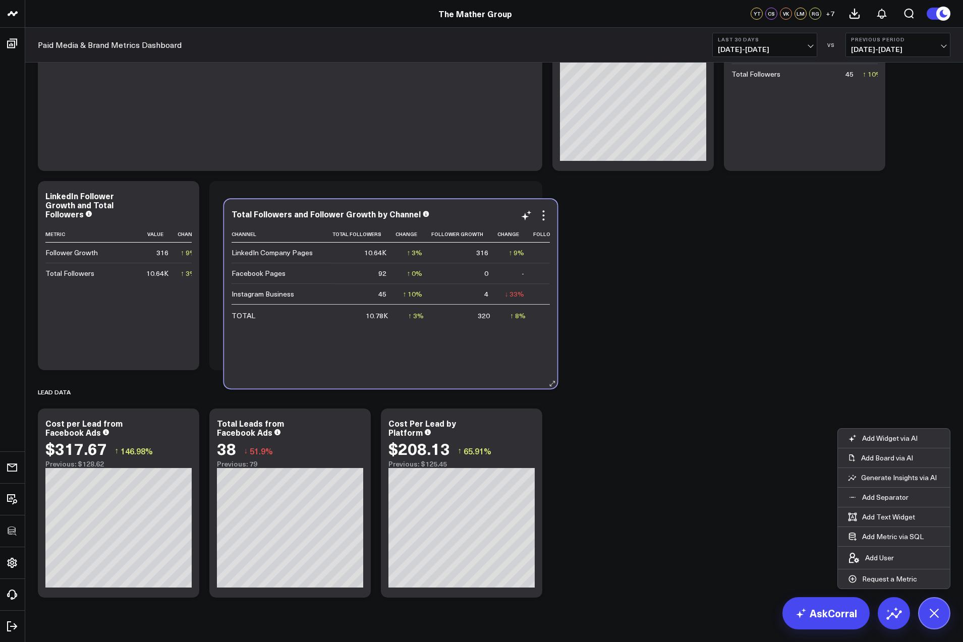
drag, startPoint x: 282, startPoint y: 398, endPoint x: 456, endPoint y: 211, distance: 254.9
click at [456, 211] on div "Total Followers and Follower Growth by Channel" at bounding box center [391, 213] width 318 height 9
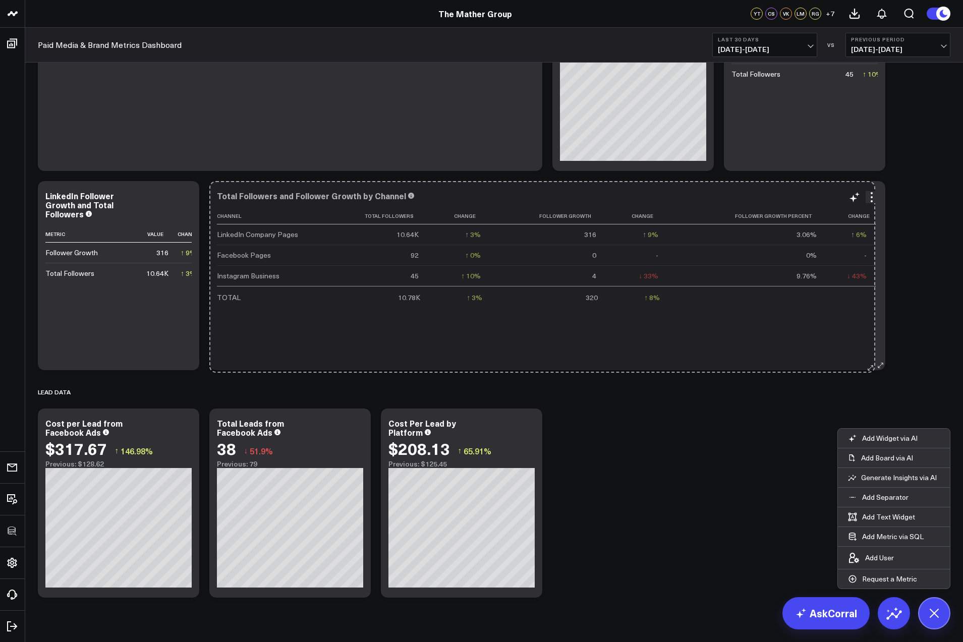
drag, startPoint x: 539, startPoint y: 366, endPoint x: 872, endPoint y: 368, distance: 333.0
click at [872, 368] on div "Total Followers and Follower Growth by Channel Channel Total Followers Change F…" at bounding box center [547, 275] width 676 height 189
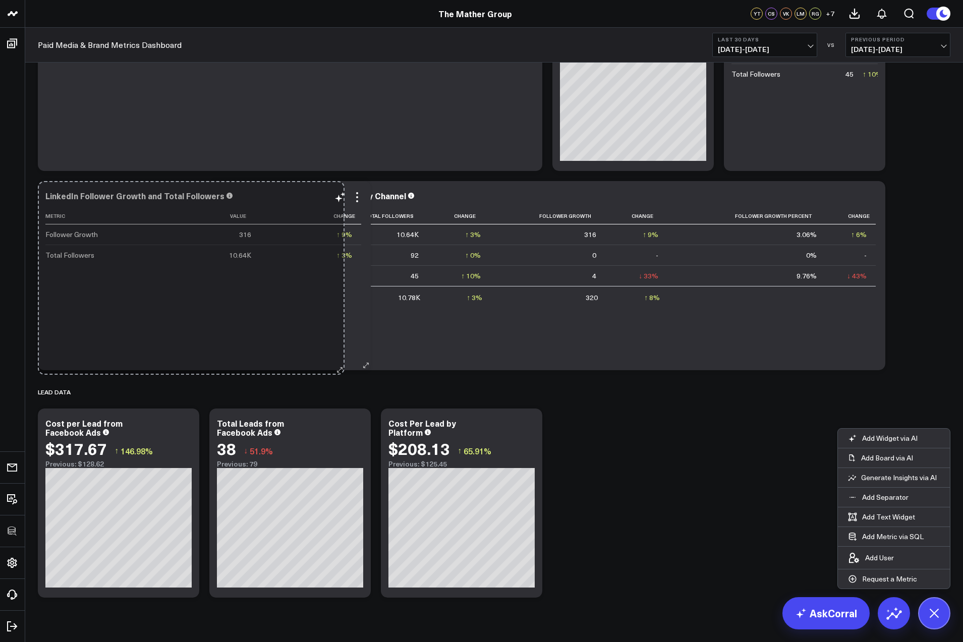
drag, startPoint x: 196, startPoint y: 365, endPoint x: 341, endPoint y: 369, distance: 144.9
click at [341, 369] on div "LinkedIn Follower Growth and Total Followers Metric Value Change Follower Growt…" at bounding box center [204, 275] width 333 height 189
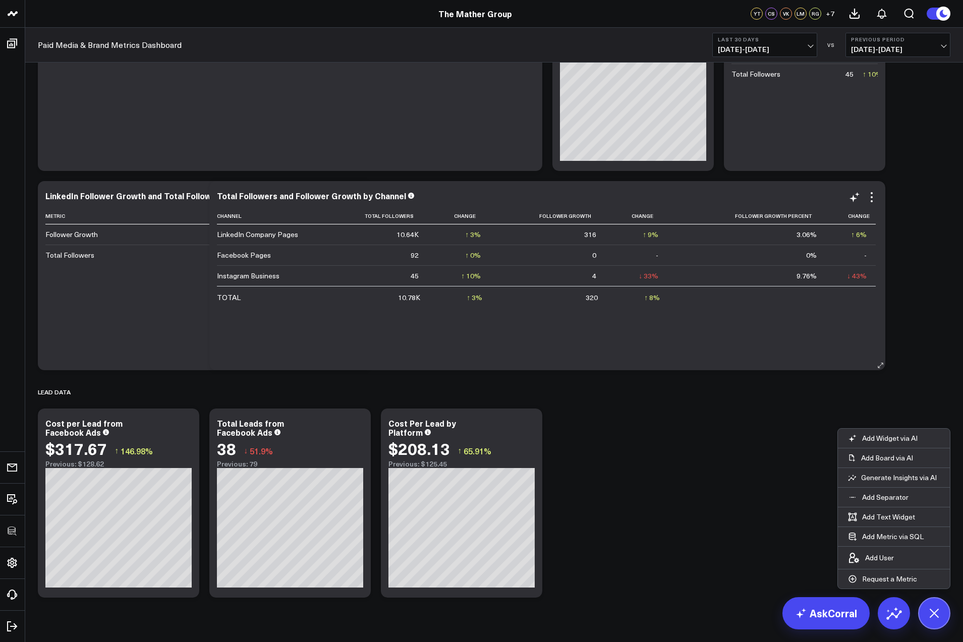
click at [483, 347] on div "Channel Total Followers Change Follower Growth Change Follower Growth Percent C…" at bounding box center [547, 284] width 661 height 152
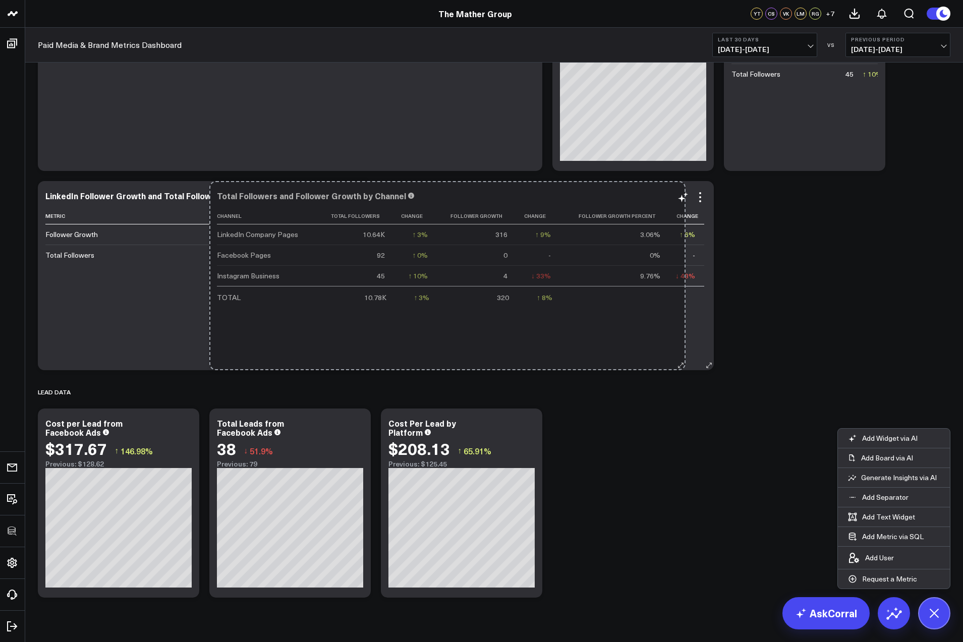
drag, startPoint x: 882, startPoint y: 364, endPoint x: 586, endPoint y: 250, distance: 317.7
click at [683, 353] on div "Total Followers and Follower Growth by Channel Channel Total Followers Change F…" at bounding box center [461, 275] width 505 height 189
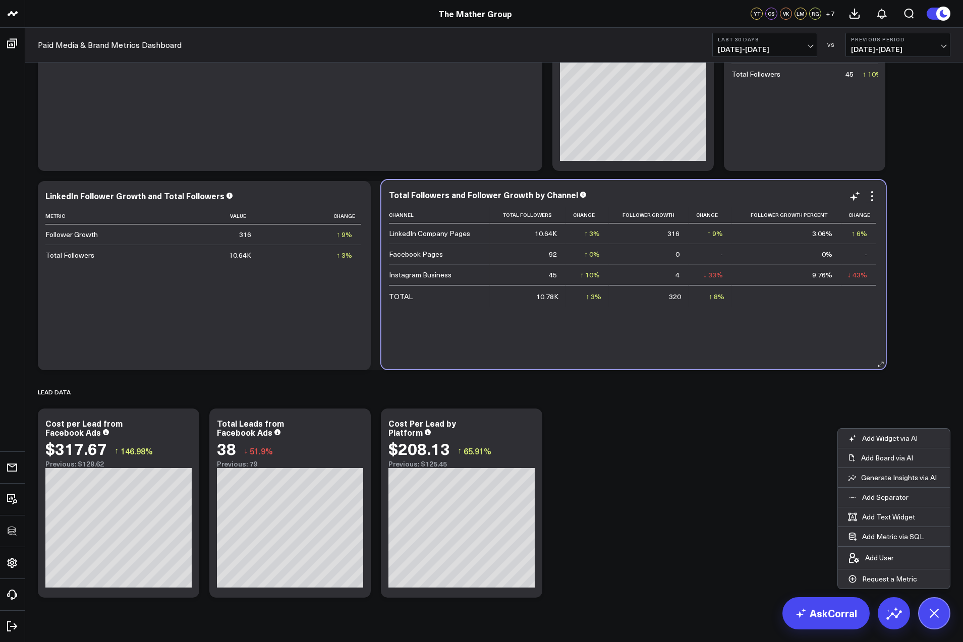
drag, startPoint x: 521, startPoint y: 195, endPoint x: 643, endPoint y: 194, distance: 122.1
click at [644, 194] on div "Total Followers and Follower Growth by Channel" at bounding box center [633, 194] width 489 height 9
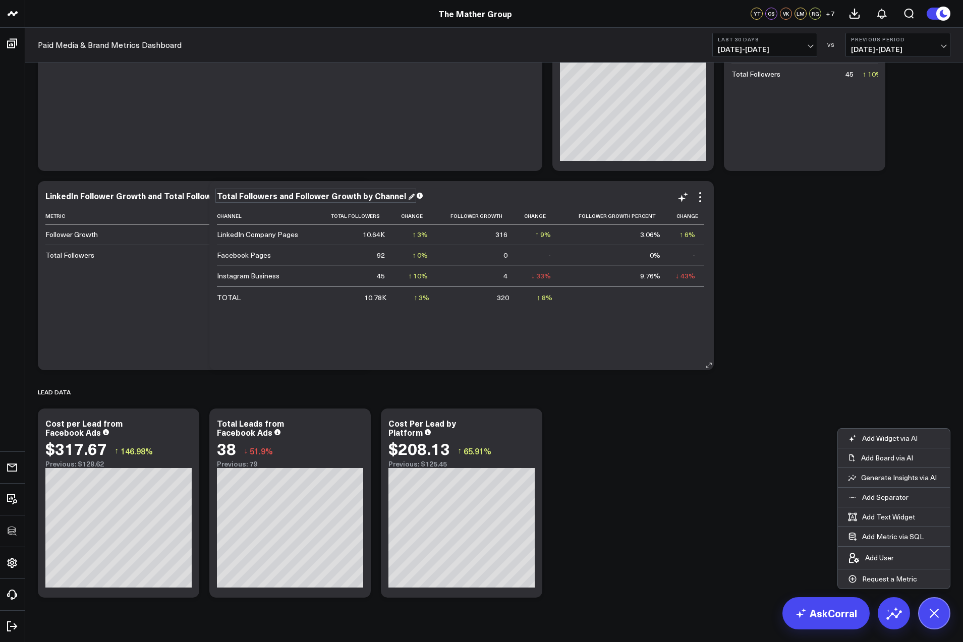
drag, startPoint x: 308, startPoint y: 195, endPoint x: 316, endPoint y: 195, distance: 8.6
click at [316, 195] on div "Total Followers and Follower Growth by Channel" at bounding box center [316, 195] width 198 height 11
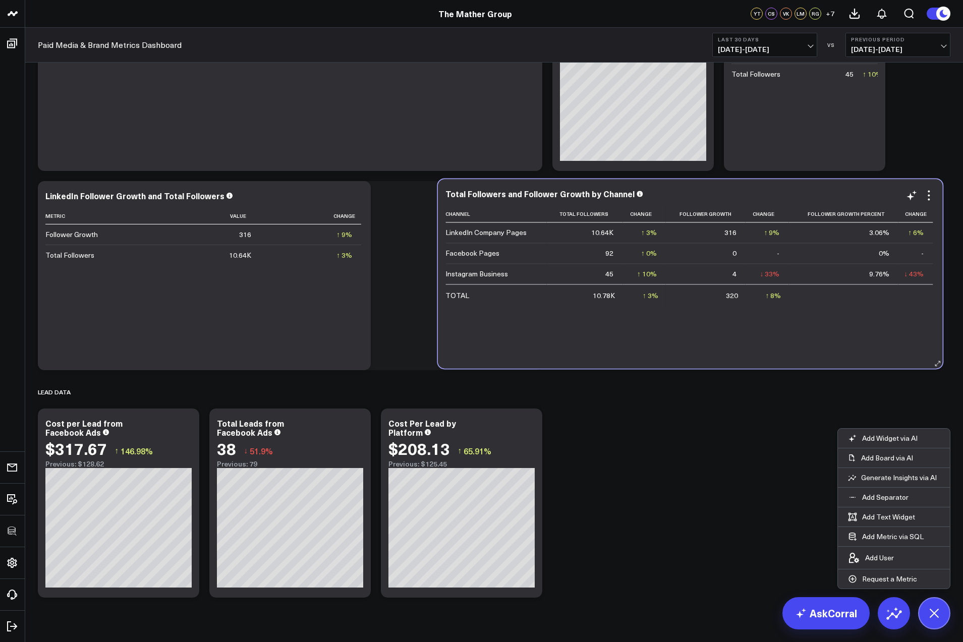
drag, startPoint x: 465, startPoint y: 197, endPoint x: 694, endPoint y: 195, distance: 228.6
click at [694, 195] on div "Total Followers and Follower Growth by Channel" at bounding box center [690, 193] width 489 height 9
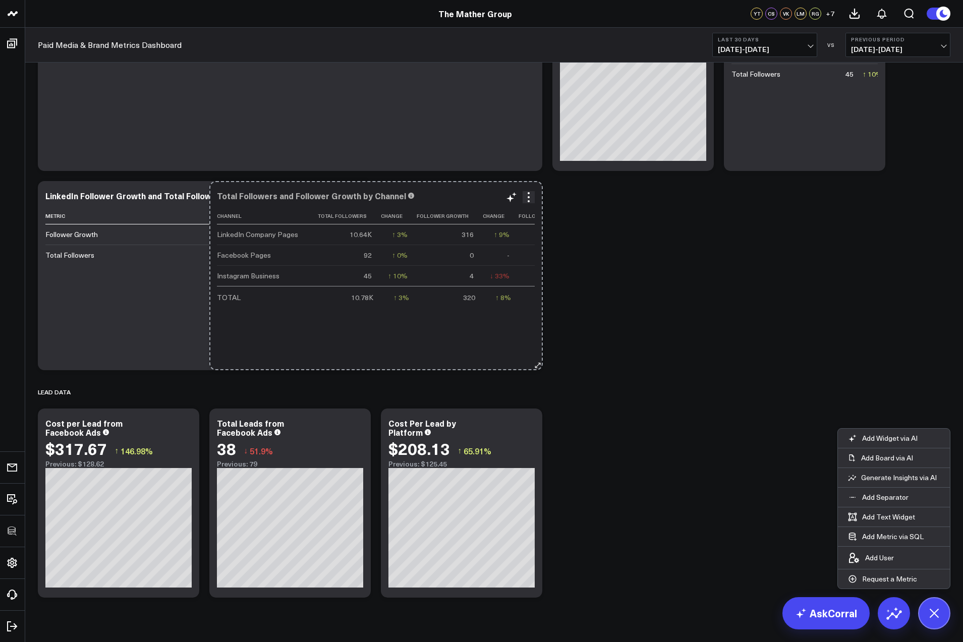
drag, startPoint x: 706, startPoint y: 364, endPoint x: 512, endPoint y: 315, distance: 200.7
click at [534, 358] on div "Total Followers and Follower Growth by Channel Channel Total Followers Change F…" at bounding box center [375, 275] width 333 height 189
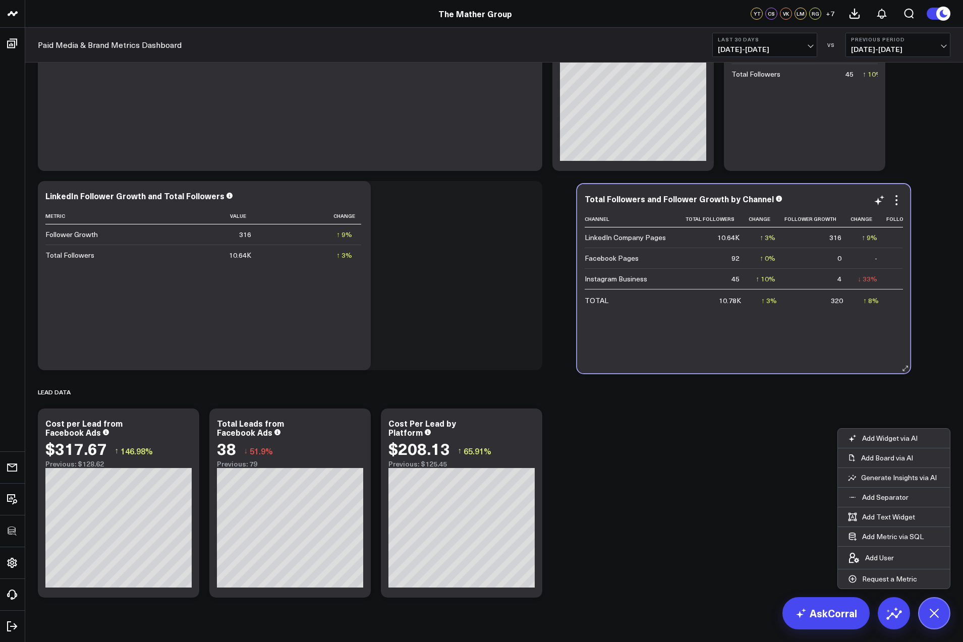
drag, startPoint x: 600, startPoint y: 198, endPoint x: 800, endPoint y: 197, distance: 200.3
click at [801, 197] on div "Total Followers and Follower Growth by Channel" at bounding box center [744, 198] width 318 height 9
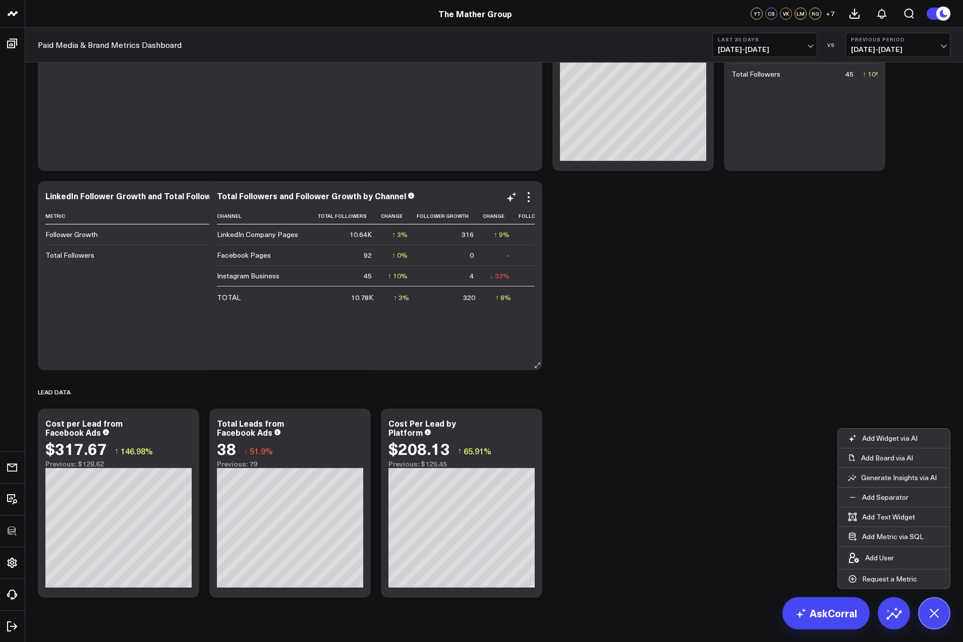
click at [424, 198] on div "Total Followers and Follower Growth by Channel" at bounding box center [376, 195] width 318 height 9
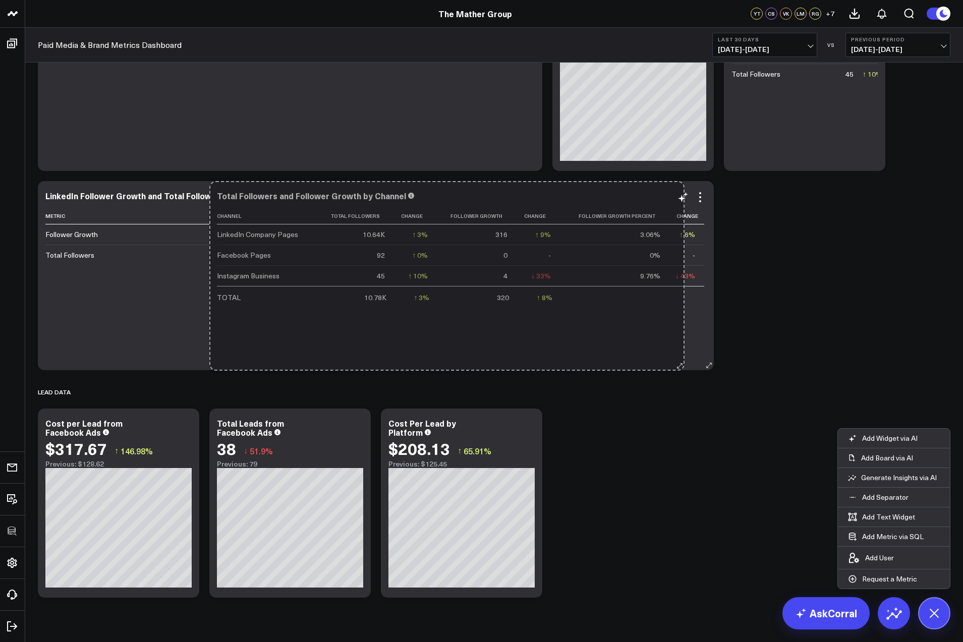
drag, startPoint x: 615, startPoint y: 366, endPoint x: 680, endPoint y: 367, distance: 65.1
click at [681, 367] on div "Total Followers and Follower Growth by Channel Channel Total Followers Change F…" at bounding box center [461, 275] width 505 height 189
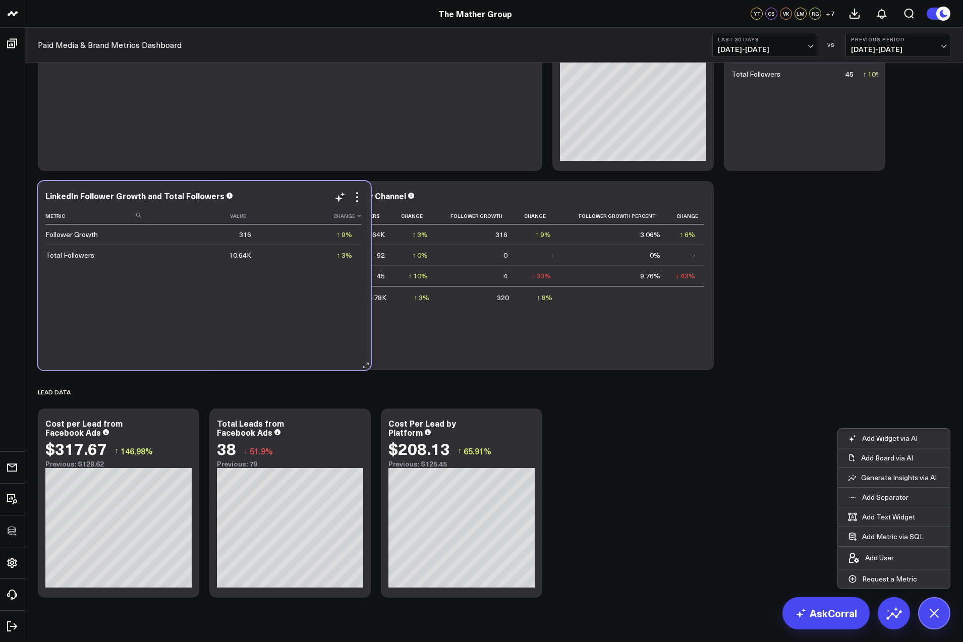
drag, startPoint x: 265, startPoint y: 197, endPoint x: 268, endPoint y: 209, distance: 13.1
click at [265, 197] on div "LinkedIn Follower Growth and Total Followers" at bounding box center [204, 195] width 318 height 9
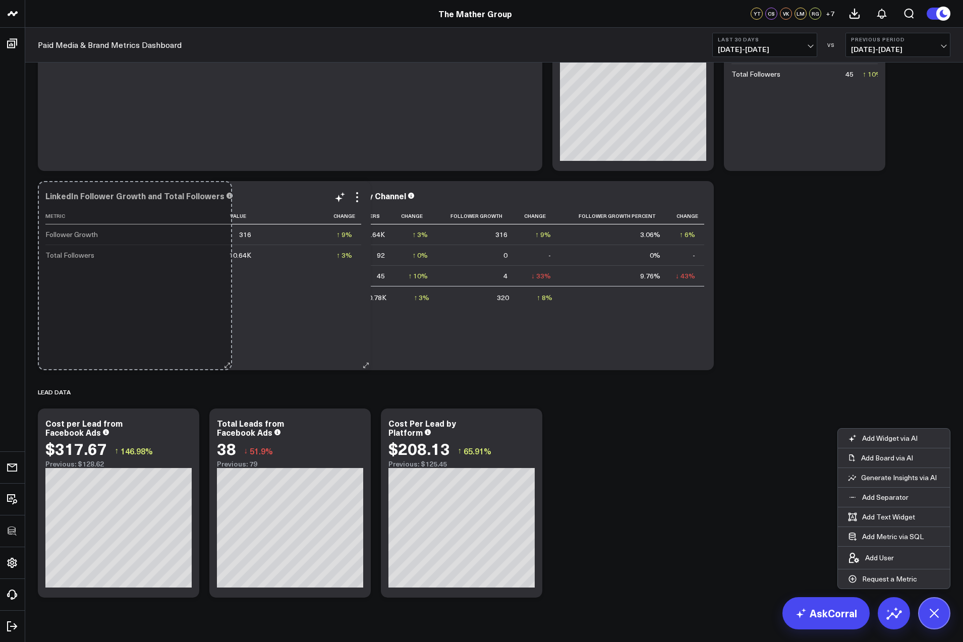
drag, startPoint x: 362, startPoint y: 363, endPoint x: 224, endPoint y: 349, distance: 139.0
click at [224, 349] on div "LinkedIn Follower Growth and Total Followers Metric Value Change Follower Growt…" at bounding box center [204, 275] width 333 height 189
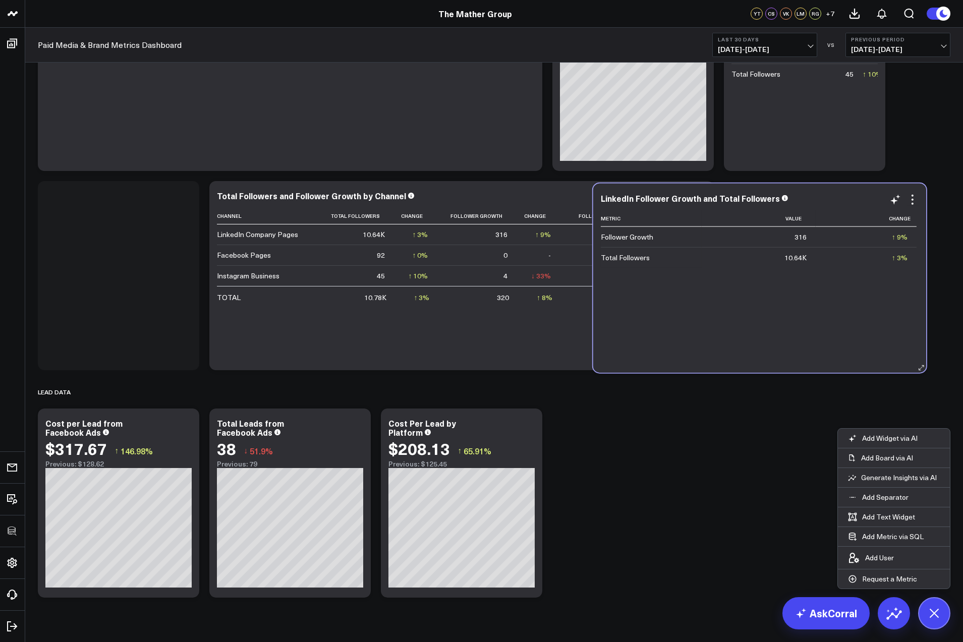
drag, startPoint x: 271, startPoint y: 196, endPoint x: 803, endPoint y: 194, distance: 531.8
click at [803, 194] on div "LinkedIn Follower Growth and Total Followers" at bounding box center [760, 198] width 318 height 9
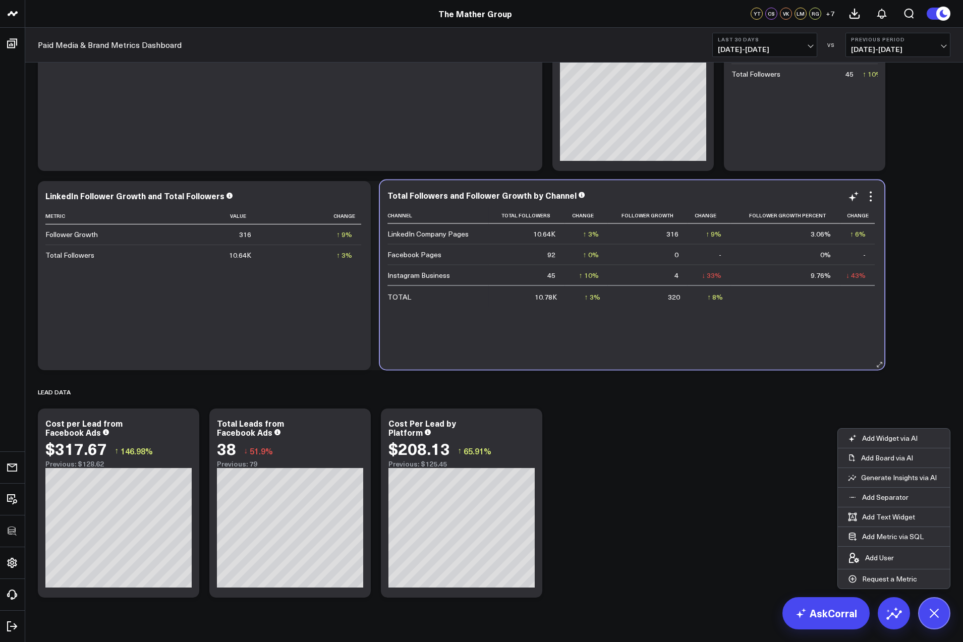
drag, startPoint x: 499, startPoint y: 193, endPoint x: 615, endPoint y: 191, distance: 116.1
click at [615, 191] on div "Total Followers and Follower Growth by Channel" at bounding box center [632, 195] width 489 height 9
drag, startPoint x: 538, startPoint y: 193, endPoint x: 705, endPoint y: 191, distance: 167.0
click at [705, 191] on div "Total Followers and Follower Growth by Channel" at bounding box center [628, 194] width 489 height 9
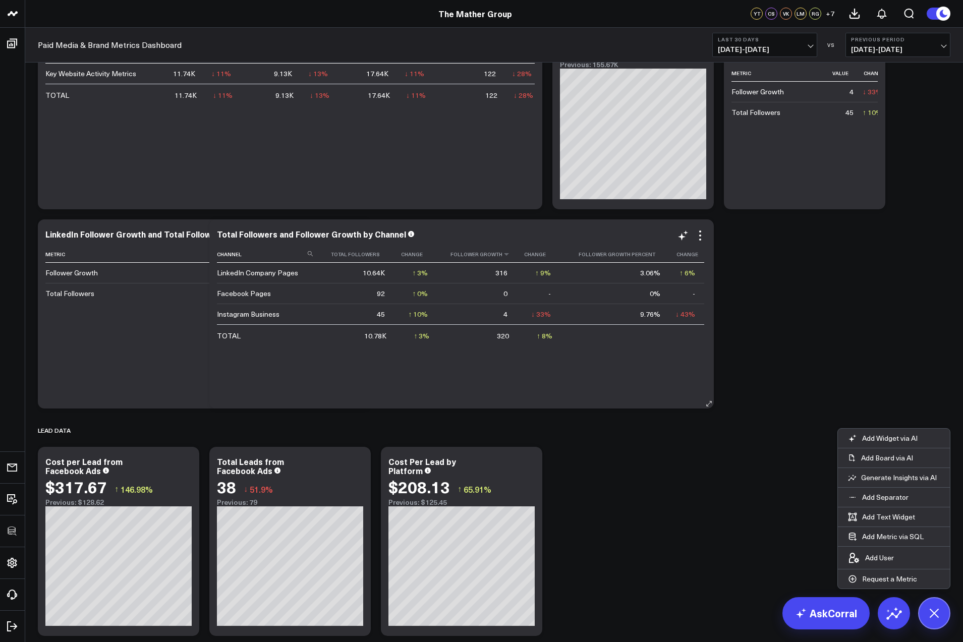
scroll to position [653, 0]
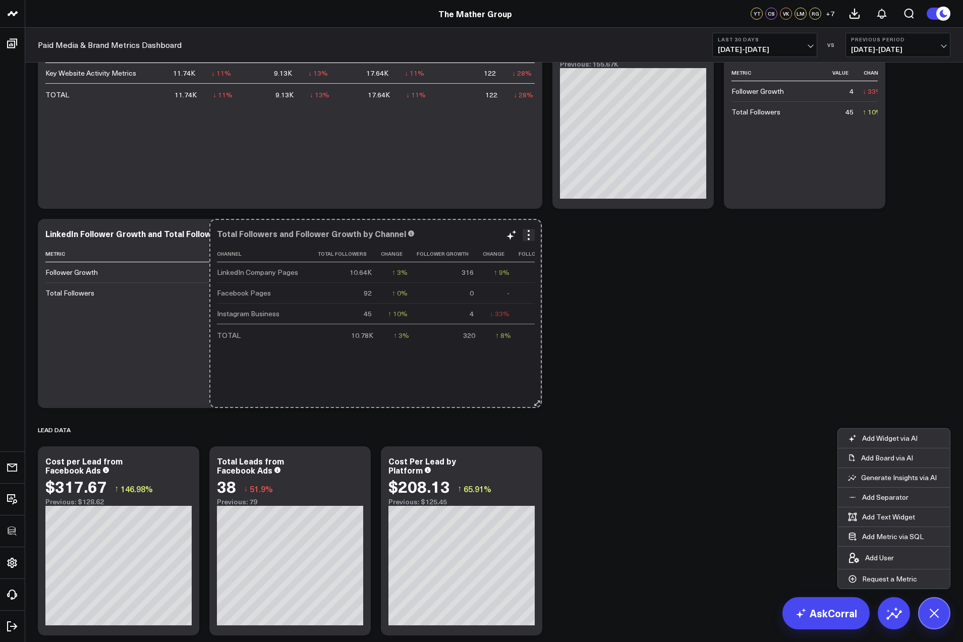
drag, startPoint x: 600, startPoint y: 397, endPoint x: 531, endPoint y: 393, distance: 69.7
click at [536, 397] on div "Total Followers and Follower Growth by Channel Channel Total Followers Change F…" at bounding box center [375, 313] width 333 height 189
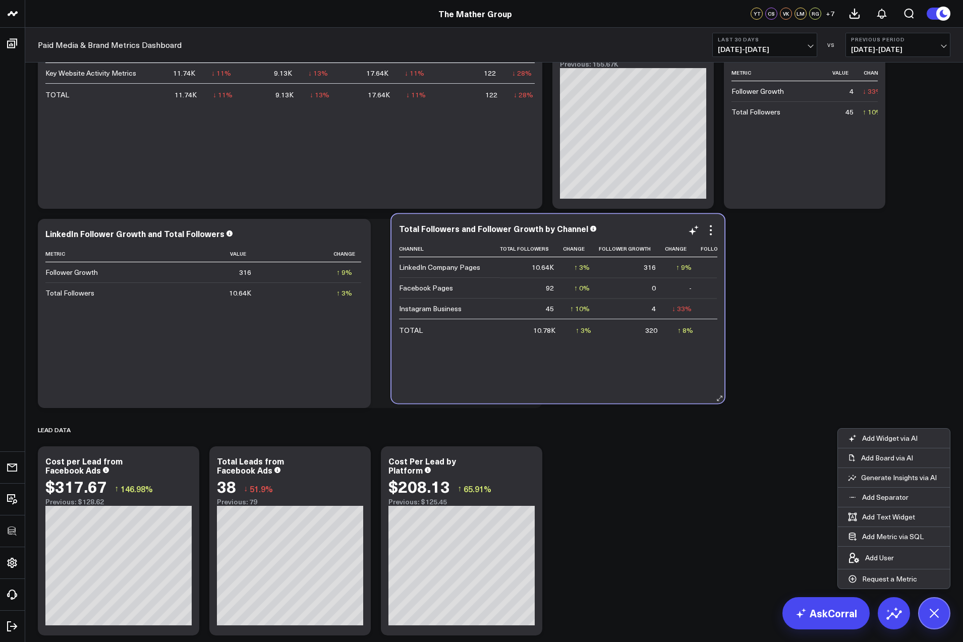
drag, startPoint x: 467, startPoint y: 237, endPoint x: 624, endPoint y: 232, distance: 157.0
click at [624, 232] on div "Total Followers and Follower Growth by Channel" at bounding box center [558, 228] width 318 height 9
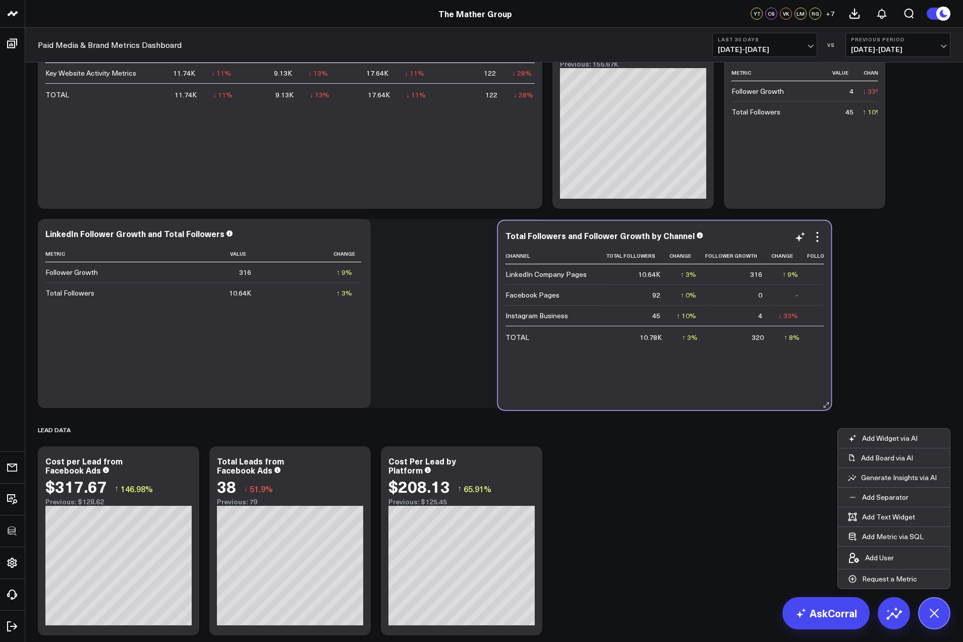
drag, startPoint x: 627, startPoint y: 234, endPoint x: 665, endPoint y: 237, distance: 38.4
click at [715, 233] on div "Total Followers and Follower Growth by Channel" at bounding box center [665, 235] width 318 height 9
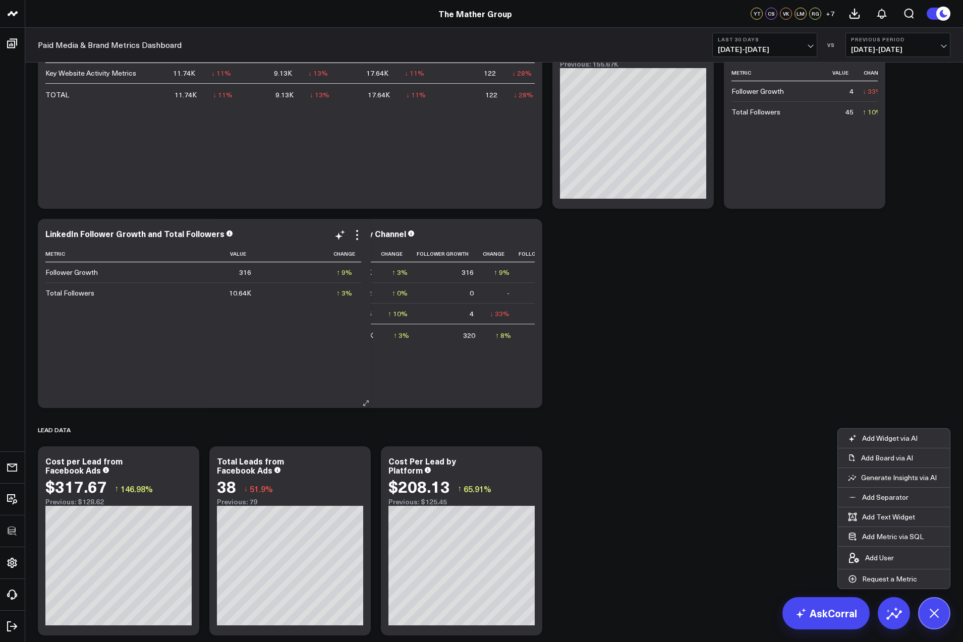
click at [178, 392] on div "Metric Value Change Follower Growth 316 ↑ 9% Previous 290 Total Followers 10.64…" at bounding box center [204, 322] width 318 height 152
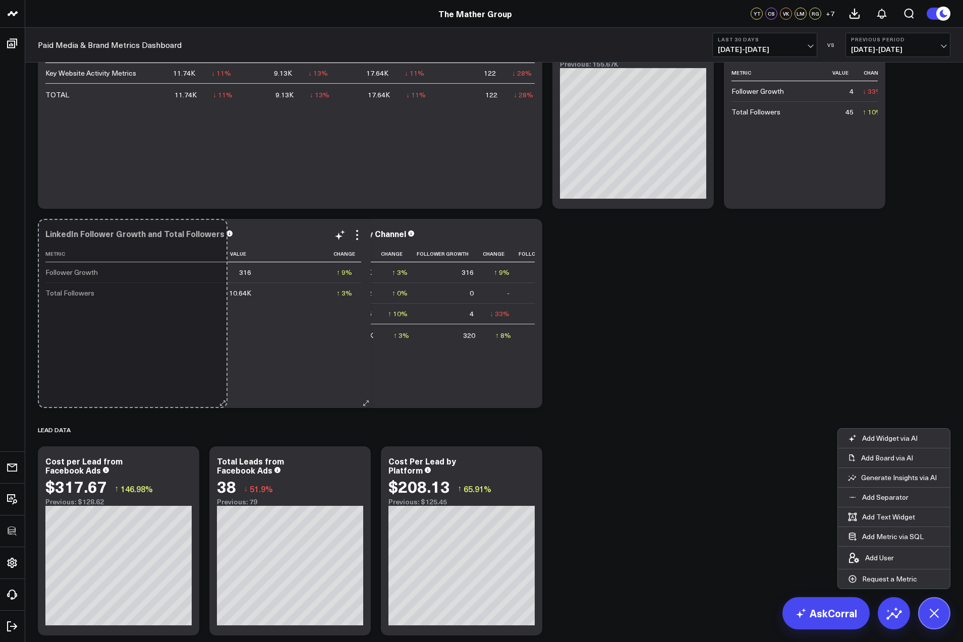
drag, startPoint x: 362, startPoint y: 404, endPoint x: 218, endPoint y: 395, distance: 143.6
click at [218, 395] on div "LinkedIn Follower Growth and Total Followers Metric Value Change Follower Growt…" at bounding box center [204, 313] width 333 height 189
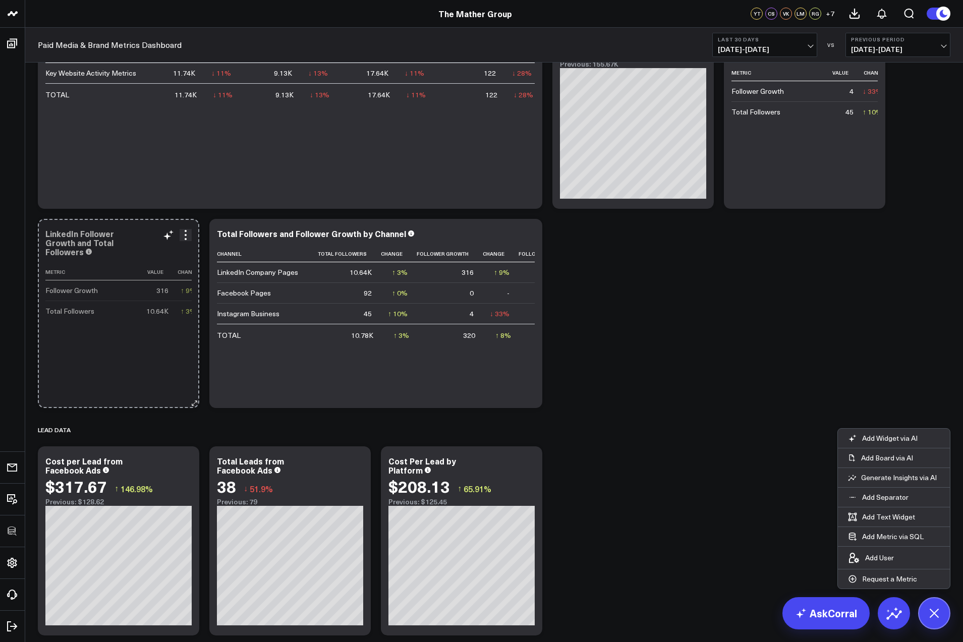
drag, startPoint x: 362, startPoint y: 402, endPoint x: 171, endPoint y: 390, distance: 192.1
click at [171, 390] on div "LinkedIn Follower Growth and Total Followers Metric Value Change Follower Growt…" at bounding box center [118, 313] width 161 height 189
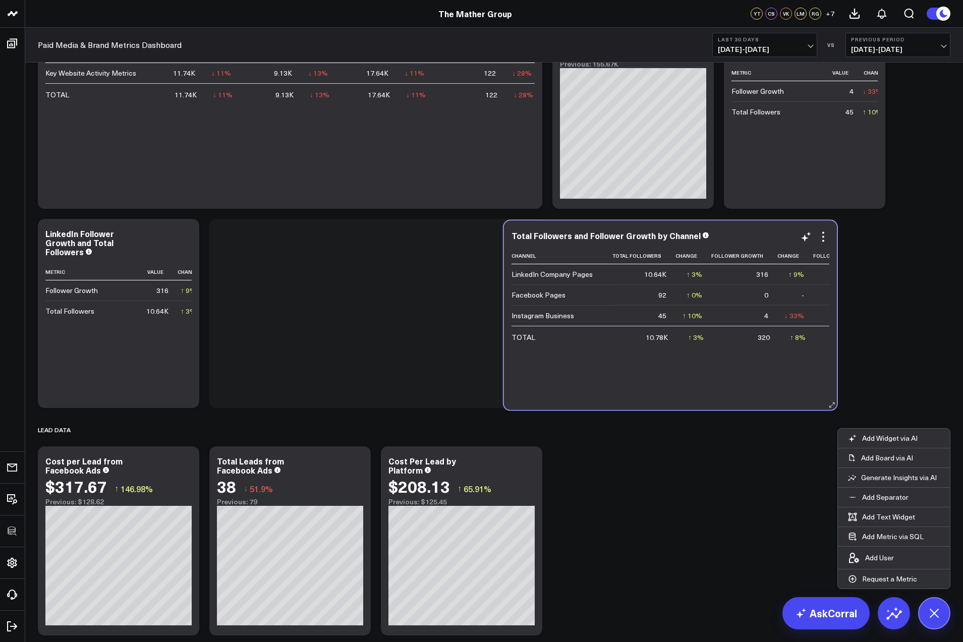
drag, startPoint x: 451, startPoint y: 238, endPoint x: 739, endPoint y: 240, distance: 288.1
click at [739, 240] on div "Total Followers and Follower Growth by Channel" at bounding box center [671, 235] width 318 height 9
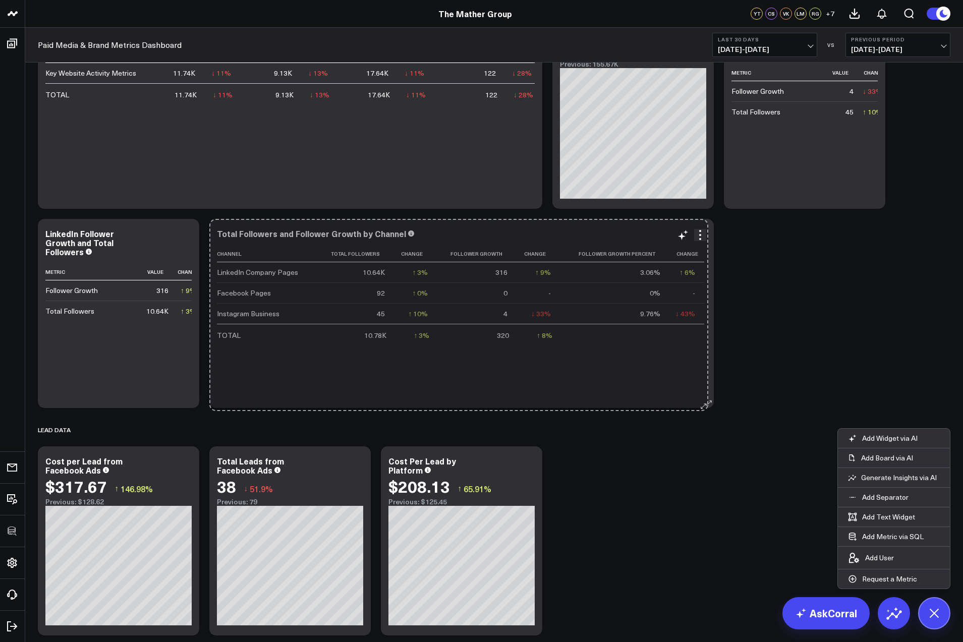
drag, startPoint x: 538, startPoint y: 400, endPoint x: 703, endPoint y: 403, distance: 165.5
click at [704, 403] on button at bounding box center [709, 403] width 10 height 10
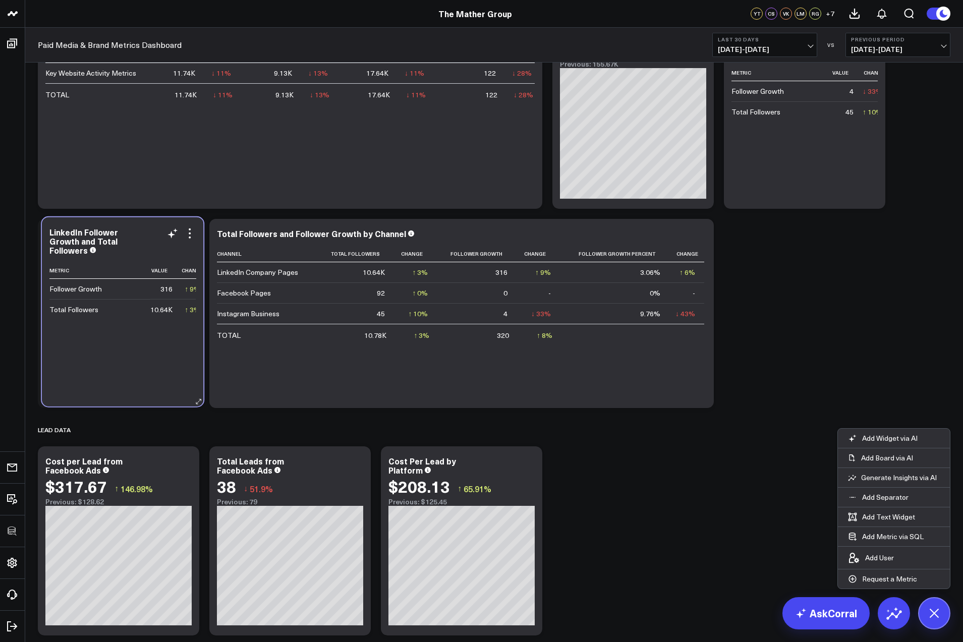
click at [139, 398] on div "LinkedIn Follower Growth and Total Followers Metric Value Change Follower Growt…" at bounding box center [122, 311] width 161 height 189
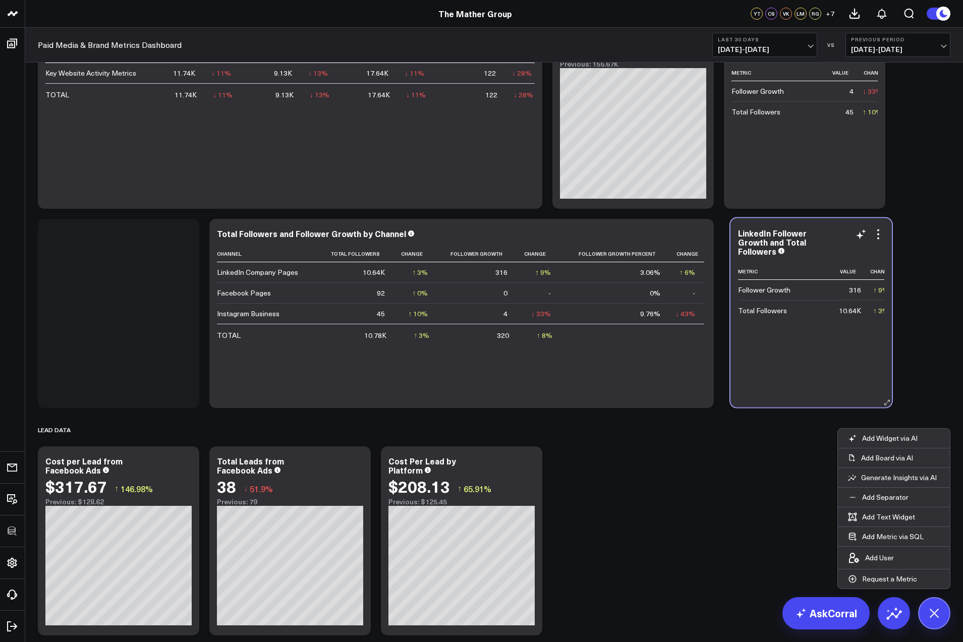
drag, startPoint x: 118, startPoint y: 226, endPoint x: 809, endPoint y: 225, distance: 691.3
click at [809, 225] on div "LinkedIn Follower Growth and Total Followers Metric Value Change Follower Growt…" at bounding box center [811, 312] width 161 height 189
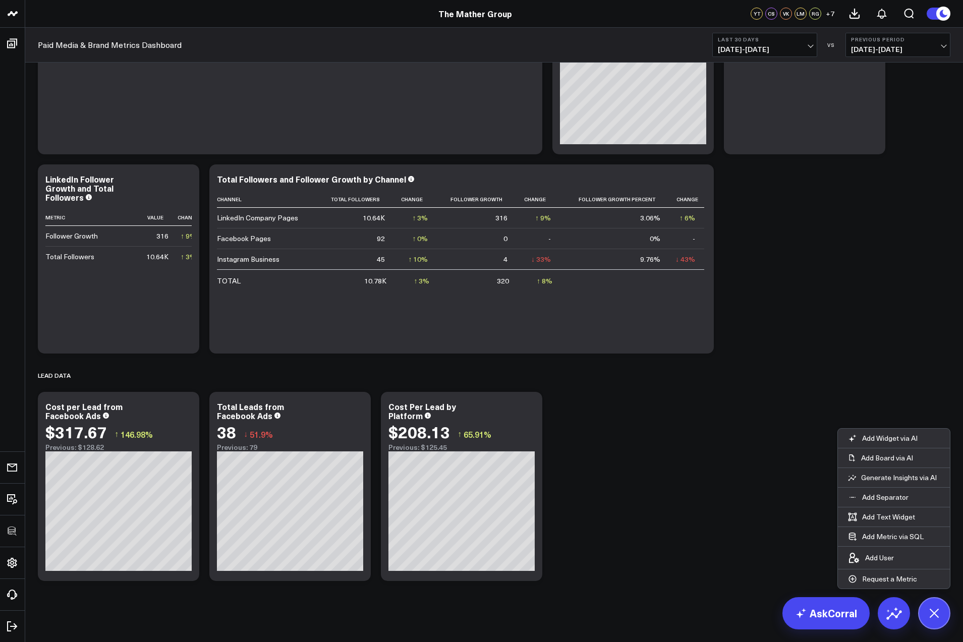
scroll to position [712, 0]
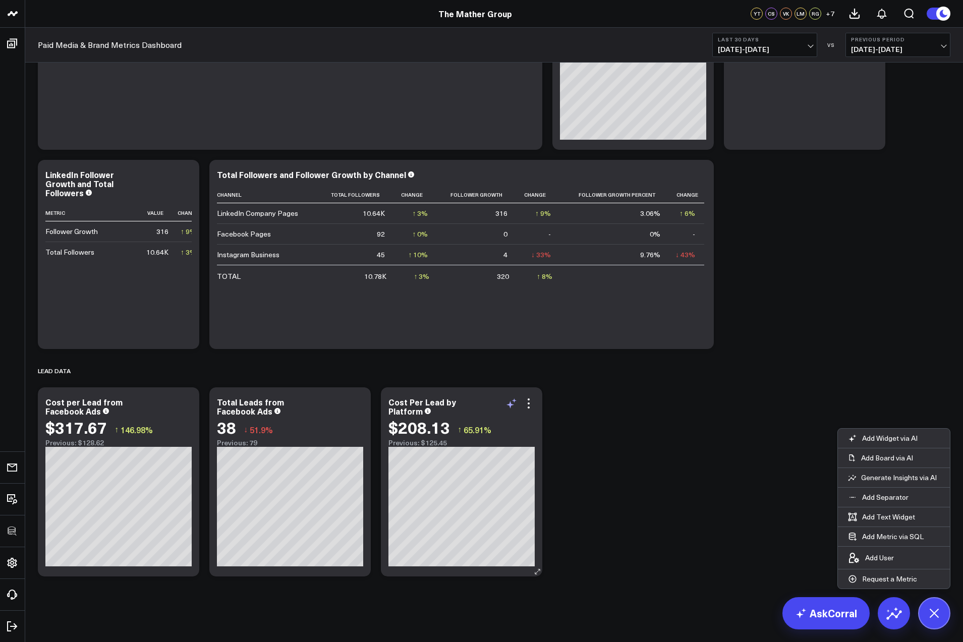
click at [512, 401] on icon at bounding box center [512, 404] width 12 height 12
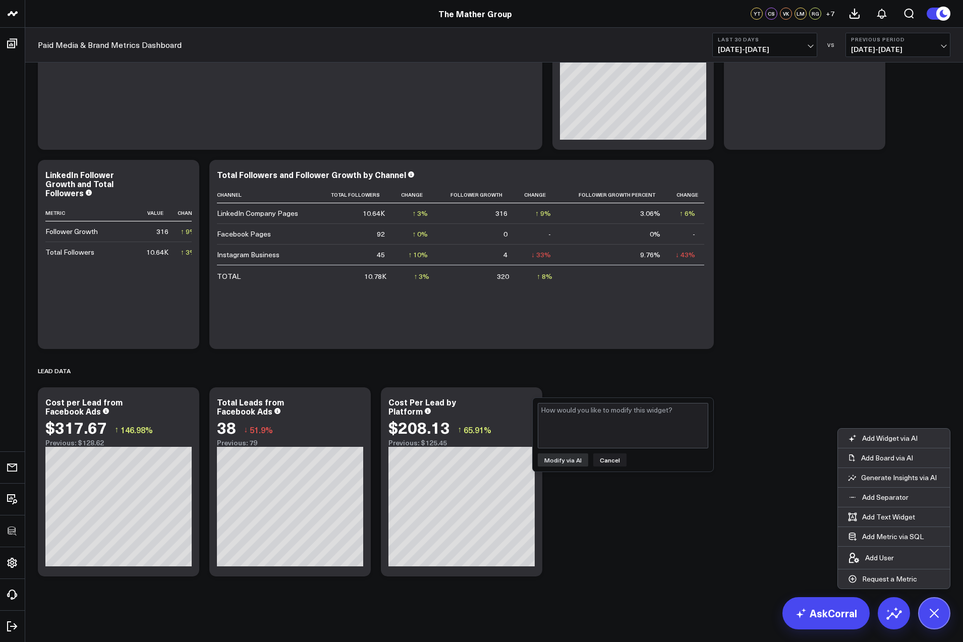
click at [604, 459] on button "Cancel" at bounding box center [609, 460] width 33 height 13
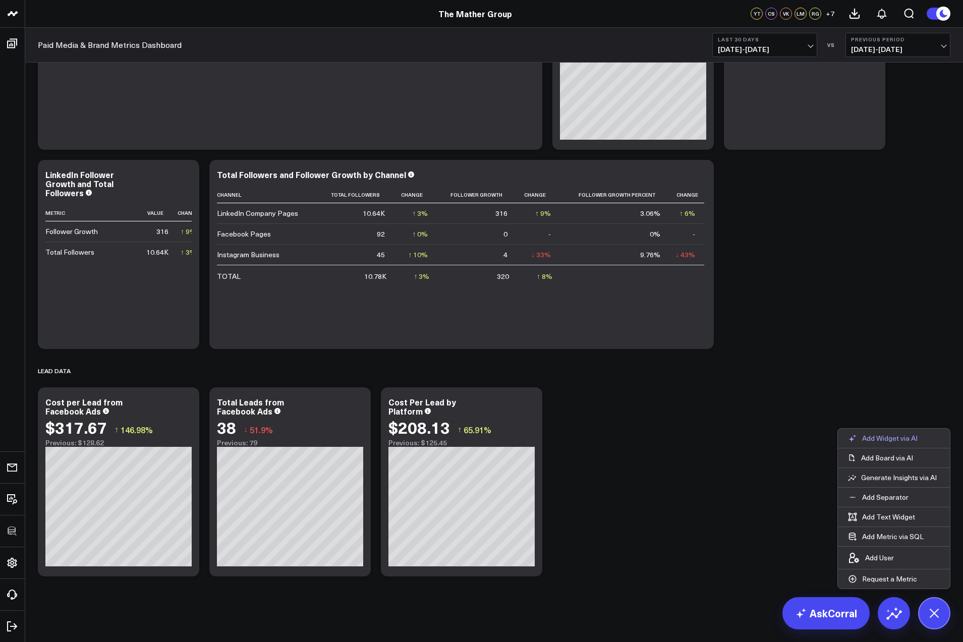
click at [887, 437] on p "Add Widget via AI" at bounding box center [890, 438] width 56 height 9
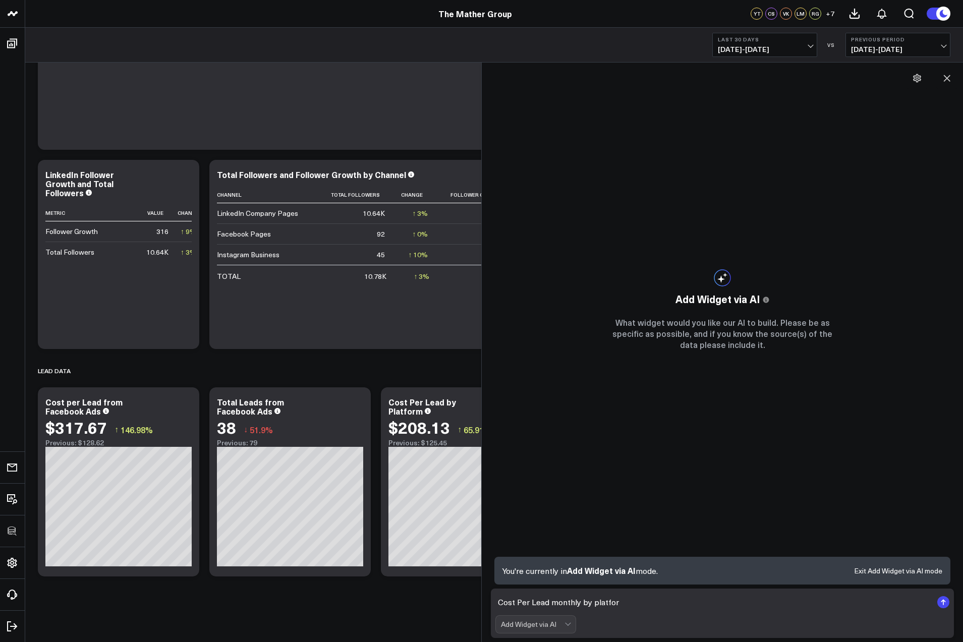
type textarea "Cost Per Lead monthly by platform"
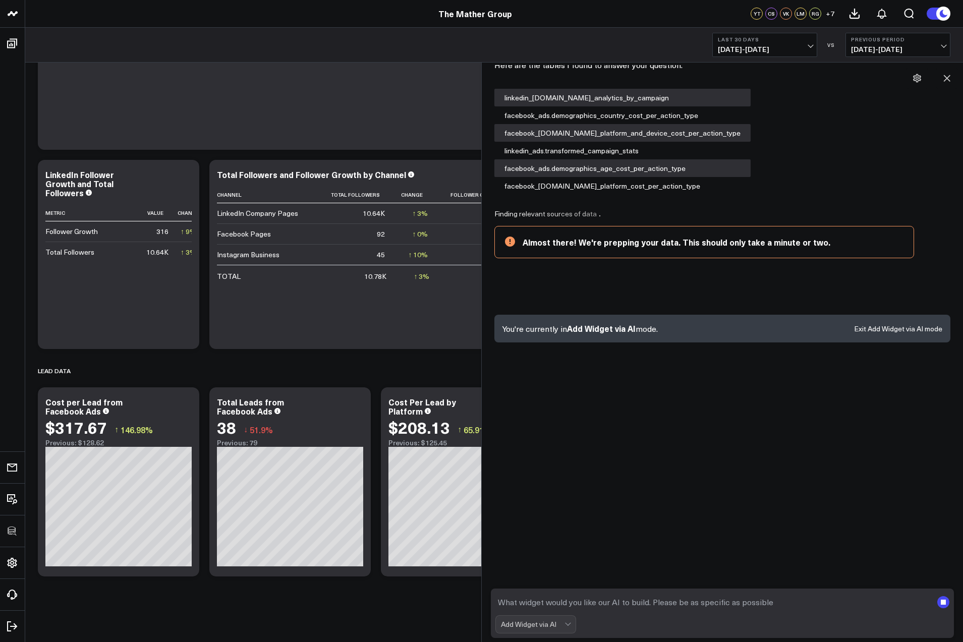
scroll to position [0, 0]
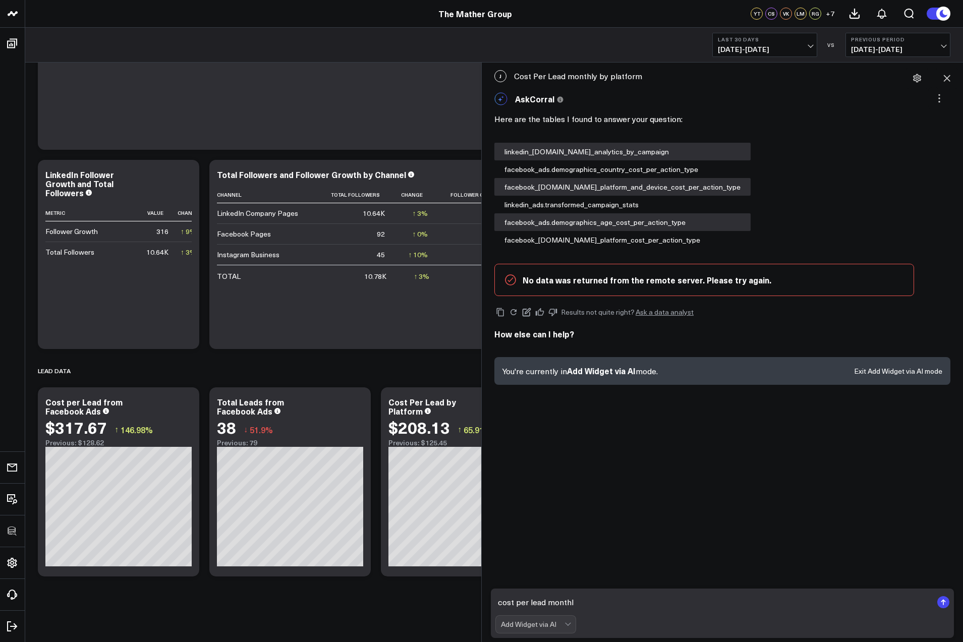
type textarea "cost per lead monthly"
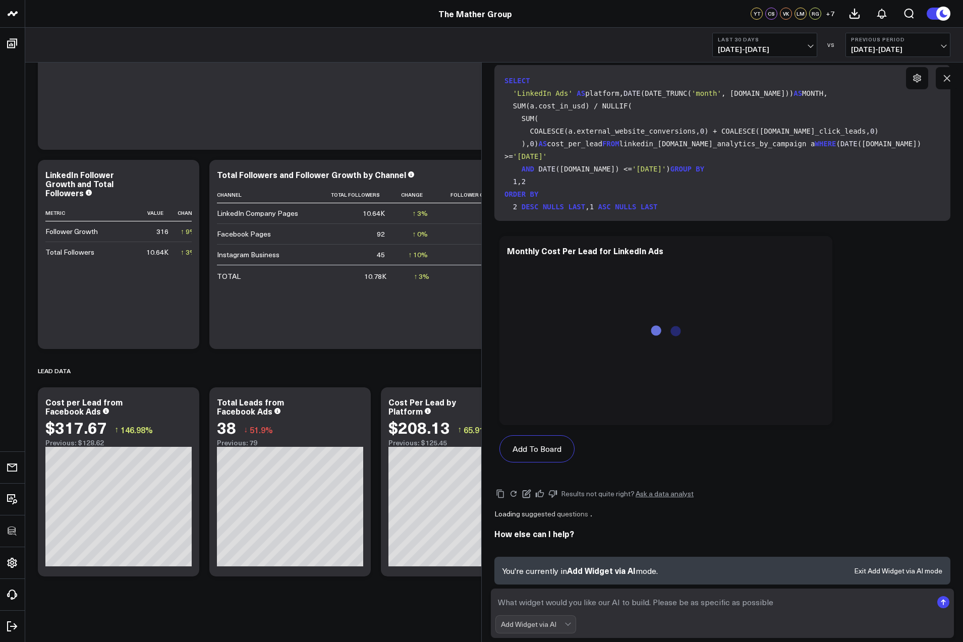
scroll to position [427, 0]
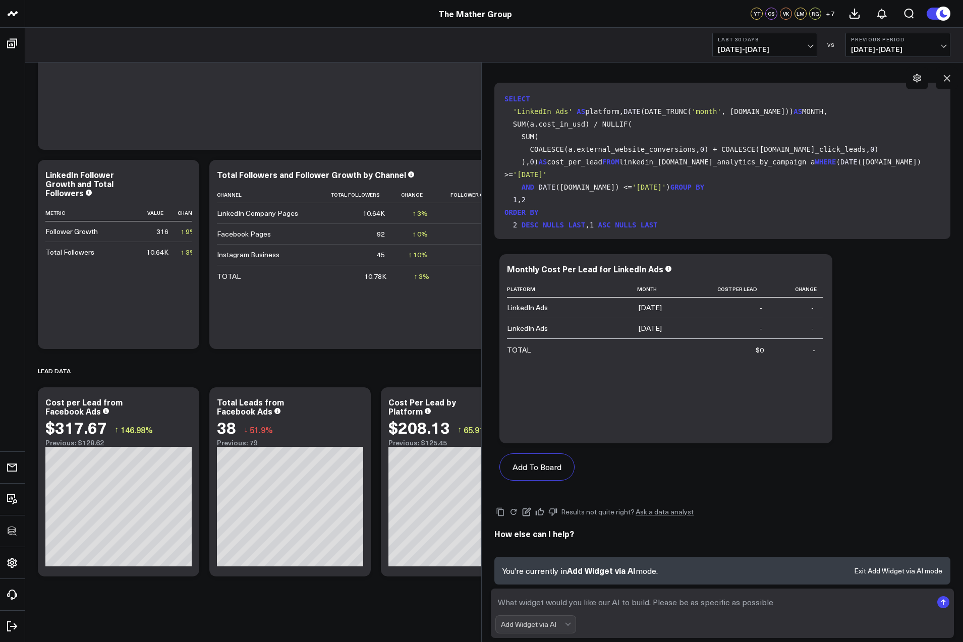
click at [572, 603] on textarea at bounding box center [713, 602] width 437 height 18
type textarea "Cost per lead from facebook ads monthly"
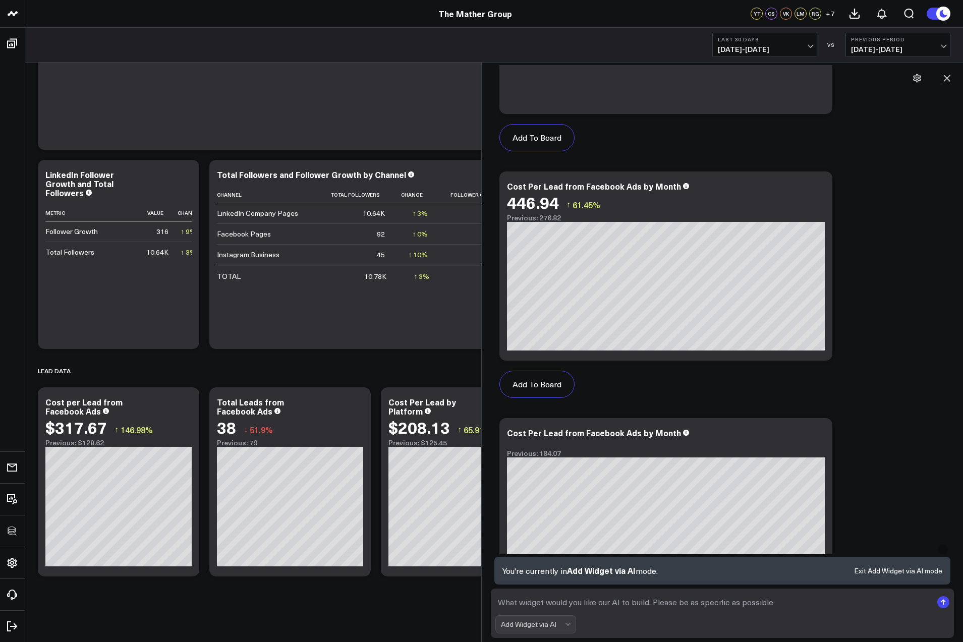
scroll to position [1666, 0]
click at [534, 382] on button "Add To Board" at bounding box center [537, 384] width 75 height 27
click at [950, 78] on icon at bounding box center [947, 78] width 10 height 10
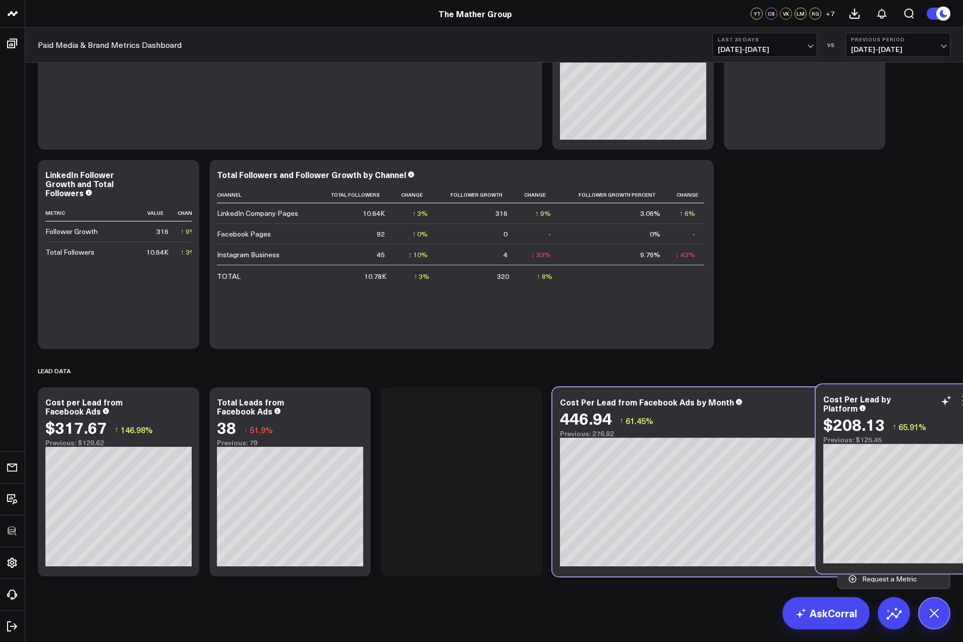
drag, startPoint x: 672, startPoint y: 404, endPoint x: 903, endPoint y: 397, distance: 231.2
click at [903, 397] on div "Cost Per Lead by Platform" at bounding box center [896, 404] width 146 height 18
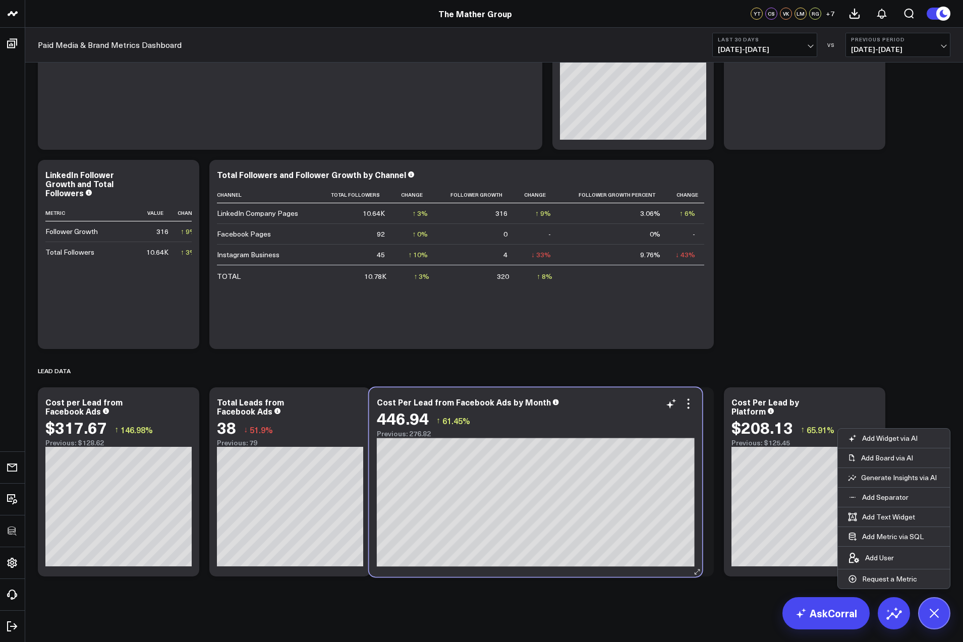
drag, startPoint x: 622, startPoint y: 403, endPoint x: 557, endPoint y: 400, distance: 65.7
click at [557, 400] on div "Cost Per Lead from Facebook Ads by Month" at bounding box center [536, 402] width 318 height 9
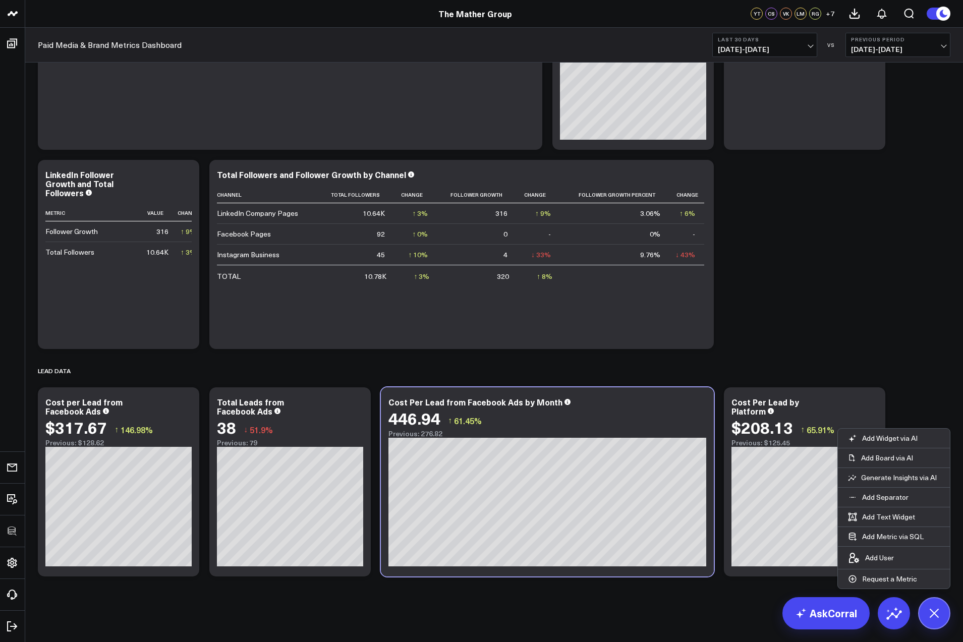
click at [307, 417] on div "Total Leads from Facebook Ads 38 ↓ 51.9% Previous: 79" at bounding box center [290, 422] width 146 height 49
click at [935, 615] on icon at bounding box center [934, 613] width 17 height 17
